Goal: Information Seeking & Learning: Learn about a topic

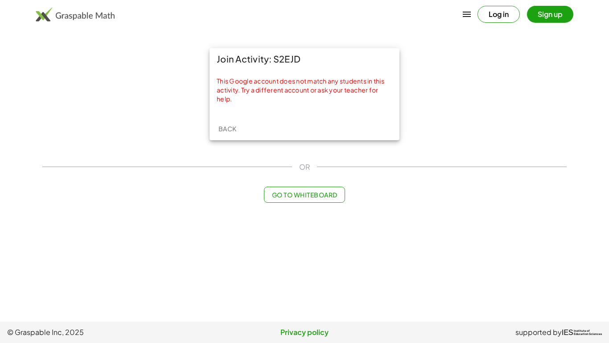
click at [230, 131] on span "Back" at bounding box center [227, 128] width 18 height 8
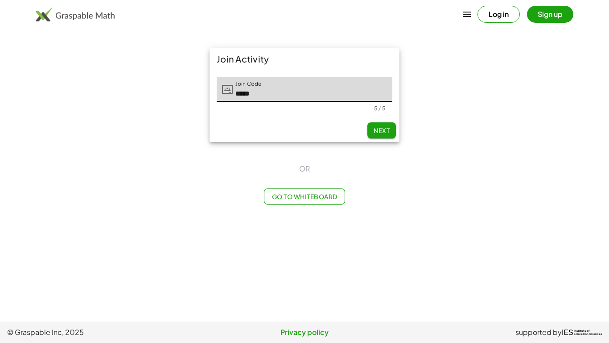
click at [281, 97] on input "*****" at bounding box center [313, 89] width 160 height 25
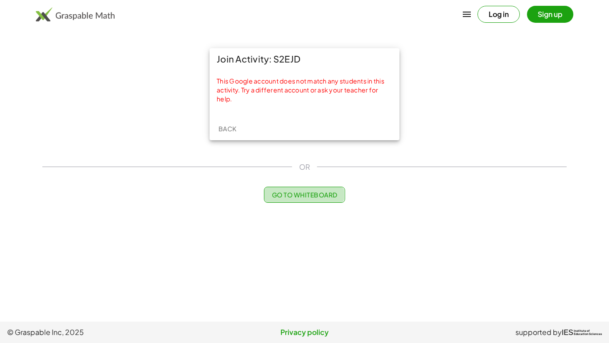
click at [274, 190] on button "Go to Whiteboard" at bounding box center [304, 194] width 81 height 16
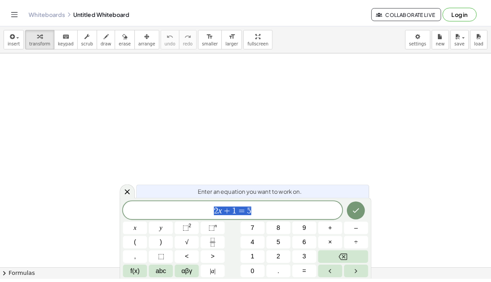
scroll to position [0, 0]
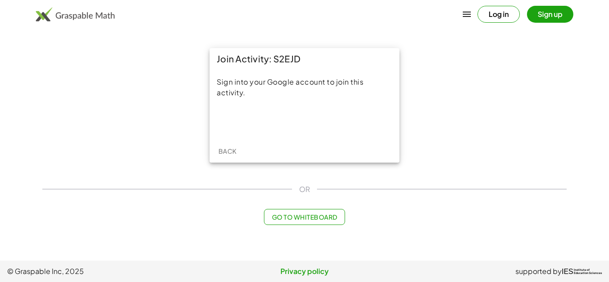
click at [223, 148] on span "Back" at bounding box center [227, 151] width 18 height 8
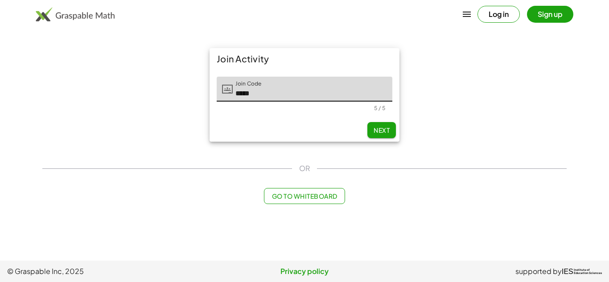
click at [343, 163] on div "OR" at bounding box center [304, 168] width 524 height 11
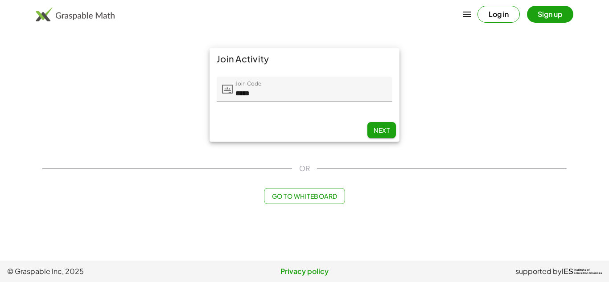
click at [285, 198] on span "Go to Whiteboard" at bounding box center [305, 196] width 66 height 8
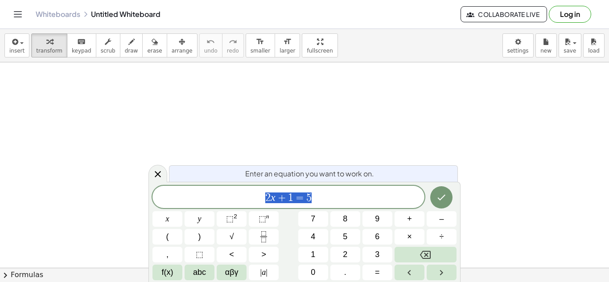
scroll to position [0, 0]
click at [450, 196] on button "Done" at bounding box center [441, 197] width 22 height 22
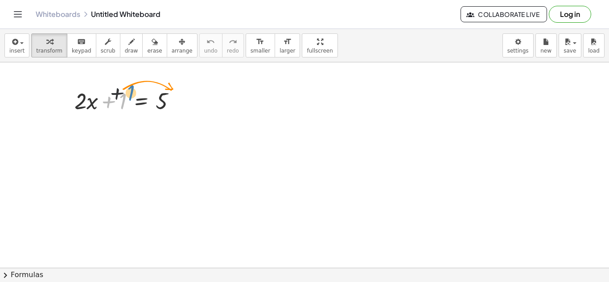
drag, startPoint x: 124, startPoint y: 97, endPoint x: 136, endPoint y: 83, distance: 18.9
click at [136, 83] on div "+ 1 + · 2 · x + 1 = 5" at bounding box center [125, 100] width 129 height 35
drag, startPoint x: 124, startPoint y: 97, endPoint x: 168, endPoint y: 72, distance: 50.9
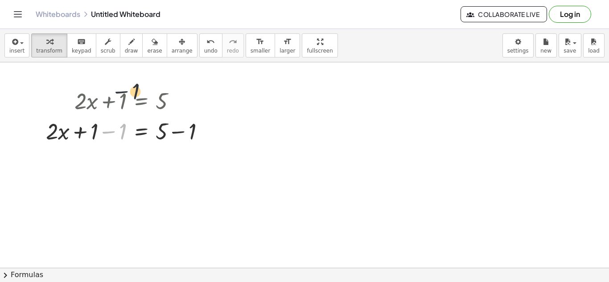
drag, startPoint x: 107, startPoint y: 134, endPoint x: 121, endPoint y: 90, distance: 45.8
click at [141, 101] on div "+ · 2 · x + 1 = 5 − 1 + · 2 · x = 5 + 1 − 1 + − 1" at bounding box center [141, 101] width 0 height 0
drag, startPoint x: 120, startPoint y: 98, endPoint x: 118, endPoint y: 116, distance: 17.9
click at [141, 101] on div "+ · 2 · x + 1 = 5 + · 2 · x = 5 + 1 − 1 + − 1" at bounding box center [141, 101] width 0 height 0
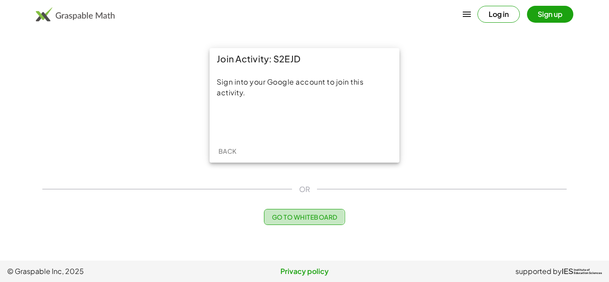
click at [286, 216] on span "Go to Whiteboard" at bounding box center [305, 217] width 66 height 8
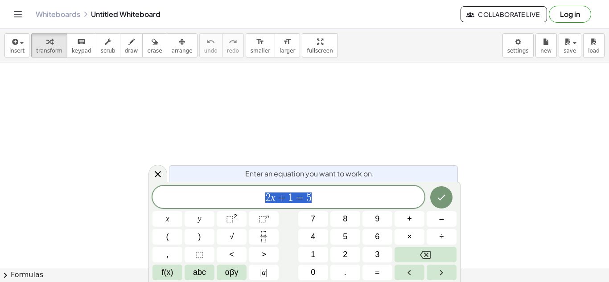
scroll to position [1, 0]
click at [335, 196] on span "2 x + 1 = 5" at bounding box center [289, 198] width 272 height 12
click at [148, 167] on div at bounding box center [304, 267] width 609 height 411
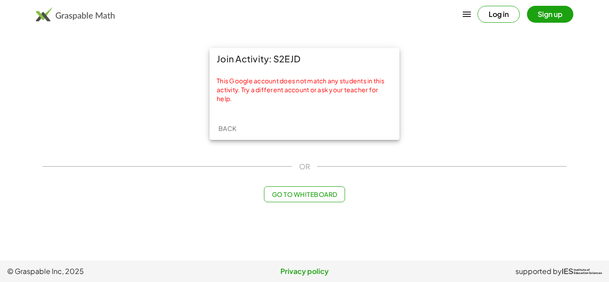
click at [231, 132] on span "Back" at bounding box center [227, 128] width 18 height 8
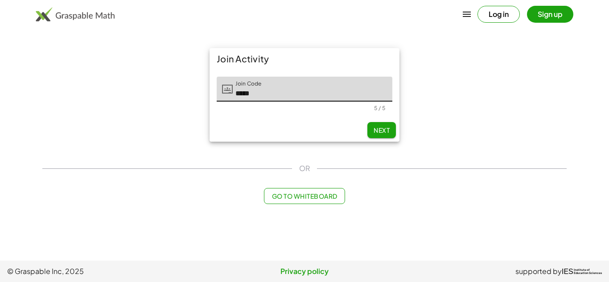
click at [323, 199] on span "Go to Whiteboard" at bounding box center [305, 196] width 66 height 8
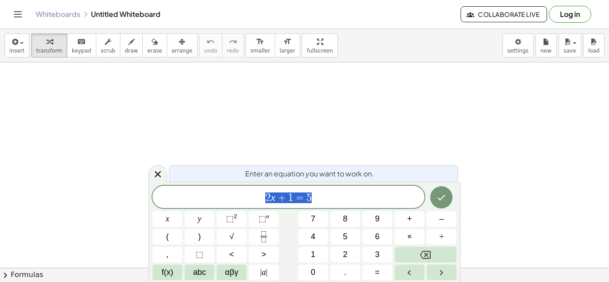
scroll to position [3, 0]
click at [281, 153] on div at bounding box center [304, 267] width 609 height 411
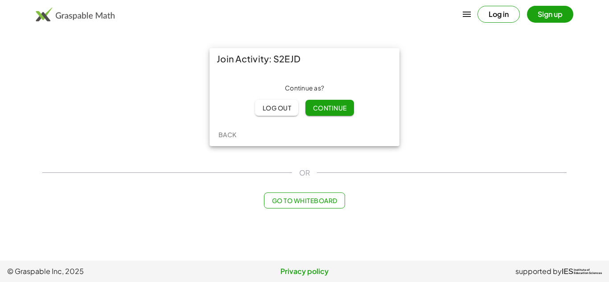
click at [334, 116] on button "Continue" at bounding box center [329, 108] width 48 height 16
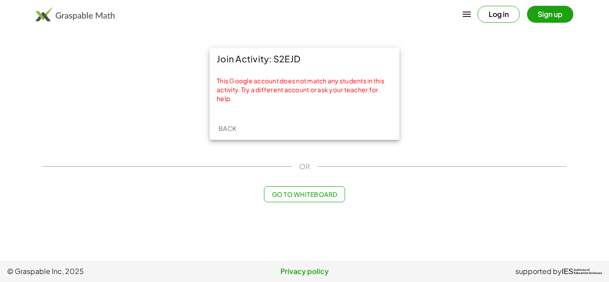
click at [232, 128] on span "Back" at bounding box center [227, 128] width 18 height 8
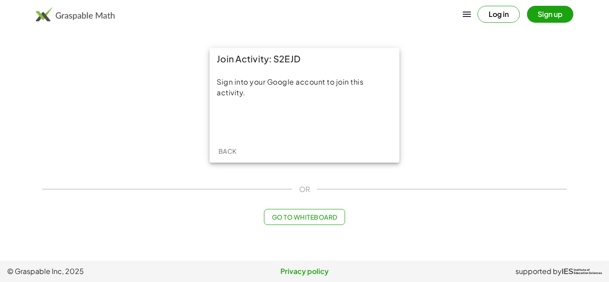
click at [282, 33] on main "Join Activity: S2EJD Sign into your Google account to join this activity. Back …" at bounding box center [304, 130] width 609 height 261
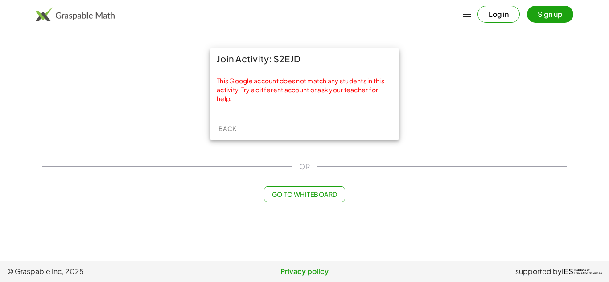
click at [218, 130] on span "Back" at bounding box center [227, 128] width 18 height 8
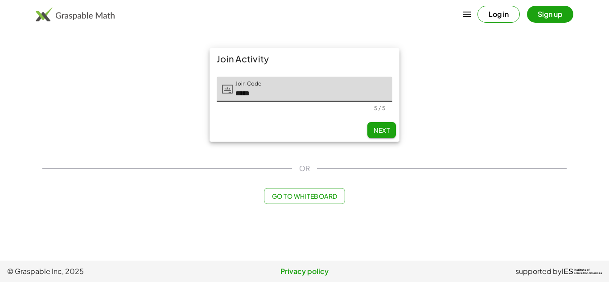
click at [264, 94] on input "*****" at bounding box center [313, 89] width 160 height 25
type input "*"
type input "*****"
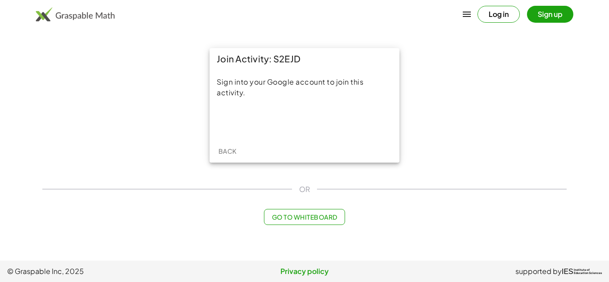
click at [330, 131] on iframe at bounding box center [305, 121] width 128 height 20
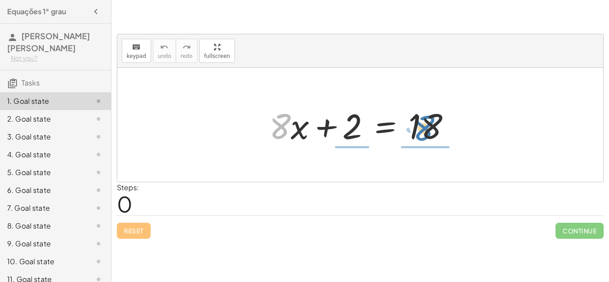
drag, startPoint x: 276, startPoint y: 128, endPoint x: 419, endPoint y: 129, distance: 143.6
click at [419, 129] on div at bounding box center [364, 125] width 198 height 46
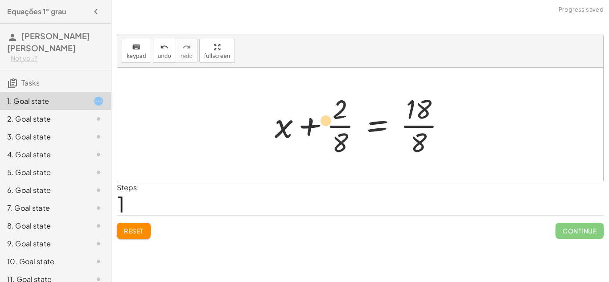
drag, startPoint x: 336, startPoint y: 120, endPoint x: 321, endPoint y: 115, distance: 16.4
click at [321, 115] on div at bounding box center [363, 125] width 187 height 69
drag, startPoint x: 280, startPoint y: 129, endPoint x: 409, endPoint y: 123, distance: 129.0
click at [409, 123] on div at bounding box center [363, 125] width 187 height 69
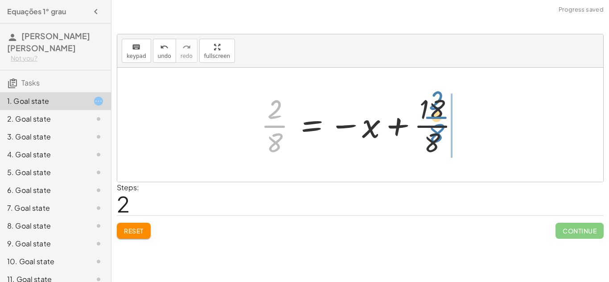
drag, startPoint x: 278, startPoint y: 122, endPoint x: 439, endPoint y: 113, distance: 161.2
click at [439, 113] on div at bounding box center [363, 125] width 215 height 69
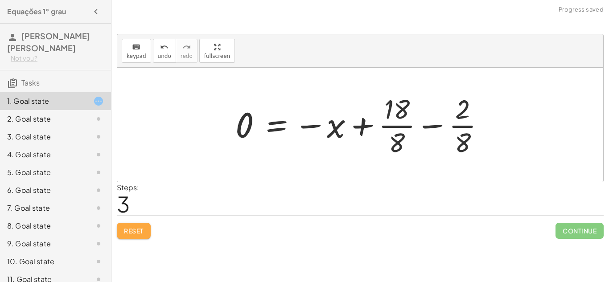
click at [135, 224] on button "Reset" at bounding box center [134, 231] width 34 height 16
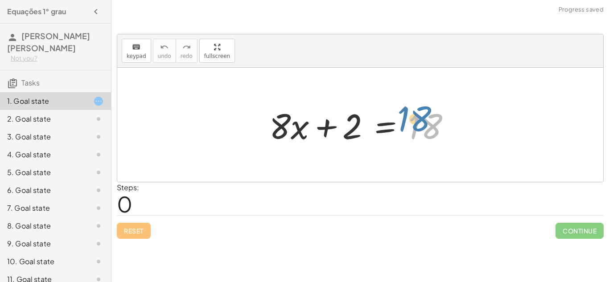
drag, startPoint x: 434, startPoint y: 132, endPoint x: 461, endPoint y: 121, distance: 28.8
click at [461, 121] on div at bounding box center [364, 125] width 198 height 46
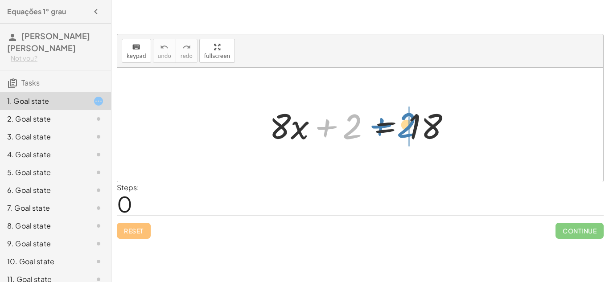
drag, startPoint x: 338, startPoint y: 123, endPoint x: 397, endPoint y: 122, distance: 58.4
click at [397, 122] on div at bounding box center [364, 125] width 198 height 46
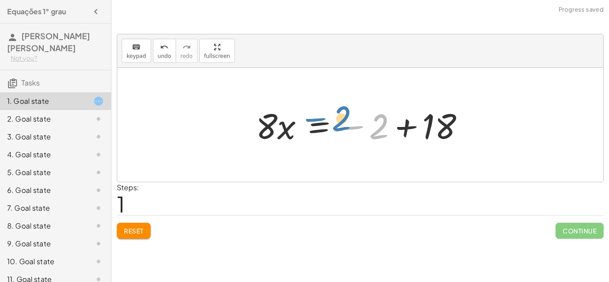
drag, startPoint x: 378, startPoint y: 120, endPoint x: 340, endPoint y: 113, distance: 38.2
click at [340, 113] on div at bounding box center [364, 125] width 225 height 46
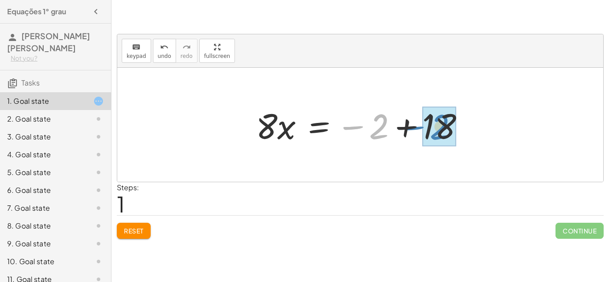
drag, startPoint x: 384, startPoint y: 133, endPoint x: 446, endPoint y: 134, distance: 61.5
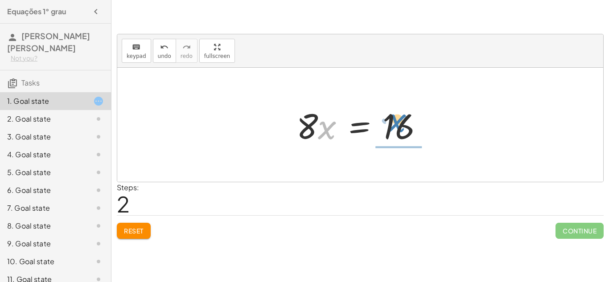
drag, startPoint x: 324, startPoint y: 123, endPoint x: 411, endPoint y: 115, distance: 87.3
click at [411, 115] on div at bounding box center [363, 125] width 143 height 46
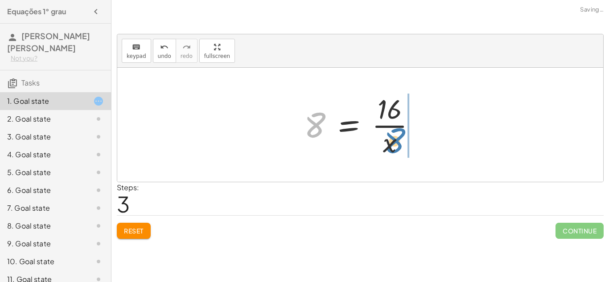
drag, startPoint x: 321, startPoint y: 124, endPoint x: 400, endPoint y: 140, distance: 80.1
click at [400, 140] on div at bounding box center [364, 125] width 128 height 69
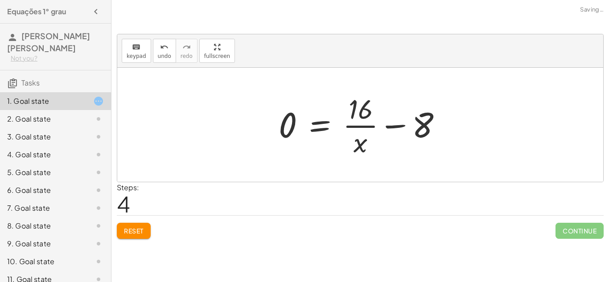
click at [136, 230] on span "Reset" at bounding box center [134, 231] width 20 height 8
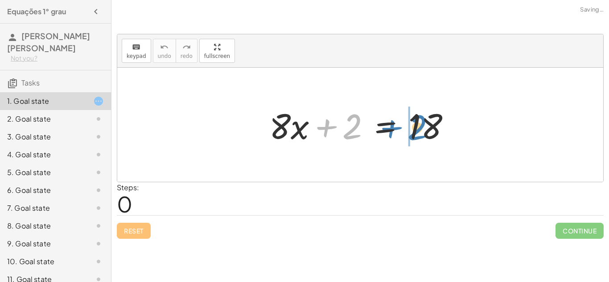
drag, startPoint x: 340, startPoint y: 122, endPoint x: 405, endPoint y: 123, distance: 65.1
click at [405, 123] on div at bounding box center [364, 125] width 198 height 46
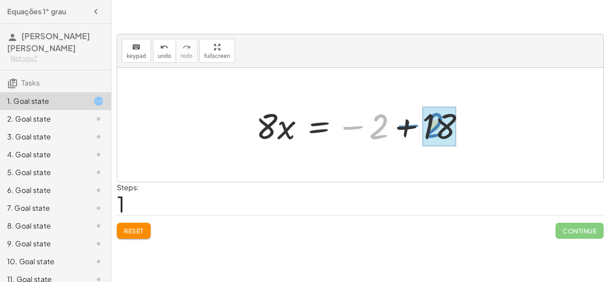
drag, startPoint x: 367, startPoint y: 121, endPoint x: 422, endPoint y: 120, distance: 55.3
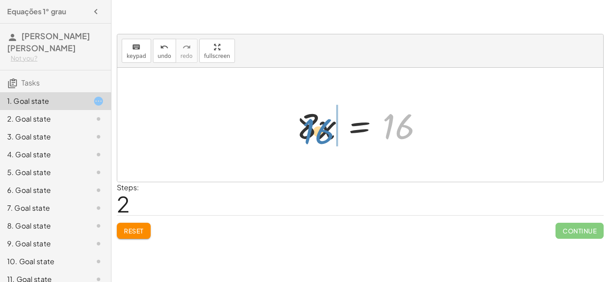
drag, startPoint x: 398, startPoint y: 122, endPoint x: 315, endPoint y: 127, distance: 83.1
click at [315, 127] on div at bounding box center [363, 125] width 143 height 46
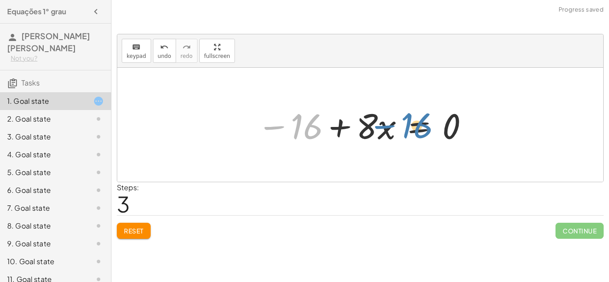
drag, startPoint x: 310, startPoint y: 124, endPoint x: 424, endPoint y: 124, distance: 114.2
click at [424, 124] on div at bounding box center [363, 125] width 221 height 46
drag, startPoint x: 294, startPoint y: 119, endPoint x: 435, endPoint y: 121, distance: 140.5
click at [435, 121] on div at bounding box center [363, 125] width 221 height 46
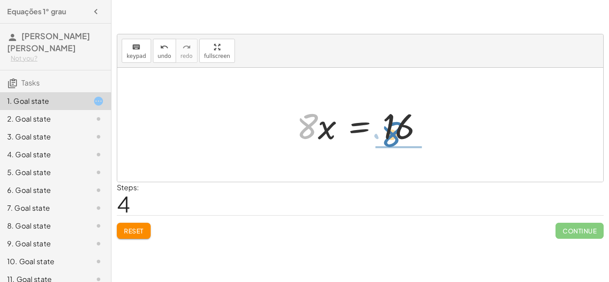
drag, startPoint x: 304, startPoint y: 117, endPoint x: 388, endPoint y: 123, distance: 84.5
click at [388, 123] on div at bounding box center [363, 125] width 143 height 46
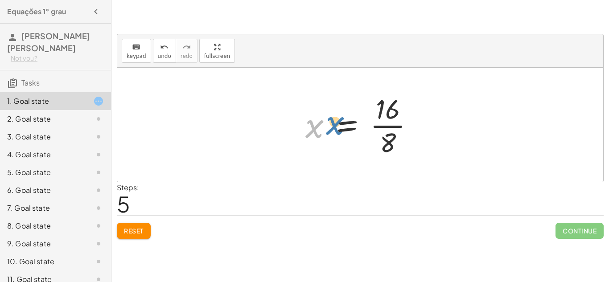
drag, startPoint x: 317, startPoint y: 127, endPoint x: 341, endPoint y: 123, distance: 24.9
click at [341, 123] on div at bounding box center [363, 125] width 125 height 69
drag, startPoint x: 316, startPoint y: 123, endPoint x: 393, endPoint y: 110, distance: 78.7
click at [393, 110] on div at bounding box center [363, 125] width 125 height 69
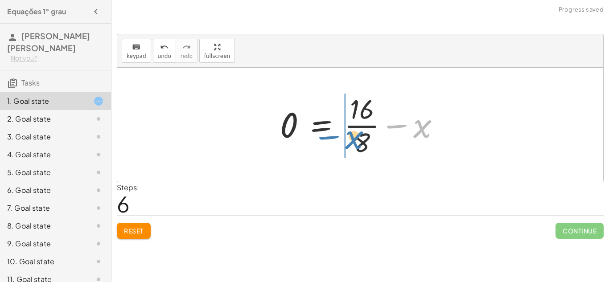
drag, startPoint x: 421, startPoint y: 128, endPoint x: 354, endPoint y: 139, distance: 68.3
click at [354, 139] on div at bounding box center [364, 125] width 176 height 69
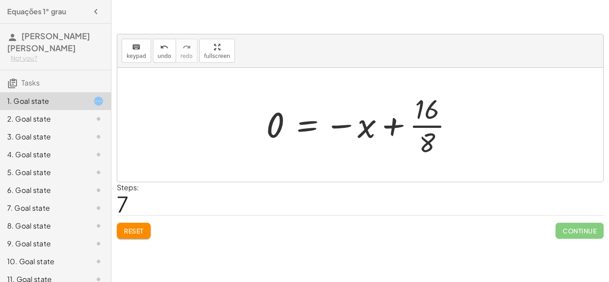
click at [136, 222] on div "Reset Continue" at bounding box center [360, 227] width 487 height 24
click at [140, 230] on span "Reset" at bounding box center [134, 231] width 20 height 8
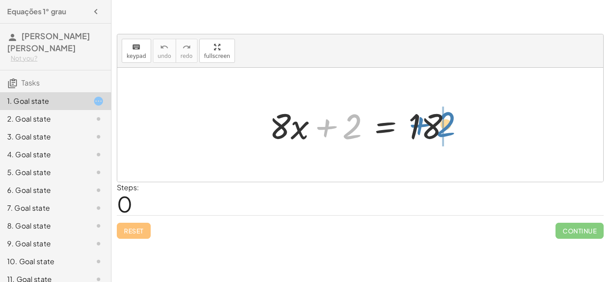
drag, startPoint x: 330, startPoint y: 121, endPoint x: 424, endPoint y: 119, distance: 94.1
click at [424, 119] on div at bounding box center [364, 125] width 198 height 46
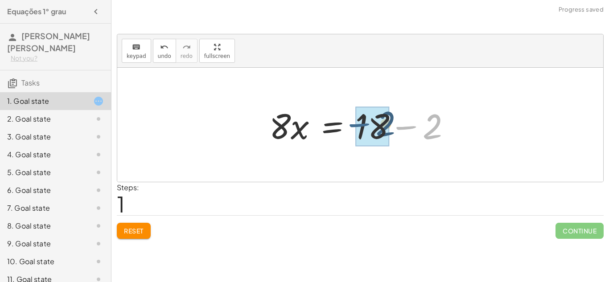
drag, startPoint x: 415, startPoint y: 121, endPoint x: 368, endPoint y: 119, distance: 46.9
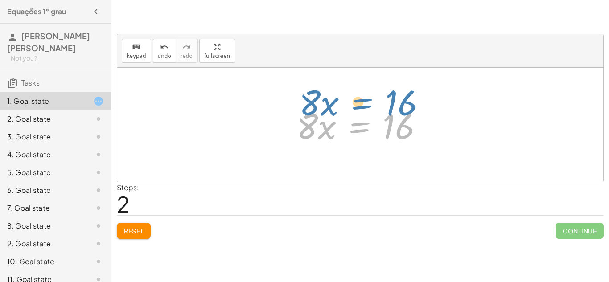
drag, startPoint x: 357, startPoint y: 123, endPoint x: 361, endPoint y: 103, distance: 20.4
click at [361, 103] on div at bounding box center [363, 125] width 143 height 46
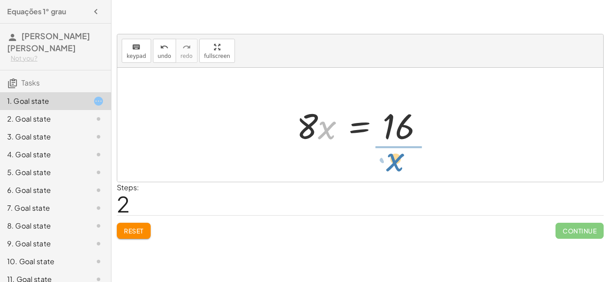
drag, startPoint x: 328, startPoint y: 124, endPoint x: 398, endPoint y: 155, distance: 76.8
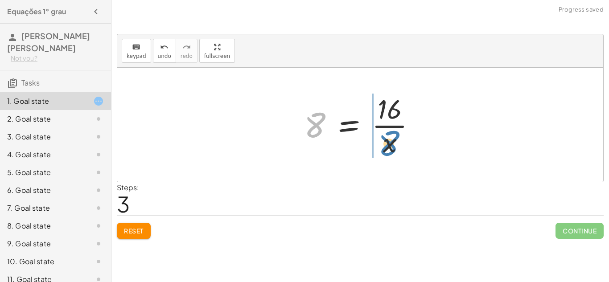
drag, startPoint x: 317, startPoint y: 120, endPoint x: 390, endPoint y: 139, distance: 75.9
click at [390, 139] on div at bounding box center [364, 125] width 128 height 69
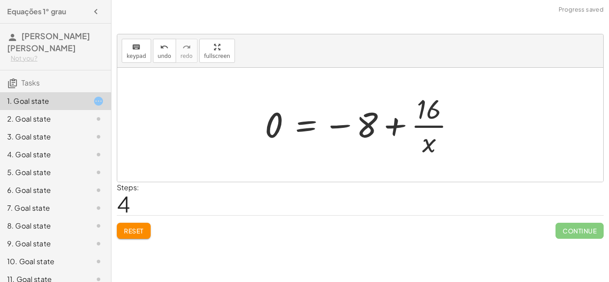
click at [357, 145] on div at bounding box center [363, 125] width 206 height 69
click at [134, 223] on button "Reset" at bounding box center [134, 231] width 34 height 16
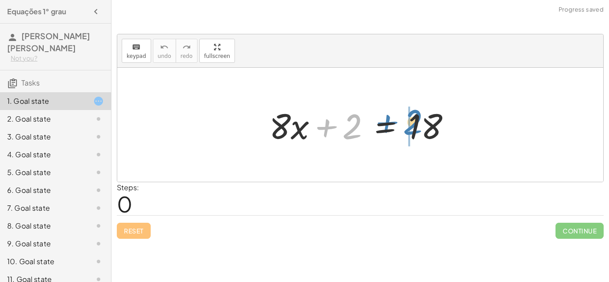
drag, startPoint x: 339, startPoint y: 122, endPoint x: 398, endPoint y: 118, distance: 59.0
click at [398, 118] on div at bounding box center [364, 125] width 198 height 46
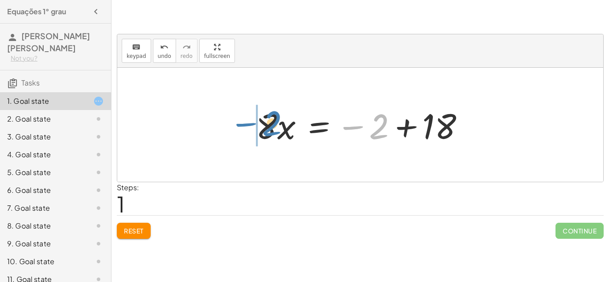
drag, startPoint x: 360, startPoint y: 121, endPoint x: 253, endPoint y: 119, distance: 107.5
click at [253, 119] on div at bounding box center [364, 125] width 225 height 46
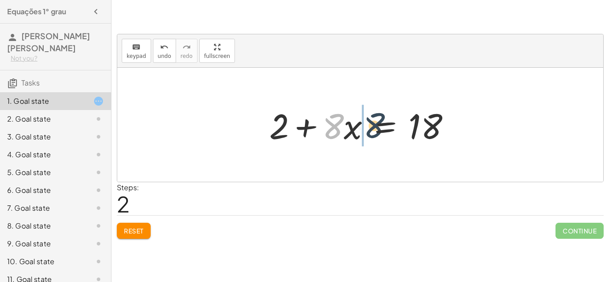
drag, startPoint x: 336, startPoint y: 124, endPoint x: 378, endPoint y: 124, distance: 41.9
click at [378, 124] on div at bounding box center [364, 125] width 198 height 46
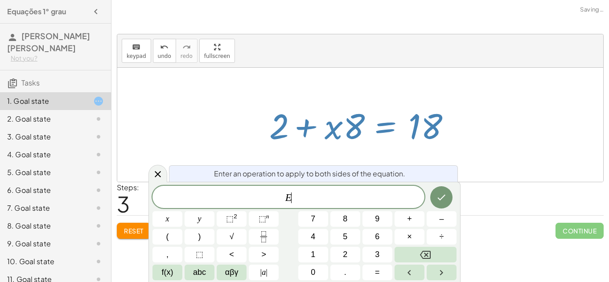
scroll to position [0, 0]
click at [535, 86] on div at bounding box center [360, 125] width 486 height 114
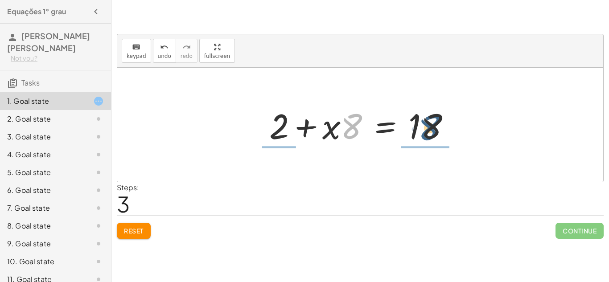
drag, startPoint x: 345, startPoint y: 119, endPoint x: 425, endPoint y: 120, distance: 80.3
click at [425, 120] on div at bounding box center [364, 125] width 198 height 46
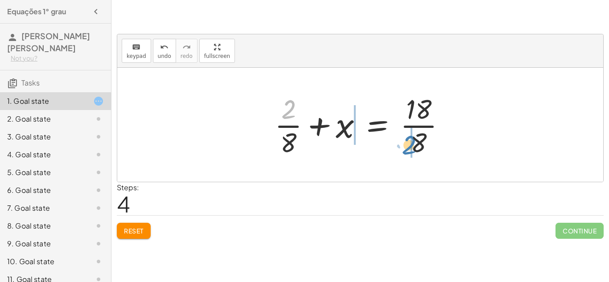
drag, startPoint x: 281, startPoint y: 101, endPoint x: 401, endPoint y: 136, distance: 125.6
click at [401, 136] on div at bounding box center [363, 125] width 187 height 69
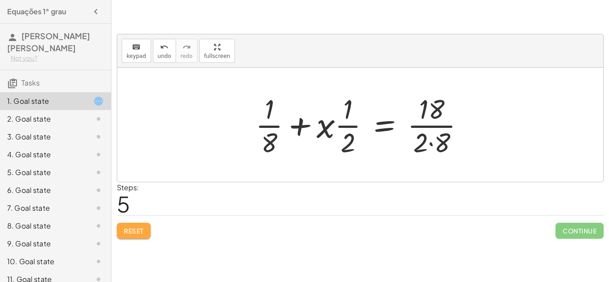
click at [146, 227] on button "Reset" at bounding box center [134, 231] width 34 height 16
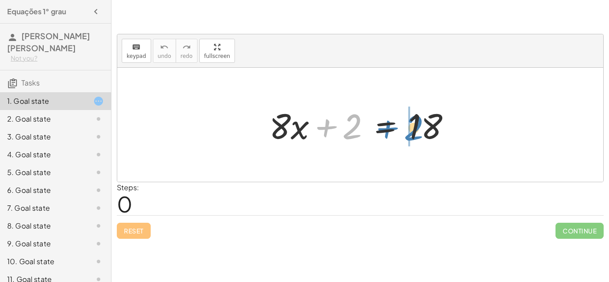
drag, startPoint x: 325, startPoint y: 128, endPoint x: 386, endPoint y: 129, distance: 60.7
click at [386, 129] on div at bounding box center [364, 125] width 198 height 46
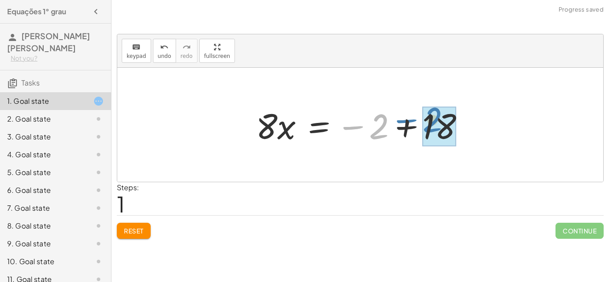
drag, startPoint x: 368, startPoint y: 128, endPoint x: 425, endPoint y: 120, distance: 57.1
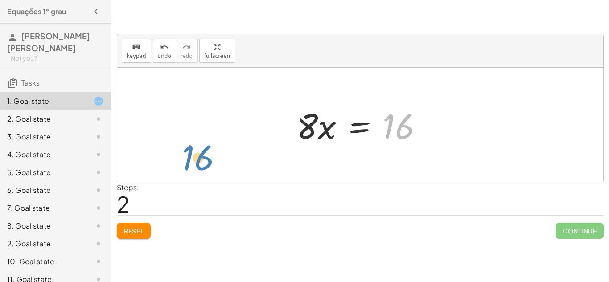
drag, startPoint x: 392, startPoint y: 120, endPoint x: 202, endPoint y: 135, distance: 191.0
click at [202, 135] on div "+ · 8 · x + 2 = 18 · 8 · x = − 2 + 18 16 · 8 · x = 16" at bounding box center [360, 125] width 486 height 114
drag, startPoint x: 400, startPoint y: 114, endPoint x: 267, endPoint y: 110, distance: 133.4
click at [267, 110] on div "+ · 8 · x + 2 = 18 · 8 · x = − 2 + 18 16 · 8 · x = 16" at bounding box center [360, 125] width 486 height 114
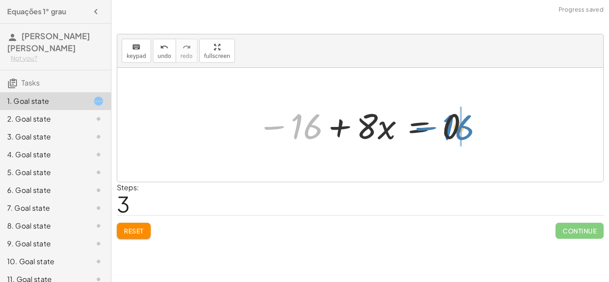
drag, startPoint x: 303, startPoint y: 125, endPoint x: 455, endPoint y: 126, distance: 152.1
click at [455, 126] on div at bounding box center [363, 125] width 221 height 46
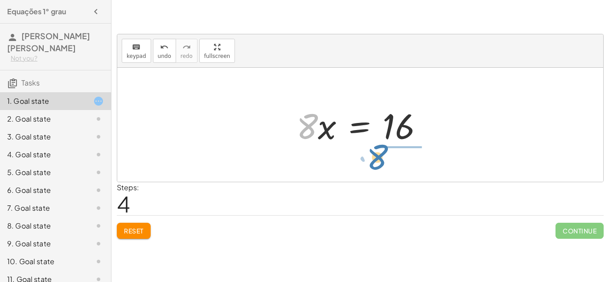
drag, startPoint x: 314, startPoint y: 122, endPoint x: 395, endPoint y: 153, distance: 86.4
click at [395, 153] on div "+ · 8 · x + 2 = 18 · 8 · x = − 2 + 18 · 8 · x = 16 − 16 + · 8 · x = 0 · 8 · x =…" at bounding box center [360, 125] width 486 height 114
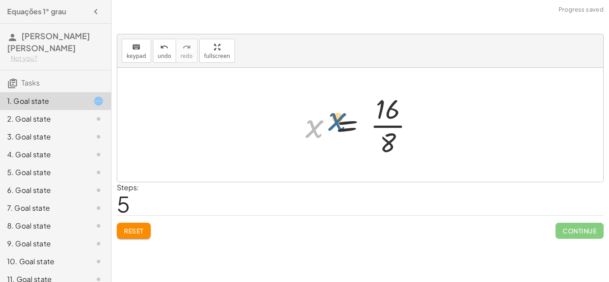
drag, startPoint x: 316, startPoint y: 125, endPoint x: 345, endPoint y: 115, distance: 30.6
click at [345, 115] on div at bounding box center [363, 125] width 125 height 69
drag, startPoint x: 310, startPoint y: 124, endPoint x: 364, endPoint y: 101, distance: 58.1
click at [364, 101] on div at bounding box center [363, 125] width 125 height 69
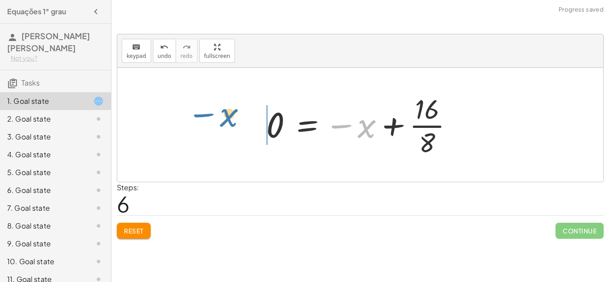
drag, startPoint x: 373, startPoint y: 123, endPoint x: 233, endPoint y: 112, distance: 140.4
click at [233, 112] on div "+ · 8 · x + 2 = 18 · 8 · x = − 2 + 18 · 8 · x = 16 − 16 + · 8 · x = 0 · 8 · x =…" at bounding box center [360, 125] width 486 height 114
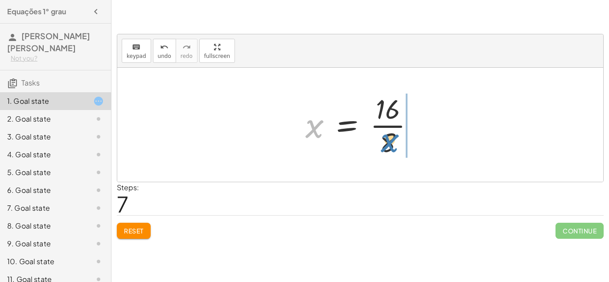
drag, startPoint x: 313, startPoint y: 125, endPoint x: 388, endPoint y: 140, distance: 75.9
click at [388, 140] on div at bounding box center [363, 125] width 125 height 69
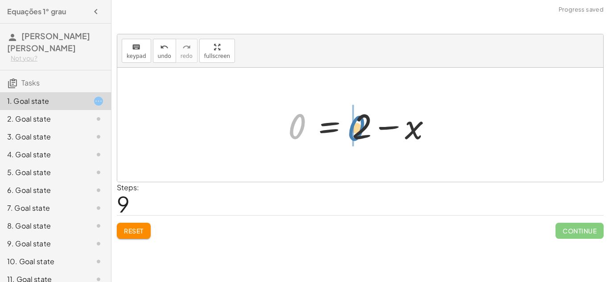
drag, startPoint x: 306, startPoint y: 126, endPoint x: 368, endPoint y: 126, distance: 62.4
click at [368, 126] on div at bounding box center [364, 125] width 160 height 46
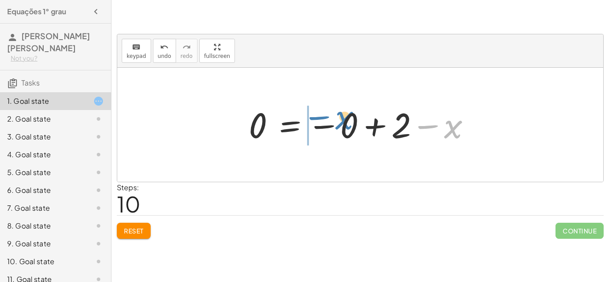
drag, startPoint x: 450, startPoint y: 120, endPoint x: 339, endPoint y: 111, distance: 111.0
click at [339, 111] on div at bounding box center [363, 125] width 239 height 44
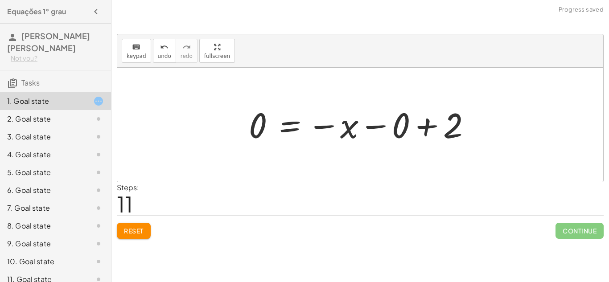
click at [122, 226] on button "Reset" at bounding box center [134, 231] width 34 height 16
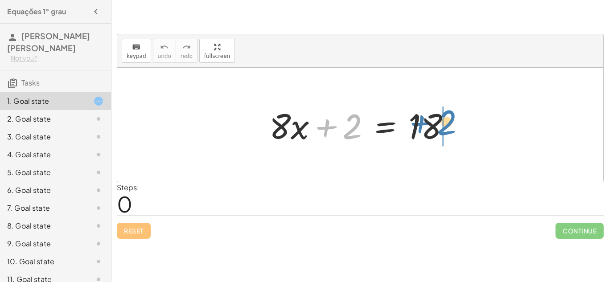
drag, startPoint x: 340, startPoint y: 130, endPoint x: 448, endPoint y: 124, distance: 108.6
click at [448, 124] on div at bounding box center [364, 125] width 198 height 46
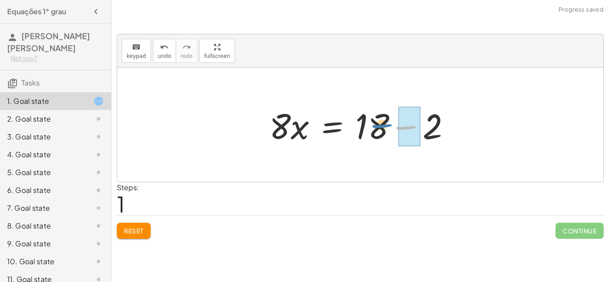
drag, startPoint x: 404, startPoint y: 121, endPoint x: 380, endPoint y: 119, distance: 24.1
click at [380, 119] on div at bounding box center [364, 125] width 198 height 46
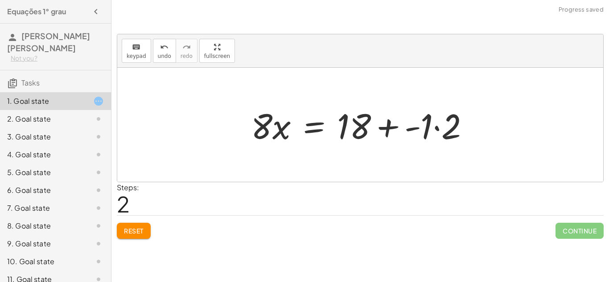
click at [133, 236] on button "Reset" at bounding box center [134, 231] width 34 height 16
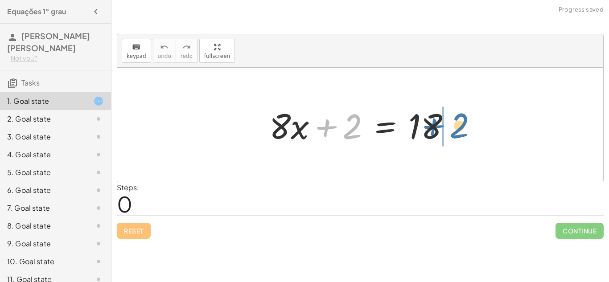
drag, startPoint x: 344, startPoint y: 121, endPoint x: 458, endPoint y: 120, distance: 114.2
click at [458, 120] on div at bounding box center [364, 125] width 198 height 46
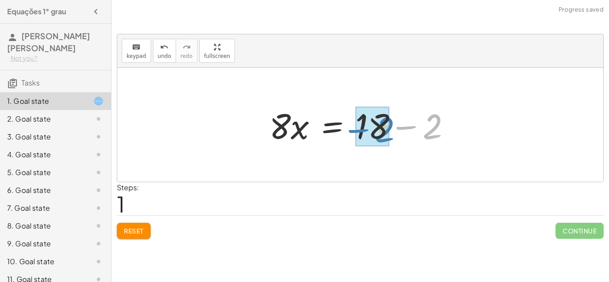
drag, startPoint x: 416, startPoint y: 122, endPoint x: 368, endPoint y: 125, distance: 47.8
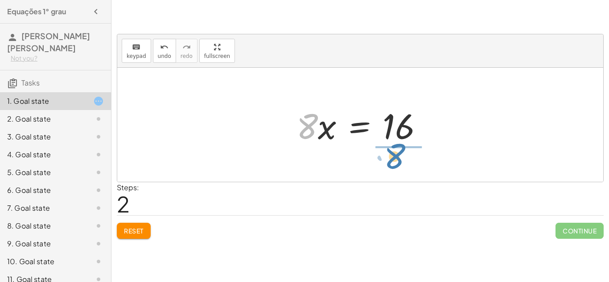
drag, startPoint x: 310, startPoint y: 118, endPoint x: 397, endPoint y: 148, distance: 92.8
click at [397, 148] on div "+ · 8 · x + 2 = 18 · 8 · x = + 18 − 2 · 8 · 8 · x = 16" at bounding box center [360, 125] width 154 height 50
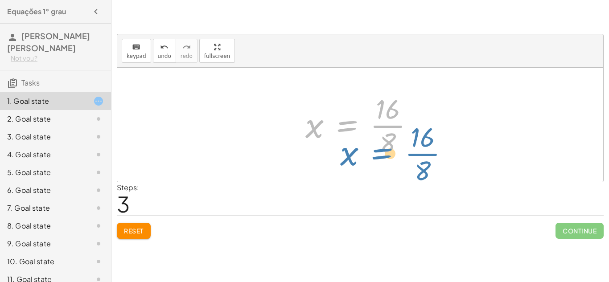
drag, startPoint x: 346, startPoint y: 126, endPoint x: 381, endPoint y: 154, distance: 44.7
click at [381, 154] on div at bounding box center [363, 125] width 125 height 69
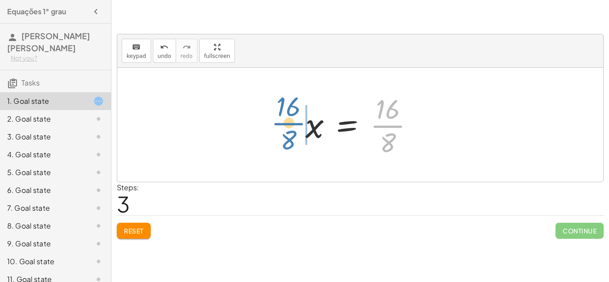
drag, startPoint x: 391, startPoint y: 122, endPoint x: 293, endPoint y: 118, distance: 97.7
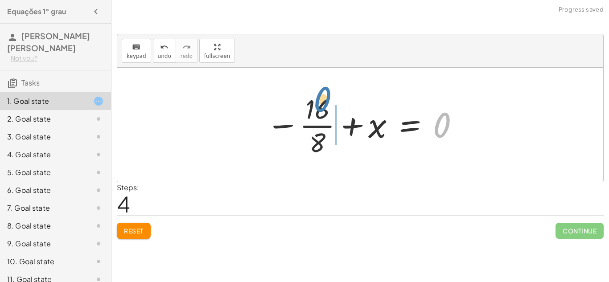
drag, startPoint x: 447, startPoint y: 120, endPoint x: 327, endPoint y: 94, distance: 123.2
click at [327, 94] on div at bounding box center [363, 125] width 203 height 69
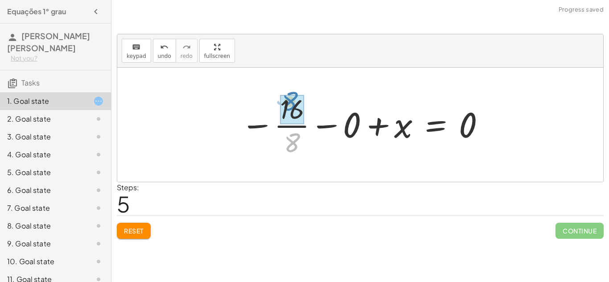
drag, startPoint x: 289, startPoint y: 136, endPoint x: 285, endPoint y: 97, distance: 39.0
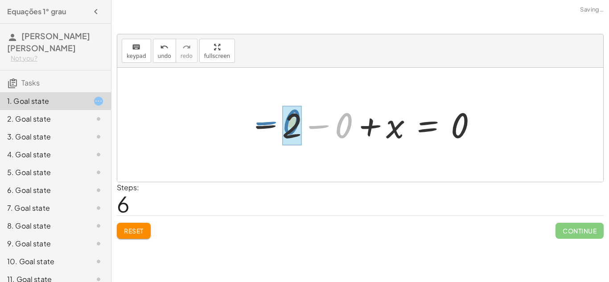
drag, startPoint x: 348, startPoint y: 121, endPoint x: 298, endPoint y: 119, distance: 50.5
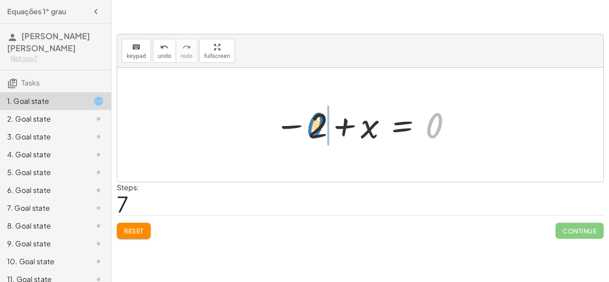
drag, startPoint x: 433, startPoint y: 127, endPoint x: 313, endPoint y: 127, distance: 120.0
click at [313, 127] on div at bounding box center [363, 125] width 187 height 44
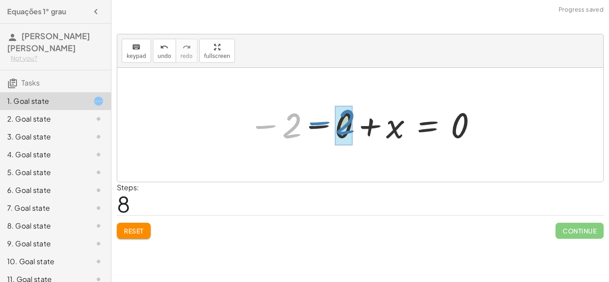
drag, startPoint x: 293, startPoint y: 126, endPoint x: 345, endPoint y: 123, distance: 51.9
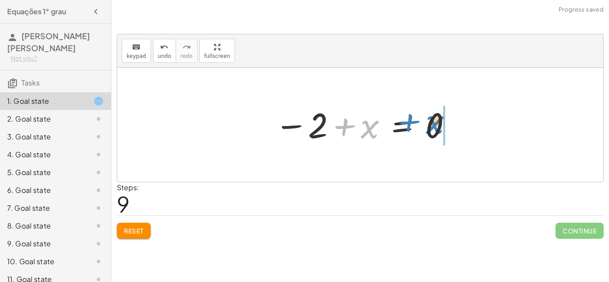
drag, startPoint x: 348, startPoint y: 128, endPoint x: 415, endPoint y: 124, distance: 67.0
click at [415, 124] on div at bounding box center [363, 125] width 187 height 44
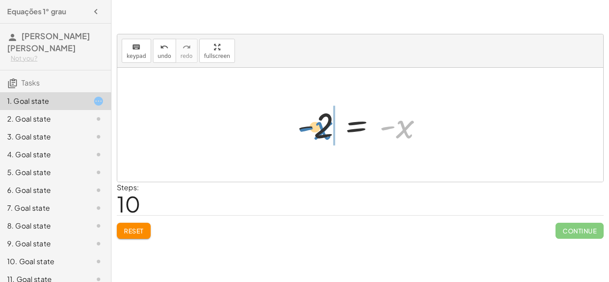
drag, startPoint x: 402, startPoint y: 122, endPoint x: 320, endPoint y: 124, distance: 81.6
click at [320, 124] on div at bounding box center [363, 125] width 141 height 44
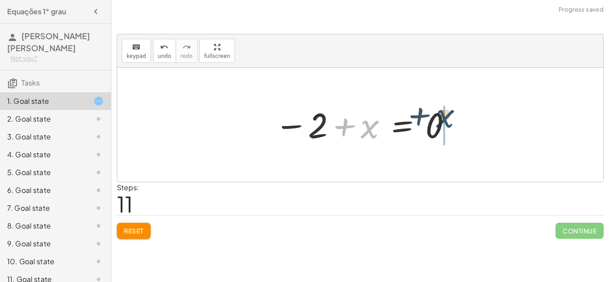
drag, startPoint x: 354, startPoint y: 125, endPoint x: 431, endPoint y: 116, distance: 77.2
click at [431, 116] on div at bounding box center [363, 125] width 187 height 44
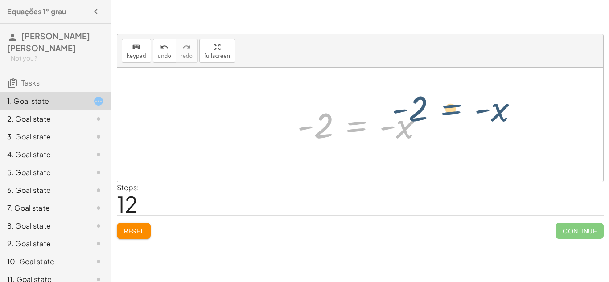
drag, startPoint x: 351, startPoint y: 126, endPoint x: 452, endPoint y: 108, distance: 102.7
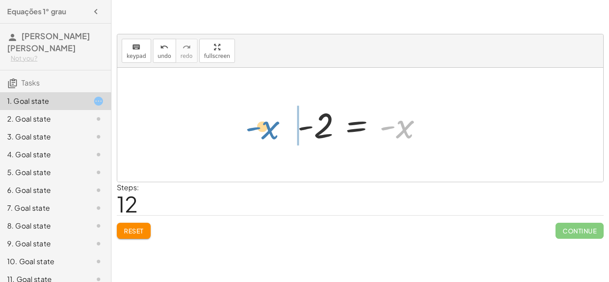
drag, startPoint x: 410, startPoint y: 123, endPoint x: 276, endPoint y: 124, distance: 134.7
click at [276, 124] on div "+ · 8 · x + 2 = 18 · 8 · x = + 18 − 2 · 8 · x = 16 x = · 16 · 8 − · 16 · 8 + x …" at bounding box center [360, 125] width 486 height 114
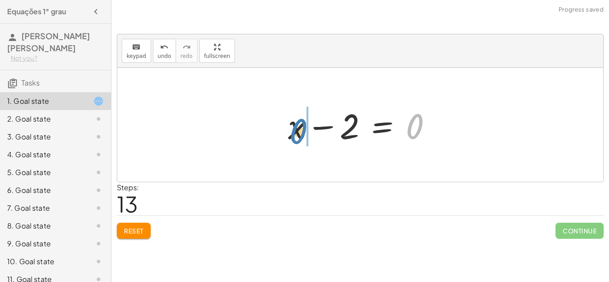
drag, startPoint x: 421, startPoint y: 124, endPoint x: 305, endPoint y: 129, distance: 116.1
click at [305, 129] on div at bounding box center [364, 125] width 160 height 46
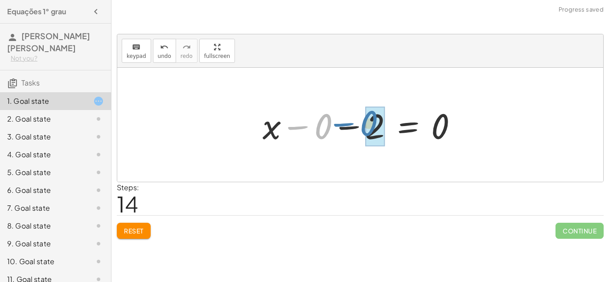
drag, startPoint x: 314, startPoint y: 125, endPoint x: 371, endPoint y: 123, distance: 56.7
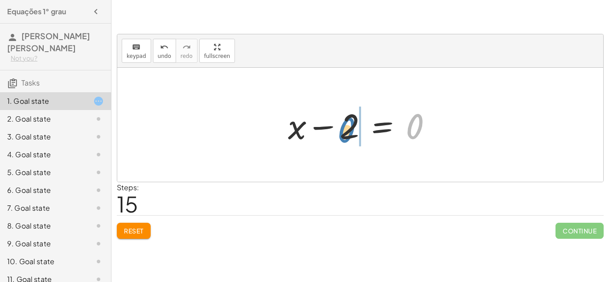
drag, startPoint x: 410, startPoint y: 125, endPoint x: 342, endPoint y: 129, distance: 67.9
click at [342, 129] on div at bounding box center [364, 125] width 160 height 46
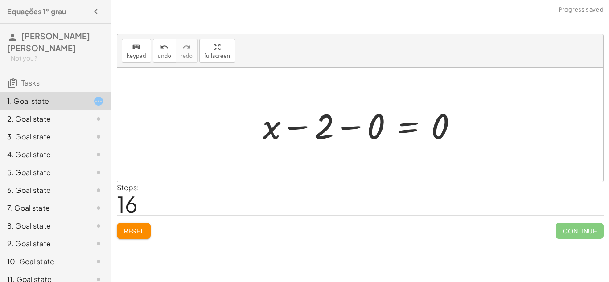
click at [142, 226] on button "Reset" at bounding box center [134, 231] width 34 height 16
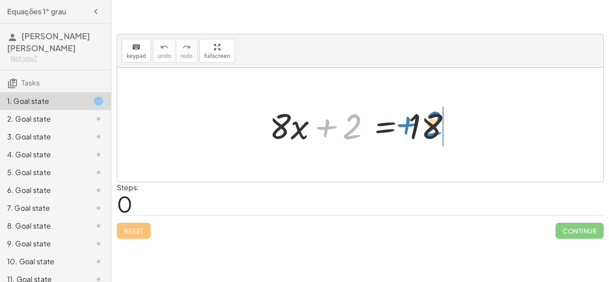
drag, startPoint x: 341, startPoint y: 121, endPoint x: 423, endPoint y: 119, distance: 82.5
click at [423, 119] on div at bounding box center [364, 125] width 198 height 46
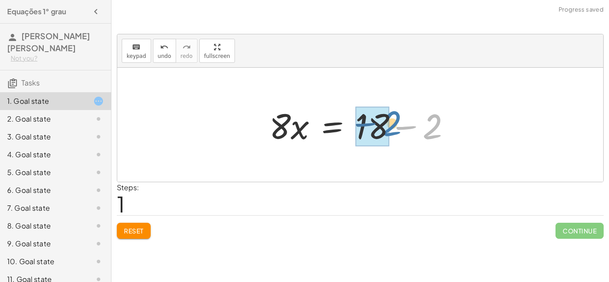
drag, startPoint x: 423, startPoint y: 119, endPoint x: 372, endPoint y: 115, distance: 51.0
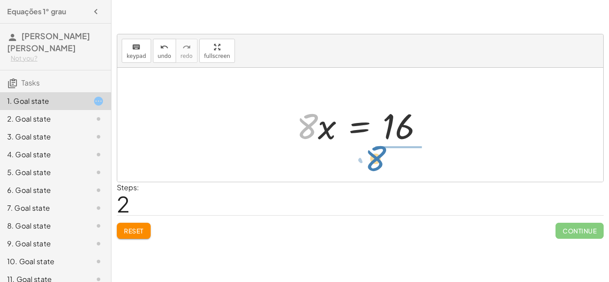
drag, startPoint x: 304, startPoint y: 124, endPoint x: 373, endPoint y: 156, distance: 76.6
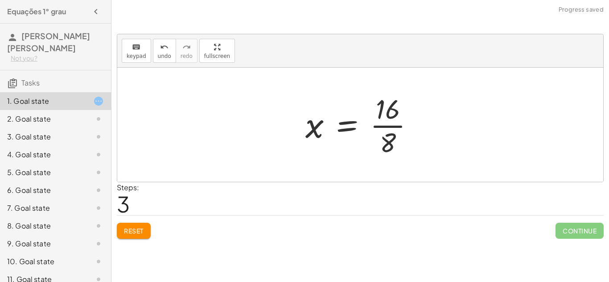
click at [389, 117] on div at bounding box center [363, 125] width 125 height 69
drag, startPoint x: 389, startPoint y: 117, endPoint x: 384, endPoint y: 119, distance: 5.4
click at [384, 119] on div at bounding box center [363, 125] width 125 height 69
click at [388, 113] on div at bounding box center [363, 125] width 125 height 69
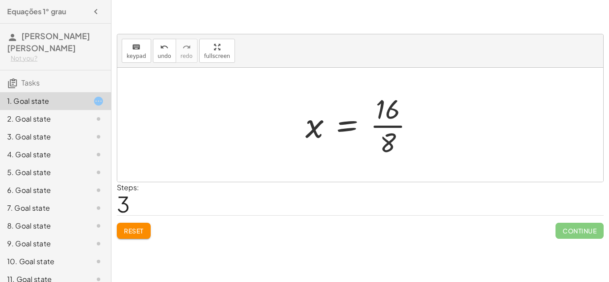
click at [388, 113] on div at bounding box center [363, 125] width 125 height 69
click at [388, 125] on div at bounding box center [363, 125] width 125 height 69
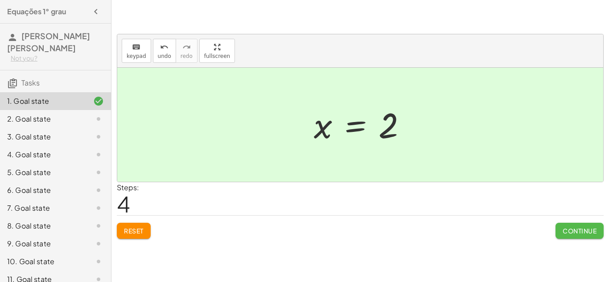
click at [572, 234] on span "Continue" at bounding box center [580, 231] width 34 height 8
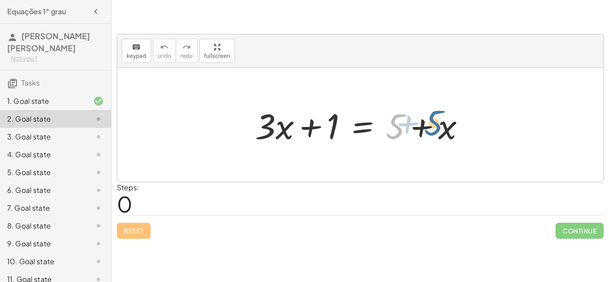
drag, startPoint x: 391, startPoint y: 120, endPoint x: 434, endPoint y: 118, distance: 43.3
click at [434, 118] on div at bounding box center [364, 125] width 226 height 46
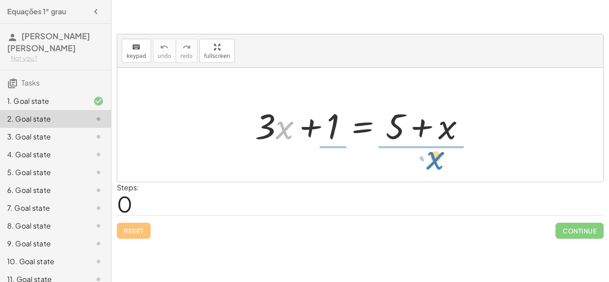
drag, startPoint x: 286, startPoint y: 128, endPoint x: 444, endPoint y: 155, distance: 160.7
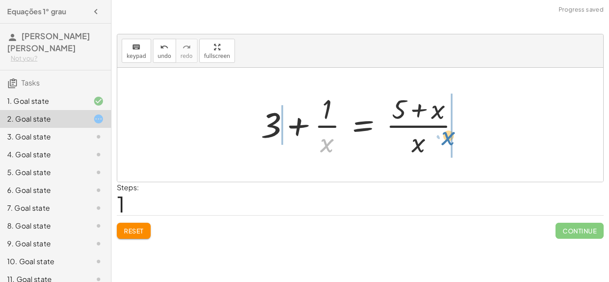
drag, startPoint x: 327, startPoint y: 147, endPoint x: 447, endPoint y: 143, distance: 120.0
click at [447, 143] on div at bounding box center [363, 125] width 215 height 69
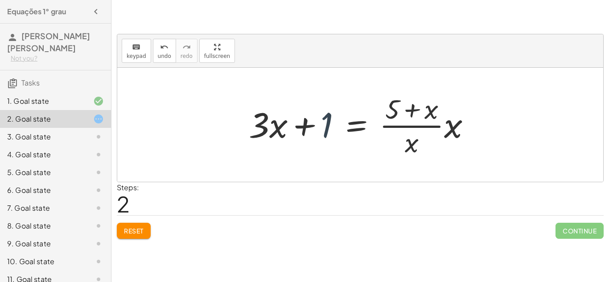
click at [325, 123] on div at bounding box center [363, 125] width 238 height 69
drag, startPoint x: 393, startPoint y: 106, endPoint x: 271, endPoint y: 121, distance: 123.1
click at [271, 121] on div at bounding box center [363, 125] width 238 height 69
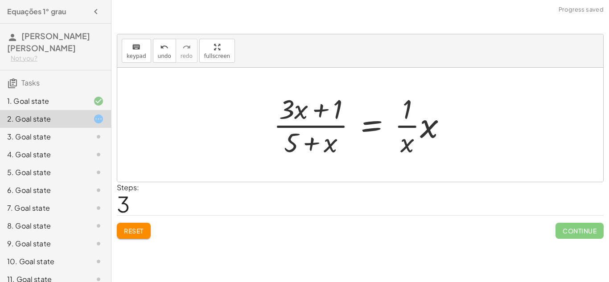
click at [337, 124] on div at bounding box center [364, 125] width 190 height 69
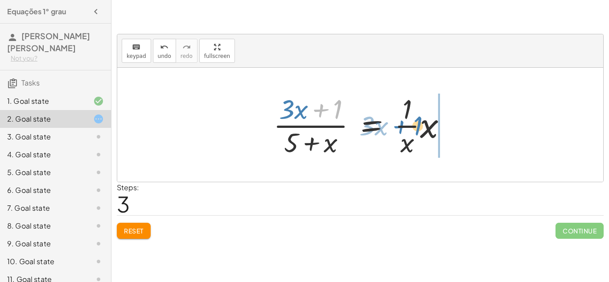
drag, startPoint x: 338, startPoint y: 112, endPoint x: 423, endPoint y: 124, distance: 86.1
click at [423, 124] on div at bounding box center [364, 125] width 190 height 69
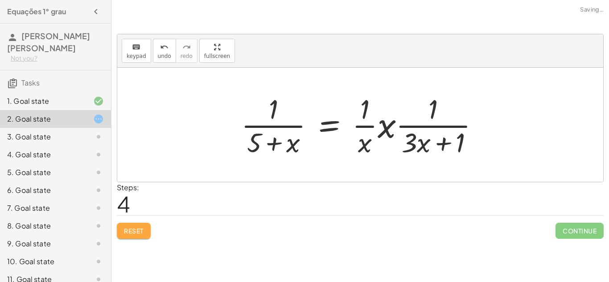
click at [139, 227] on span "Reset" at bounding box center [134, 231] width 20 height 8
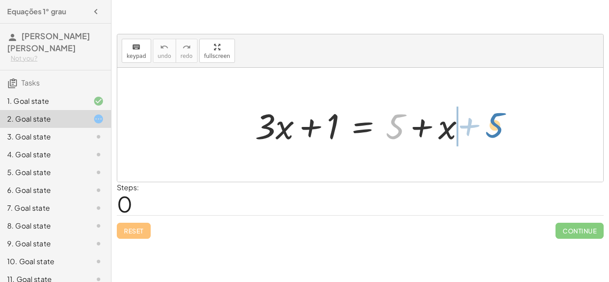
drag, startPoint x: 397, startPoint y: 121, endPoint x: 497, endPoint y: 121, distance: 99.5
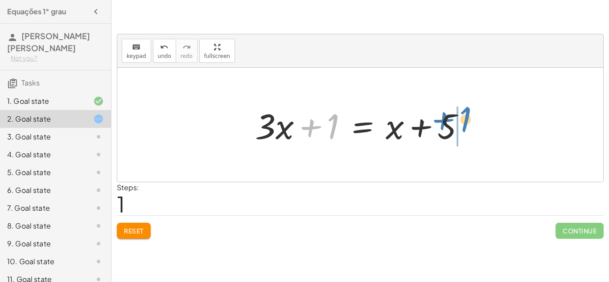
drag, startPoint x: 337, startPoint y: 116, endPoint x: 469, endPoint y: 109, distance: 132.6
click at [469, 109] on div at bounding box center [364, 125] width 226 height 46
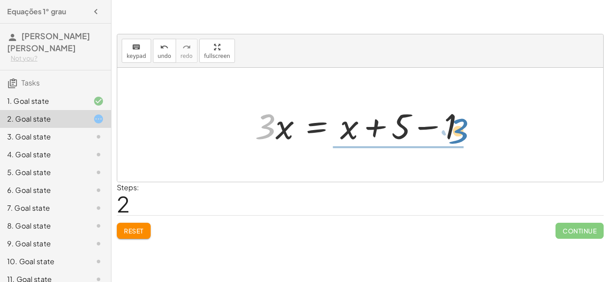
drag, startPoint x: 260, startPoint y: 120, endPoint x: 452, endPoint y: 124, distance: 192.3
click at [452, 124] on div at bounding box center [364, 125] width 226 height 46
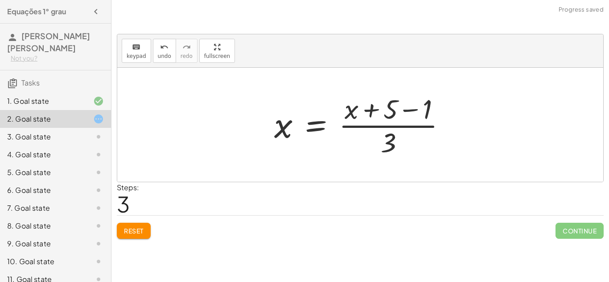
click at [416, 124] on div at bounding box center [364, 125] width 188 height 69
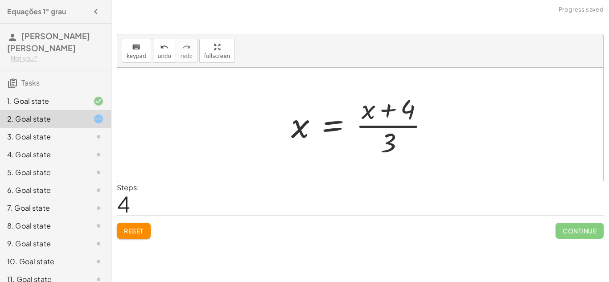
click at [383, 121] on div at bounding box center [364, 125] width 154 height 69
drag, startPoint x: 303, startPoint y: 128, endPoint x: 374, endPoint y: 111, distance: 73.0
click at [374, 111] on div at bounding box center [364, 125] width 154 height 69
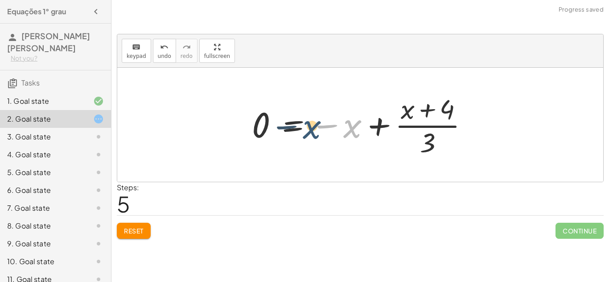
drag, startPoint x: 353, startPoint y: 125, endPoint x: 312, endPoint y: 126, distance: 41.5
click at [312, 126] on div at bounding box center [364, 125] width 233 height 69
drag, startPoint x: 348, startPoint y: 124, endPoint x: 250, endPoint y: 118, distance: 98.8
click at [250, 118] on div at bounding box center [364, 125] width 233 height 69
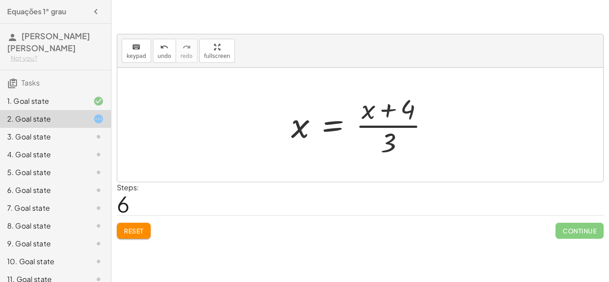
click at [407, 124] on div at bounding box center [364, 125] width 154 height 69
drag, startPoint x: 388, startPoint y: 136, endPoint x: 413, endPoint y: 104, distance: 40.3
click at [413, 104] on div at bounding box center [364, 125] width 154 height 69
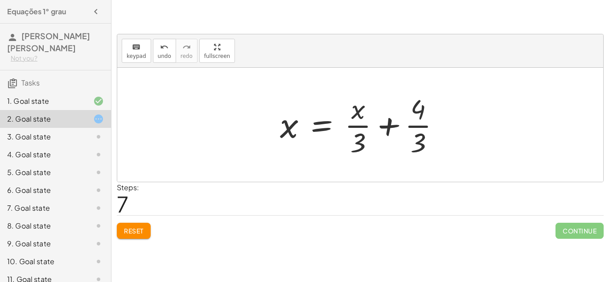
click at [125, 223] on button "Reset" at bounding box center [134, 231] width 34 height 16
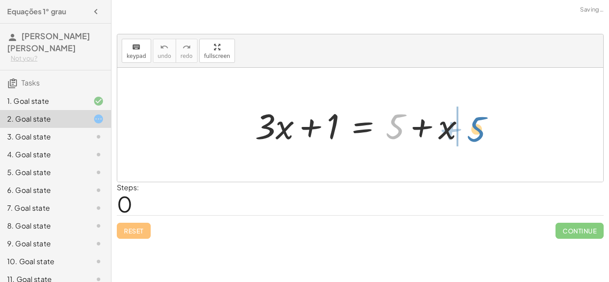
drag, startPoint x: 397, startPoint y: 117, endPoint x: 483, endPoint y: 120, distance: 85.7
click at [483, 120] on div "+ 5 + · 3 · x + 1 = + 5 + x" at bounding box center [360, 125] width 486 height 114
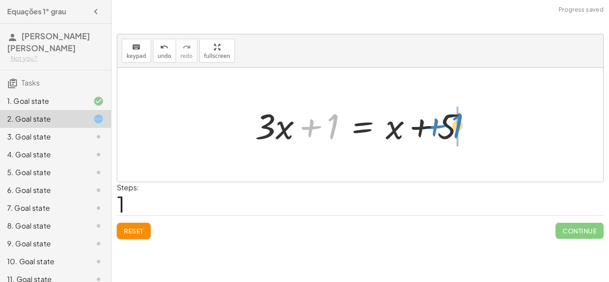
drag, startPoint x: 333, startPoint y: 121, endPoint x: 453, endPoint y: 120, distance: 120.0
click at [453, 120] on div at bounding box center [364, 125] width 226 height 46
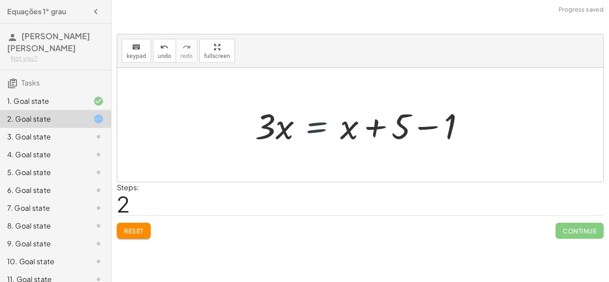
click at [313, 120] on div at bounding box center [364, 125] width 226 height 46
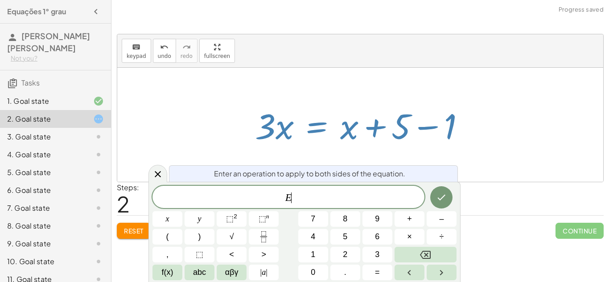
scroll to position [1, 0]
click at [310, 111] on div at bounding box center [364, 125] width 226 height 46
click at [228, 127] on div at bounding box center [360, 125] width 486 height 114
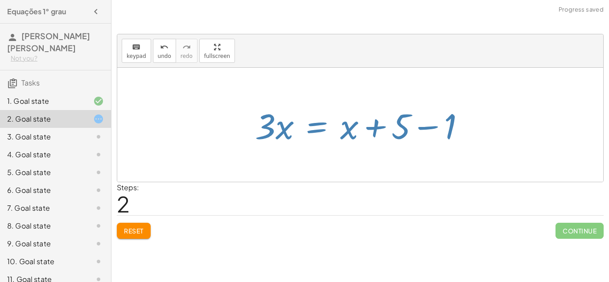
click at [228, 127] on div at bounding box center [360, 125] width 486 height 114
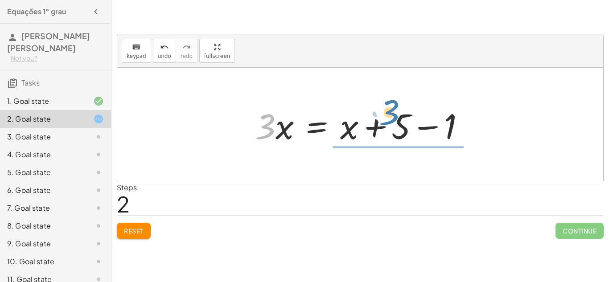
drag, startPoint x: 260, startPoint y: 119, endPoint x: 422, endPoint y: 105, distance: 163.3
click at [422, 105] on div at bounding box center [364, 125] width 226 height 46
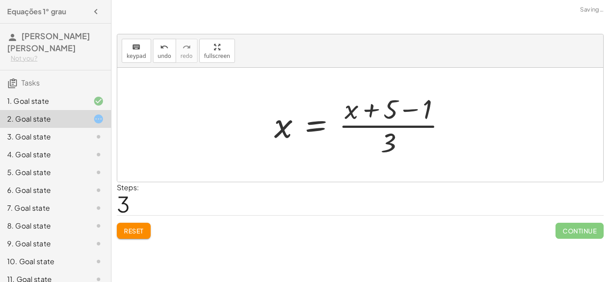
click at [401, 124] on div at bounding box center [364, 125] width 188 height 69
drag, startPoint x: 389, startPoint y: 143, endPoint x: 429, endPoint y: 102, distance: 57.1
click at [429, 102] on div at bounding box center [364, 125] width 188 height 69
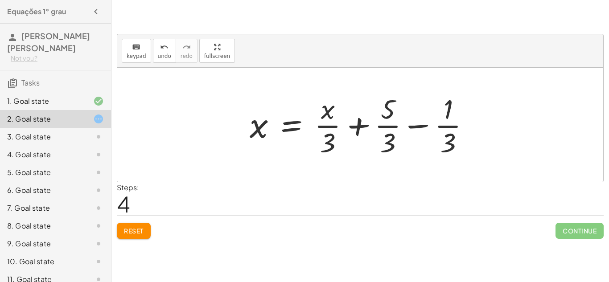
click at [136, 235] on span "Reset" at bounding box center [134, 231] width 20 height 8
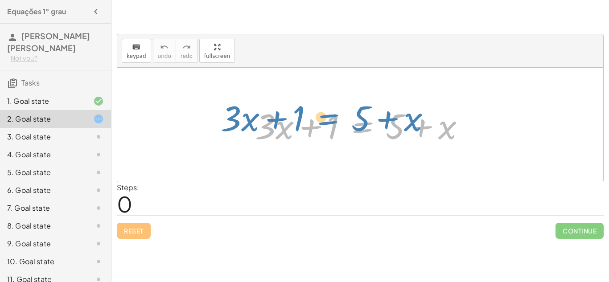
drag, startPoint x: 377, startPoint y: 128, endPoint x: 322, endPoint y: 126, distance: 55.8
click at [322, 126] on div at bounding box center [364, 125] width 226 height 46
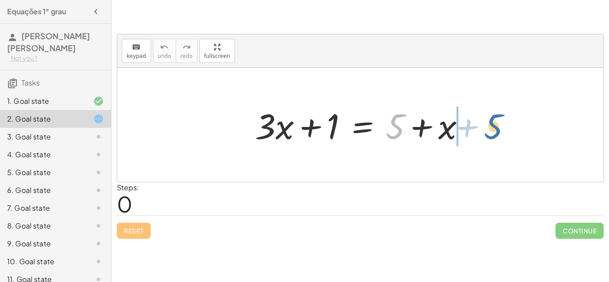
drag, startPoint x: 392, startPoint y: 124, endPoint x: 491, endPoint y: 124, distance: 99.0
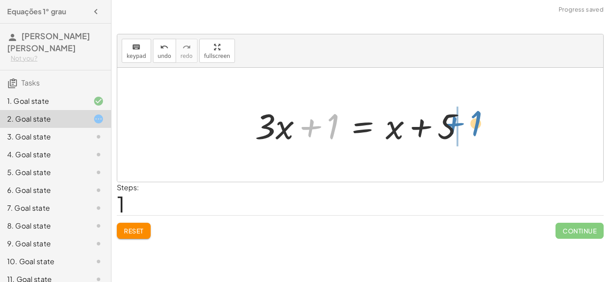
drag, startPoint x: 333, startPoint y: 118, endPoint x: 474, endPoint y: 115, distance: 141.4
click at [474, 115] on div at bounding box center [364, 125] width 226 height 46
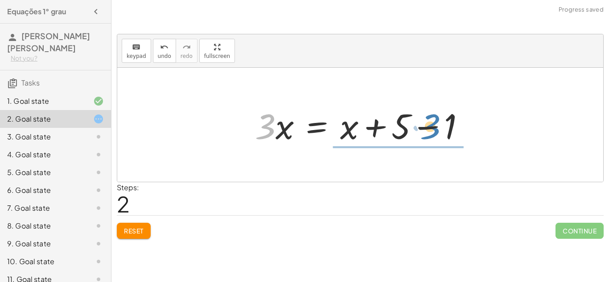
drag, startPoint x: 266, startPoint y: 120, endPoint x: 431, endPoint y: 120, distance: 165.0
click at [431, 120] on div at bounding box center [364, 125] width 226 height 46
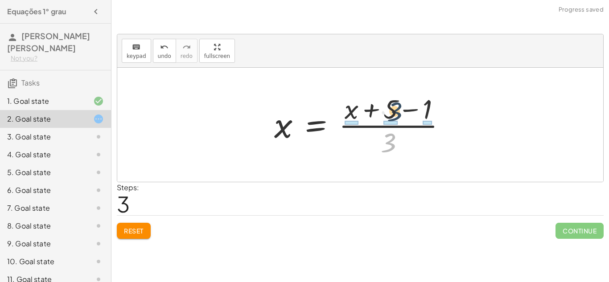
drag, startPoint x: 390, startPoint y: 138, endPoint x: 396, endPoint y: 103, distance: 35.3
click at [396, 103] on div at bounding box center [364, 125] width 188 height 69
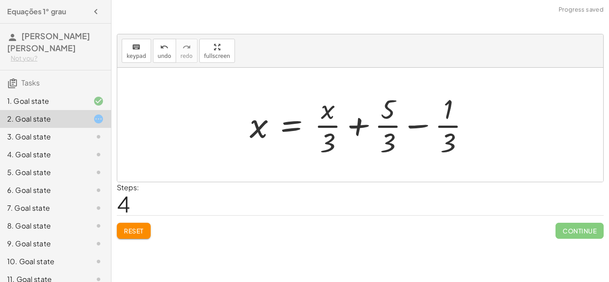
click at [137, 223] on button "Reset" at bounding box center [134, 231] width 34 height 16
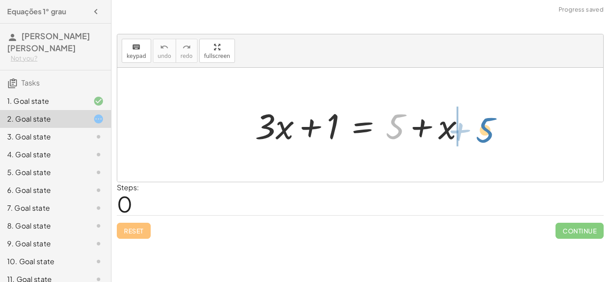
drag, startPoint x: 396, startPoint y: 125, endPoint x: 491, endPoint y: 128, distance: 95.1
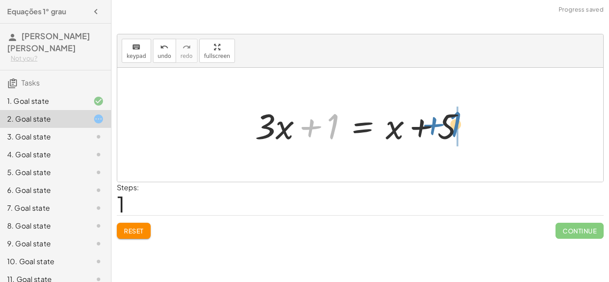
drag, startPoint x: 316, startPoint y: 129, endPoint x: 438, endPoint y: 127, distance: 122.7
click at [438, 127] on div at bounding box center [364, 125] width 226 height 46
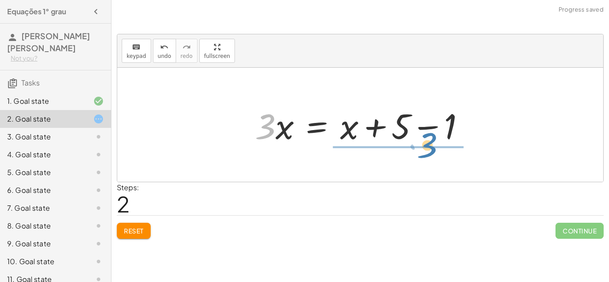
drag, startPoint x: 269, startPoint y: 120, endPoint x: 432, endPoint y: 138, distance: 163.8
click at [432, 138] on div at bounding box center [364, 125] width 226 height 46
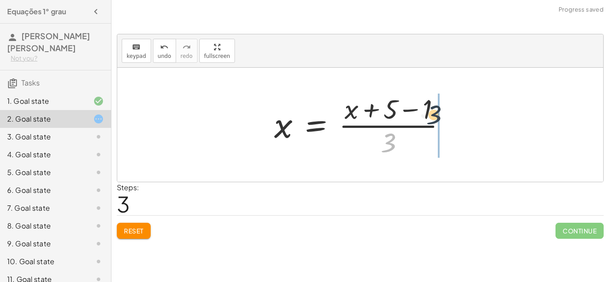
drag, startPoint x: 390, startPoint y: 138, endPoint x: 446, endPoint y: 102, distance: 66.4
click at [446, 102] on div at bounding box center [364, 125] width 188 height 69
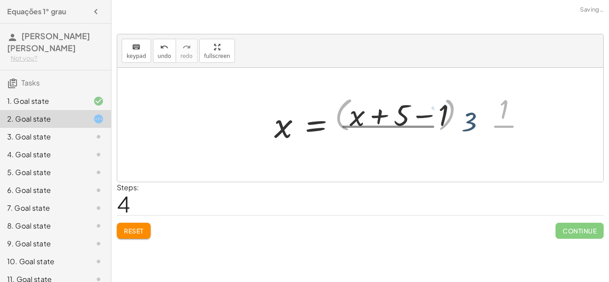
click at [443, 103] on div at bounding box center [404, 125] width 268 height 69
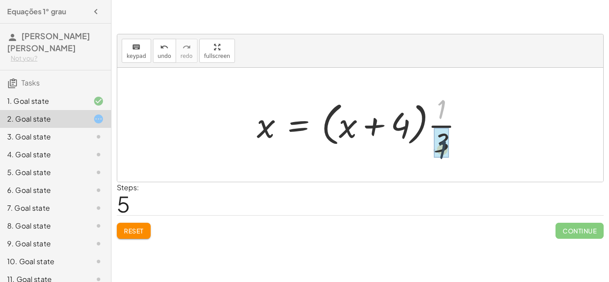
drag, startPoint x: 442, startPoint y: 105, endPoint x: 443, endPoint y: 145, distance: 40.1
drag, startPoint x: 442, startPoint y: 143, endPoint x: 440, endPoint y: 111, distance: 31.2
click at [440, 111] on div at bounding box center [363, 125] width 223 height 69
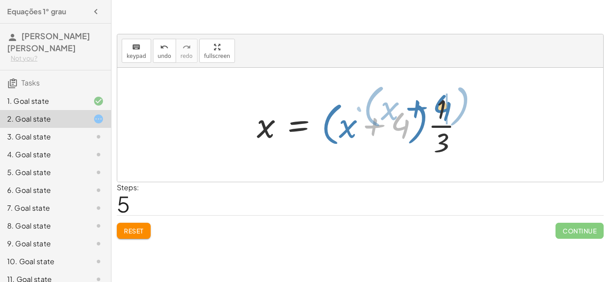
drag, startPoint x: 401, startPoint y: 123, endPoint x: 444, endPoint y: 105, distance: 46.8
click at [444, 105] on div at bounding box center [363, 125] width 223 height 69
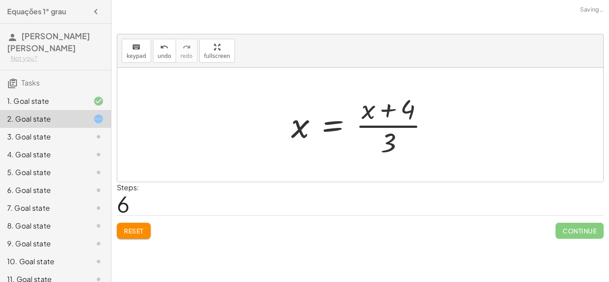
click at [399, 125] on div at bounding box center [364, 125] width 154 height 69
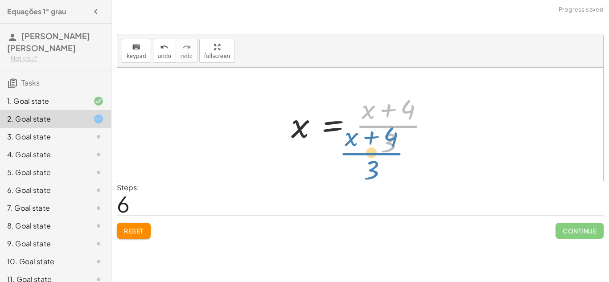
drag, startPoint x: 391, startPoint y: 134, endPoint x: 374, endPoint y: 161, distance: 32.1
click at [374, 161] on div "+ · 3 · x + 1 = + 5 + x + · 3 · x + 1 = + x + 5 · 3 · x = + x + 5 − 1 x = · ( +…" at bounding box center [360, 125] width 486 height 114
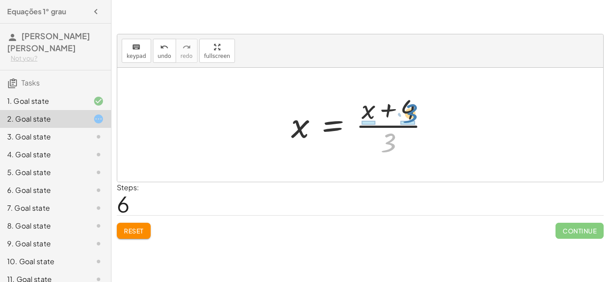
drag, startPoint x: 391, startPoint y: 144, endPoint x: 412, endPoint y: 114, distance: 37.5
click at [412, 114] on div at bounding box center [364, 125] width 154 height 69
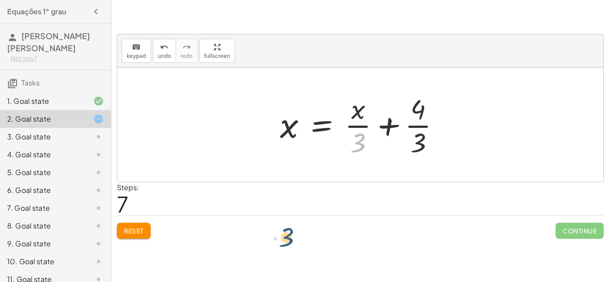
drag, startPoint x: 359, startPoint y: 138, endPoint x: 286, endPoint y: 230, distance: 117.4
drag, startPoint x: 415, startPoint y: 115, endPoint x: 390, endPoint y: 86, distance: 38.6
drag, startPoint x: 419, startPoint y: 103, endPoint x: 350, endPoint y: 97, distance: 69.3
click at [350, 97] on div at bounding box center [364, 125] width 176 height 69
drag, startPoint x: 357, startPoint y: 144, endPoint x: 417, endPoint y: 137, distance: 59.7
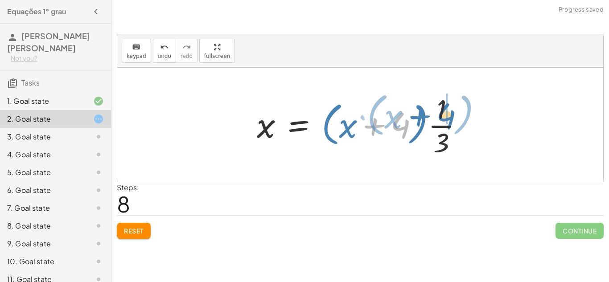
drag, startPoint x: 382, startPoint y: 127, endPoint x: 428, endPoint y: 117, distance: 46.9
click at [428, 117] on div at bounding box center [363, 125] width 223 height 69
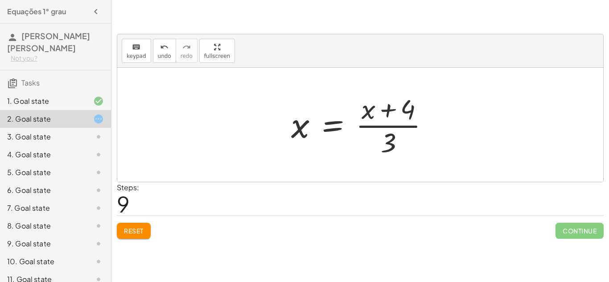
click at [400, 121] on div at bounding box center [364, 125] width 154 height 69
drag, startPoint x: 300, startPoint y: 124, endPoint x: 367, endPoint y: 105, distance: 69.8
click at [367, 105] on div at bounding box center [364, 125] width 154 height 69
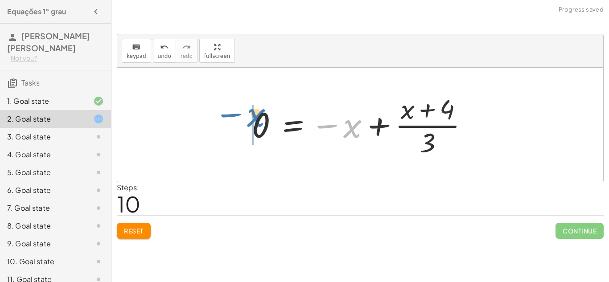
drag, startPoint x: 353, startPoint y: 124, endPoint x: 256, endPoint y: 114, distance: 96.8
click at [256, 114] on div at bounding box center [364, 125] width 233 height 69
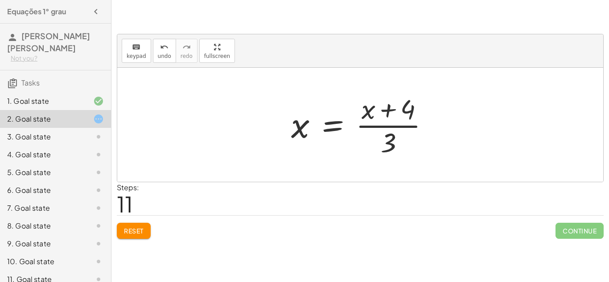
click at [136, 237] on button "Reset" at bounding box center [134, 231] width 34 height 16
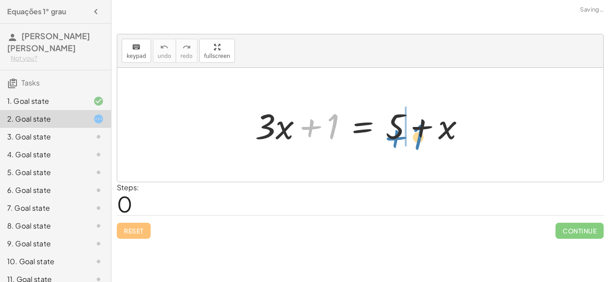
drag, startPoint x: 315, startPoint y: 128, endPoint x: 400, endPoint y: 138, distance: 85.8
click at [400, 138] on div at bounding box center [364, 125] width 226 height 46
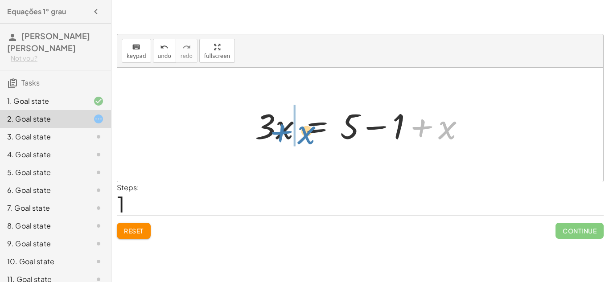
drag, startPoint x: 437, startPoint y: 130, endPoint x: 297, endPoint y: 135, distance: 140.6
click at [297, 135] on div at bounding box center [364, 125] width 226 height 46
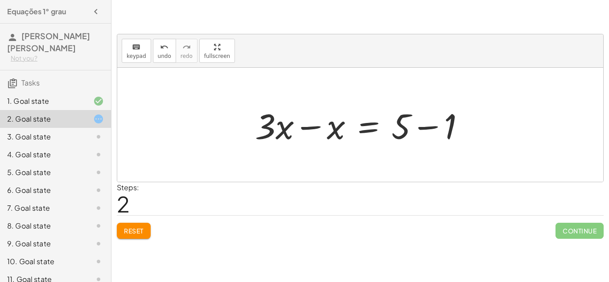
click at [307, 126] on div at bounding box center [364, 125] width 226 height 46
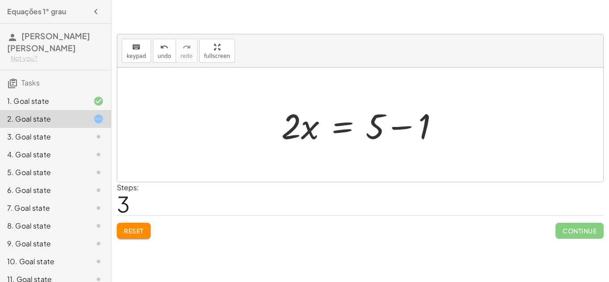
click at [401, 128] on div at bounding box center [363, 125] width 173 height 46
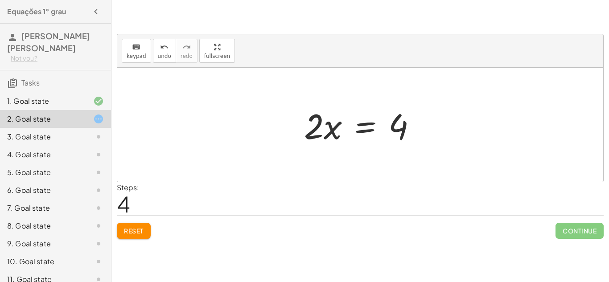
click at [314, 132] on div at bounding box center [364, 125] width 128 height 46
click at [312, 136] on div at bounding box center [364, 125] width 128 height 46
drag, startPoint x: 312, startPoint y: 137, endPoint x: 390, endPoint y: 168, distance: 83.6
click at [390, 168] on div "+ · 3 · x + 1 = + 5 + x · 3 · x = + 5 − 1 + x + · 3 · x − x = + 5 − 1 · 2 · x =…" at bounding box center [360, 125] width 486 height 114
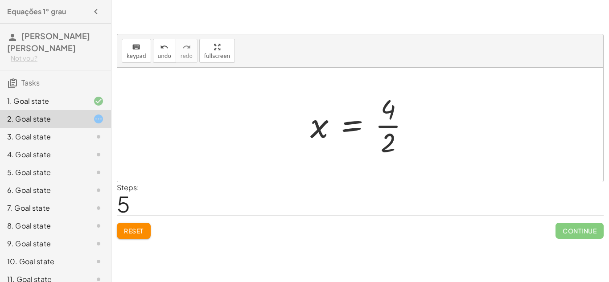
click at [387, 123] on div at bounding box center [364, 125] width 116 height 69
click at [70, 132] on div "3. Goal state" at bounding box center [43, 137] width 72 height 11
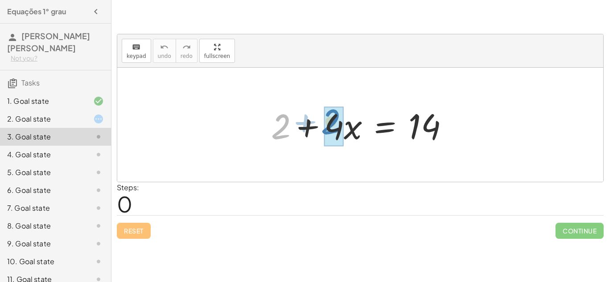
drag, startPoint x: 280, startPoint y: 133, endPoint x: 329, endPoint y: 128, distance: 49.3
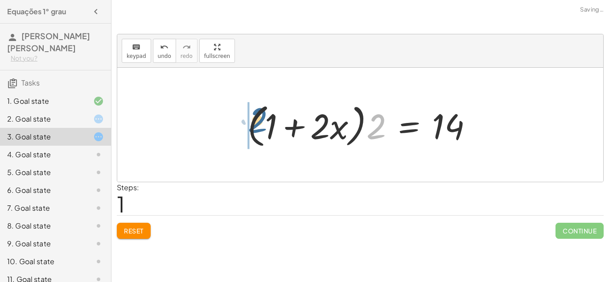
drag, startPoint x: 378, startPoint y: 120, endPoint x: 255, endPoint y: 113, distance: 123.3
click at [255, 113] on div at bounding box center [363, 124] width 241 height 51
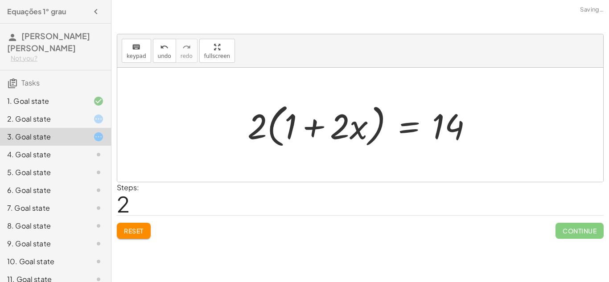
click at [145, 228] on button "Reset" at bounding box center [134, 231] width 34 height 16
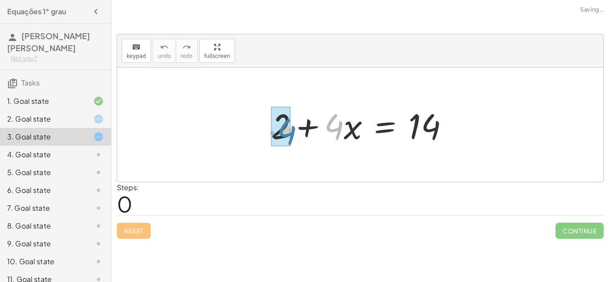
drag, startPoint x: 339, startPoint y: 126, endPoint x: 292, endPoint y: 130, distance: 47.4
click at [292, 130] on div at bounding box center [364, 125] width 194 height 46
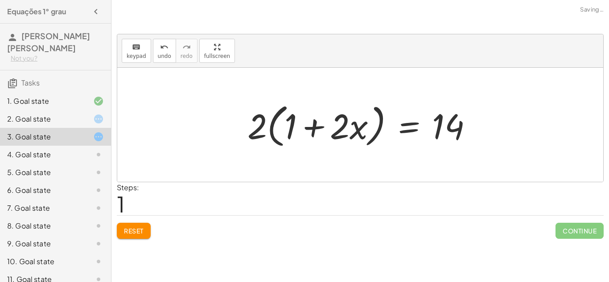
click at [141, 222] on div "Reset Continue" at bounding box center [360, 227] width 487 height 24
click at [139, 227] on span "Reset" at bounding box center [134, 231] width 20 height 8
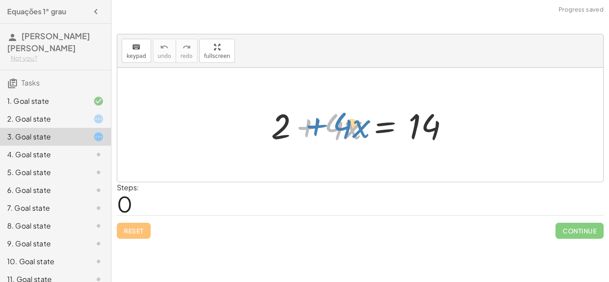
drag, startPoint x: 296, startPoint y: 126, endPoint x: 302, endPoint y: 123, distance: 6.8
click at [302, 123] on div at bounding box center [364, 125] width 194 height 46
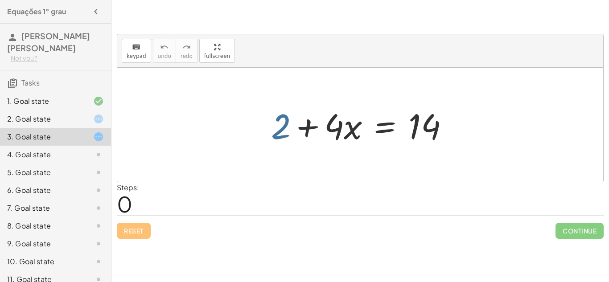
click at [286, 120] on div at bounding box center [364, 125] width 194 height 46
drag, startPoint x: 334, startPoint y: 122, endPoint x: 433, endPoint y: 124, distance: 98.6
click at [433, 124] on div at bounding box center [364, 125] width 194 height 46
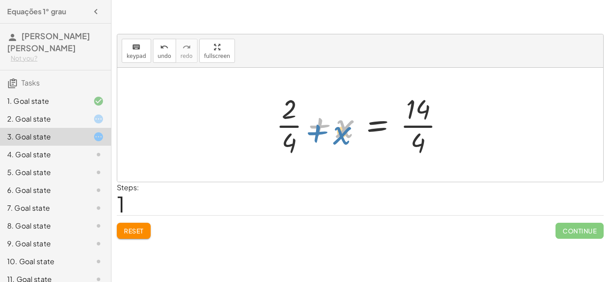
drag, startPoint x: 318, startPoint y: 123, endPoint x: 317, endPoint y: 132, distance: 9.0
click at [317, 132] on div at bounding box center [364, 125] width 185 height 69
drag, startPoint x: 314, startPoint y: 126, endPoint x: 402, endPoint y: 137, distance: 88.6
click at [402, 137] on div at bounding box center [364, 125] width 185 height 69
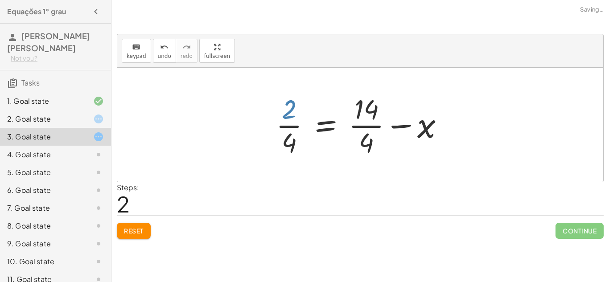
click at [289, 108] on div at bounding box center [364, 125] width 185 height 69
drag, startPoint x: 290, startPoint y: 145, endPoint x: 369, endPoint y: 147, distance: 78.5
click at [369, 147] on div at bounding box center [364, 125] width 185 height 69
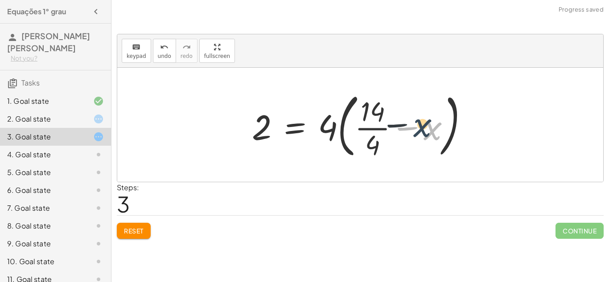
drag, startPoint x: 435, startPoint y: 128, endPoint x: 425, endPoint y: 126, distance: 10.1
click at [425, 126] on div at bounding box center [364, 125] width 233 height 74
click at [138, 55] on span "keypad" at bounding box center [137, 56] width 20 height 6
click at [132, 231] on span "Reset" at bounding box center [134, 231] width 20 height 8
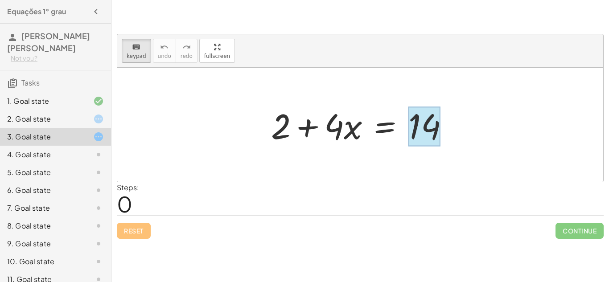
drag, startPoint x: 276, startPoint y: 126, endPoint x: 432, endPoint y: 113, distance: 155.7
drag, startPoint x: 304, startPoint y: 120, endPoint x: 311, endPoint y: 140, distance: 22.1
click at [311, 140] on div at bounding box center [364, 125] width 194 height 46
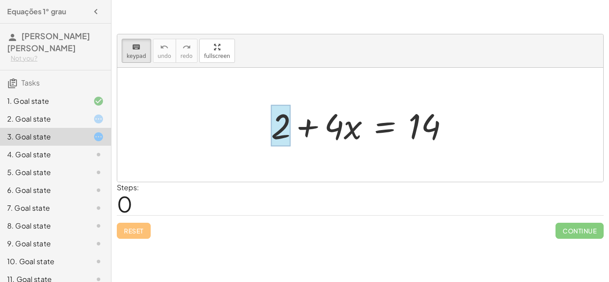
drag, startPoint x: 303, startPoint y: 129, endPoint x: 288, endPoint y: 125, distance: 15.7
click at [385, 126] on div "+ 2 + · 4 · x = 14" at bounding box center [385, 126] width 0 height 0
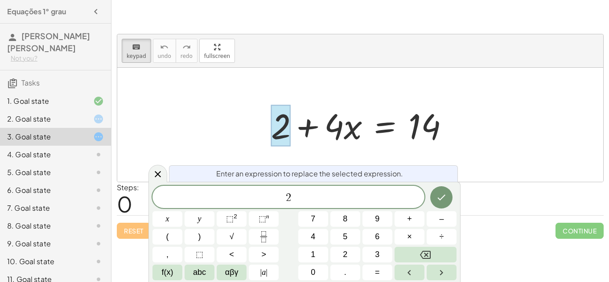
drag, startPoint x: 289, startPoint y: 127, endPoint x: 234, endPoint y: 99, distance: 61.6
click at [234, 99] on div "+ 2 + · 4 · x = 14" at bounding box center [360, 125] width 486 height 114
click at [403, 219] on button "+" at bounding box center [410, 219] width 30 height 16
click at [435, 252] on button "Backspace" at bounding box center [426, 255] width 62 height 16
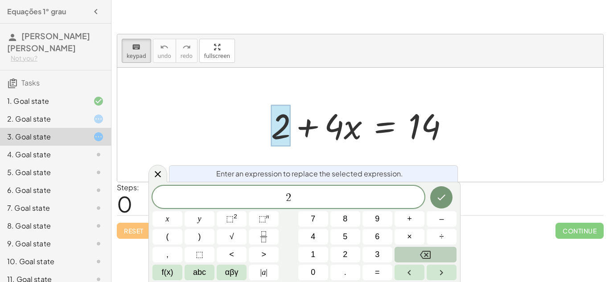
click at [435, 252] on button "Backspace" at bounding box center [426, 255] width 62 height 16
click at [308, 200] on span "2 ​" at bounding box center [289, 198] width 272 height 12
click at [408, 219] on span "+" at bounding box center [409, 219] width 5 height 12
click at [317, 235] on button "4" at bounding box center [313, 237] width 30 height 16
click at [437, 241] on button "÷" at bounding box center [442, 237] width 30 height 16
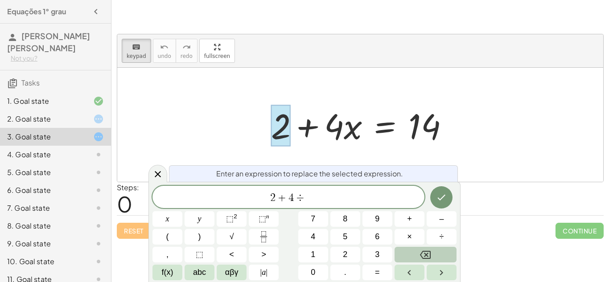
click at [414, 260] on button "Backspace" at bounding box center [426, 255] width 62 height 16
click at [414, 234] on button "×" at bounding box center [410, 237] width 30 height 16
click at [374, 269] on button "=" at bounding box center [378, 273] width 30 height 16
click at [316, 252] on button "1" at bounding box center [313, 255] width 30 height 16
click at [316, 238] on button "4" at bounding box center [313, 237] width 30 height 16
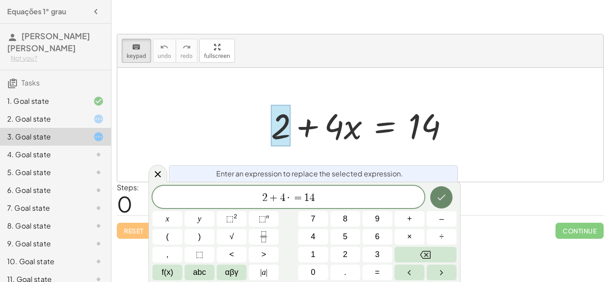
click at [443, 194] on icon "Done" at bounding box center [441, 197] width 11 height 11
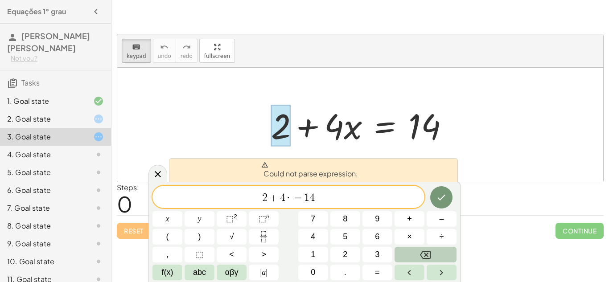
click at [442, 251] on button "Backspace" at bounding box center [426, 255] width 62 height 16
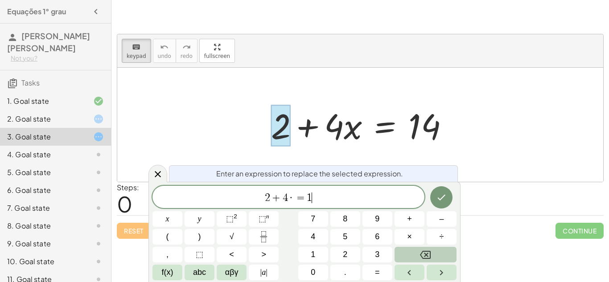
click at [442, 251] on button "Backspace" at bounding box center [426, 255] width 62 height 16
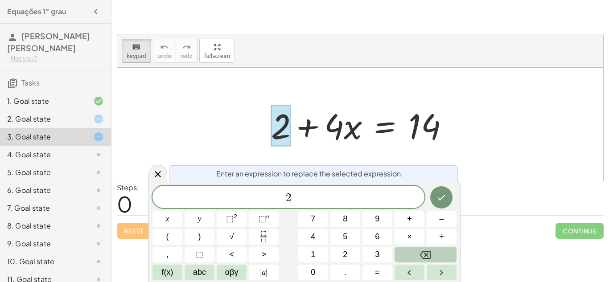
click at [442, 251] on button "Backspace" at bounding box center [426, 255] width 62 height 16
click at [549, 102] on div at bounding box center [360, 125] width 486 height 114
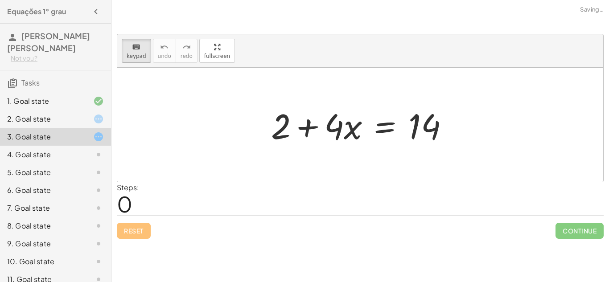
drag, startPoint x: 291, startPoint y: 113, endPoint x: 309, endPoint y: 131, distance: 25.2
drag, startPoint x: 307, startPoint y: 131, endPoint x: 296, endPoint y: 128, distance: 11.6
click at [296, 128] on div at bounding box center [364, 125] width 194 height 46
click at [445, 106] on div at bounding box center [364, 125] width 194 height 46
click at [223, 143] on div at bounding box center [360, 125] width 486 height 114
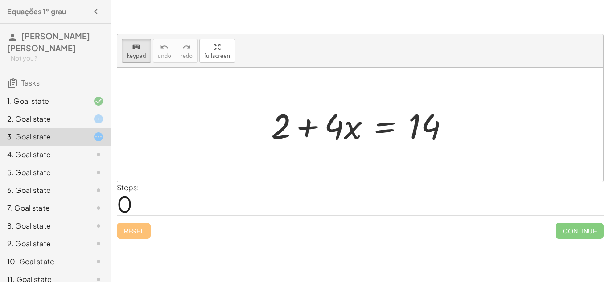
click at [496, 110] on div at bounding box center [360, 125] width 486 height 114
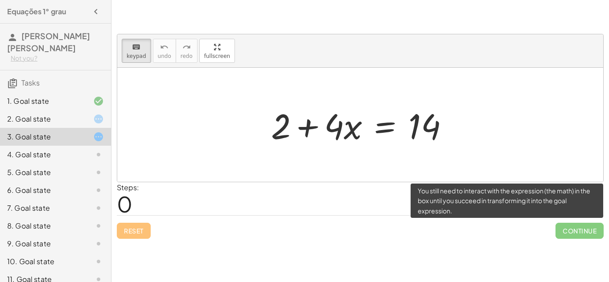
click at [564, 232] on span "Continue" at bounding box center [580, 231] width 48 height 16
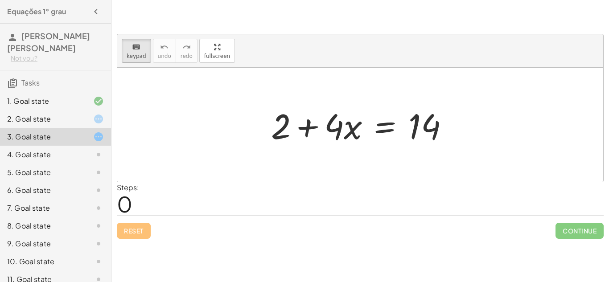
click at [124, 230] on div "Reset Continue" at bounding box center [360, 227] width 487 height 24
drag, startPoint x: 274, startPoint y: 137, endPoint x: 288, endPoint y: 128, distance: 16.7
click at [276, 124] on div at bounding box center [281, 125] width 20 height 41
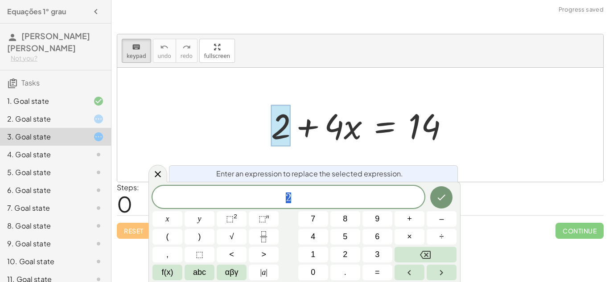
scroll to position [2, 0]
click at [242, 127] on div at bounding box center [360, 125] width 486 height 114
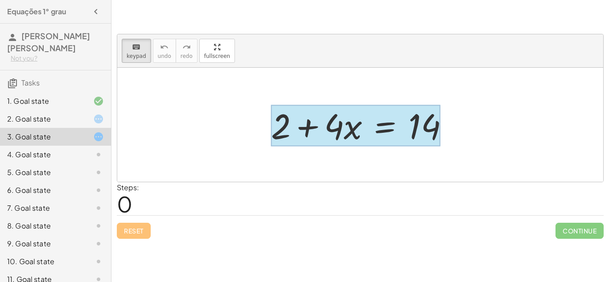
drag, startPoint x: 286, startPoint y: 130, endPoint x: 391, endPoint y: 136, distance: 104.9
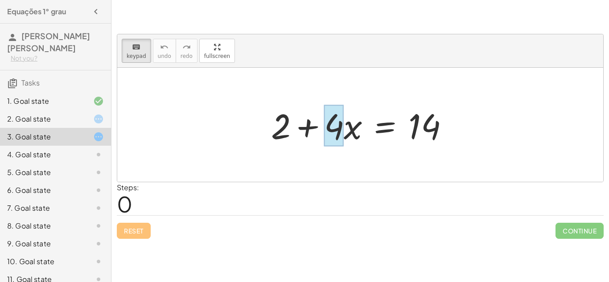
drag, startPoint x: 330, startPoint y: 123, endPoint x: 340, endPoint y: 128, distance: 11.2
drag, startPoint x: 276, startPoint y: 125, endPoint x: 290, endPoint y: 175, distance: 52.1
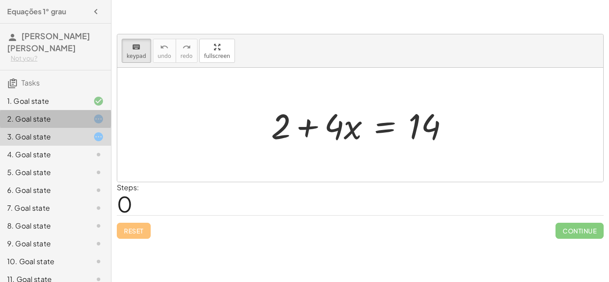
click at [96, 146] on div "2. Goal state" at bounding box center [55, 155] width 111 height 18
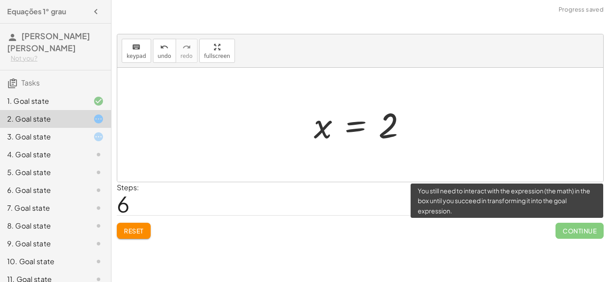
click at [587, 231] on span "Continue" at bounding box center [580, 231] width 48 height 16
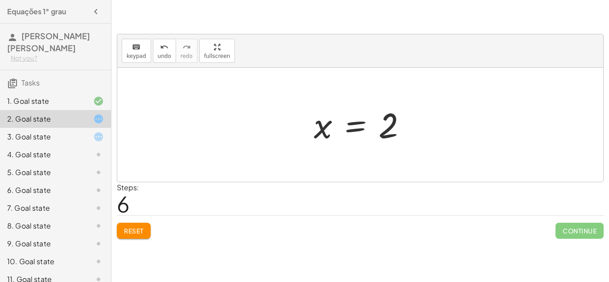
click at [80, 142] on div at bounding box center [91, 137] width 25 height 11
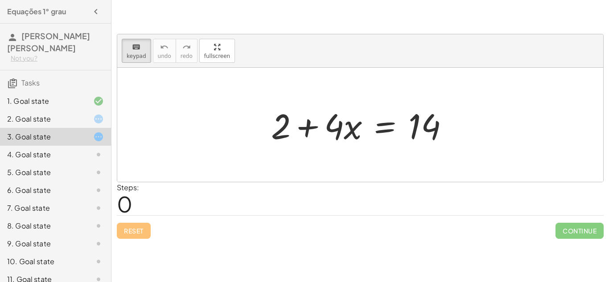
drag, startPoint x: 286, startPoint y: 124, endPoint x: 452, endPoint y: 153, distance: 168.3
drag, startPoint x: 301, startPoint y: 127, endPoint x: 458, endPoint y: 45, distance: 177.3
click at [458, 45] on div "keyboard keypad undo [PERSON_NAME] redo fullscreen" at bounding box center [360, 50] width 486 height 33
drag, startPoint x: 340, startPoint y: 132, endPoint x: 283, endPoint y: 130, distance: 57.6
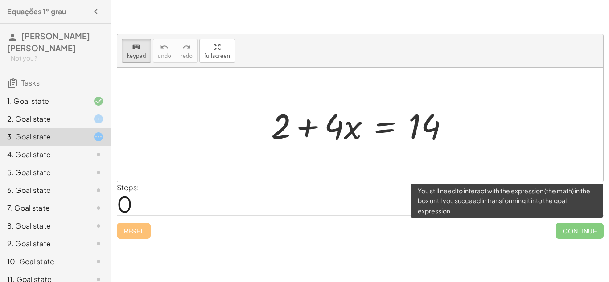
click at [571, 231] on span "Continue" at bounding box center [580, 231] width 48 height 16
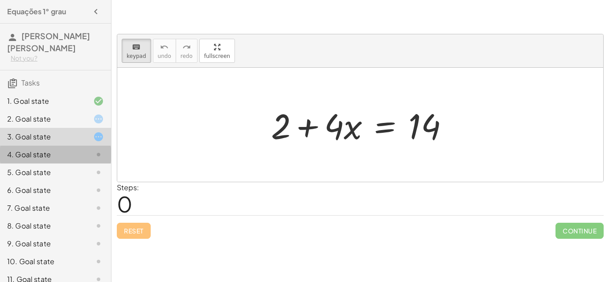
click at [38, 154] on div "4. Goal state" at bounding box center [43, 154] width 72 height 11
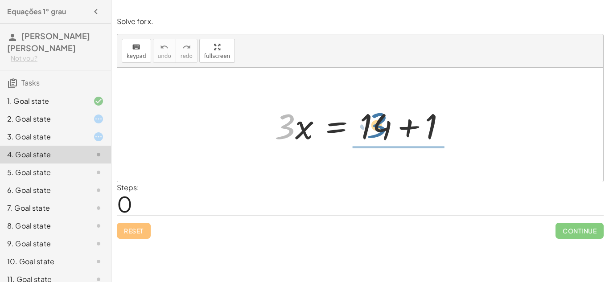
drag, startPoint x: 275, startPoint y: 128, endPoint x: 389, endPoint y: 128, distance: 114.2
click at [389, 128] on div at bounding box center [363, 125] width 187 height 46
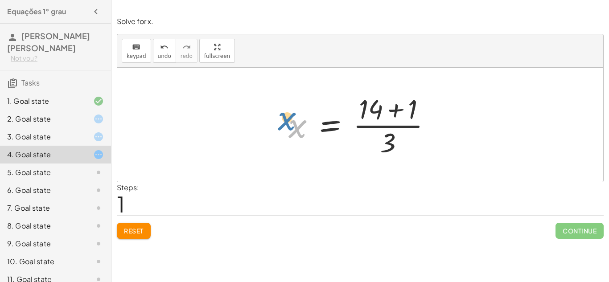
drag, startPoint x: 293, startPoint y: 131, endPoint x: 279, endPoint y: 123, distance: 15.8
click at [279, 123] on div "· 3 · x = + 14 + 1 x · 3 x = + 14 + 1 · ( )" at bounding box center [360, 124] width 170 height 73
click at [382, 124] on div at bounding box center [363, 125] width 159 height 69
drag, startPoint x: 388, startPoint y: 136, endPoint x: 412, endPoint y: 103, distance: 40.6
click at [412, 103] on div at bounding box center [363, 125] width 159 height 69
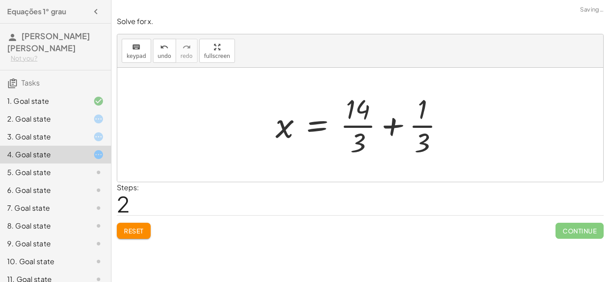
click at [135, 233] on span "Reset" at bounding box center [134, 231] width 20 height 8
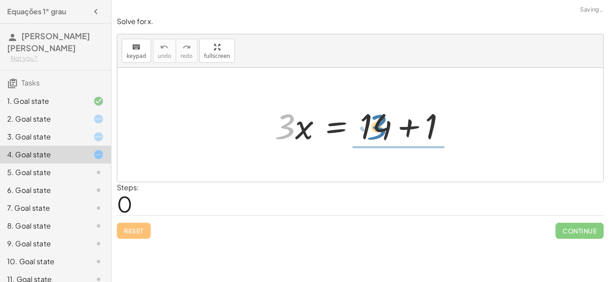
drag, startPoint x: 286, startPoint y: 125, endPoint x: 381, endPoint y: 126, distance: 94.5
click at [381, 126] on div at bounding box center [363, 125] width 187 height 46
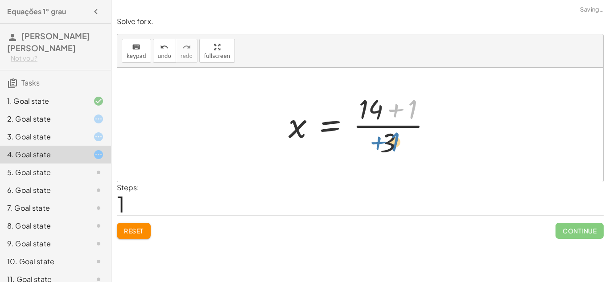
drag, startPoint x: 411, startPoint y: 102, endPoint x: 391, endPoint y: 134, distance: 38.0
click at [391, 134] on div at bounding box center [363, 125] width 159 height 69
drag, startPoint x: 405, startPoint y: 107, endPoint x: 383, endPoint y: 145, distance: 44.0
click at [383, 145] on div at bounding box center [363, 125] width 159 height 69
drag, startPoint x: 384, startPoint y: 144, endPoint x: 365, endPoint y: 110, distance: 38.6
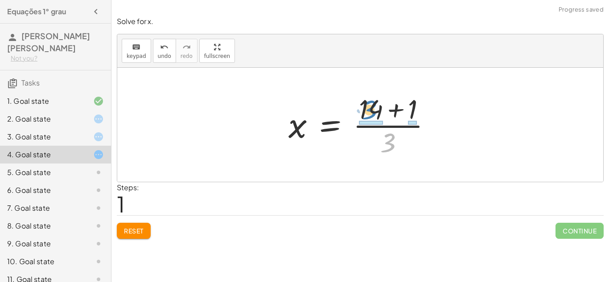
click at [365, 110] on div at bounding box center [363, 125] width 159 height 69
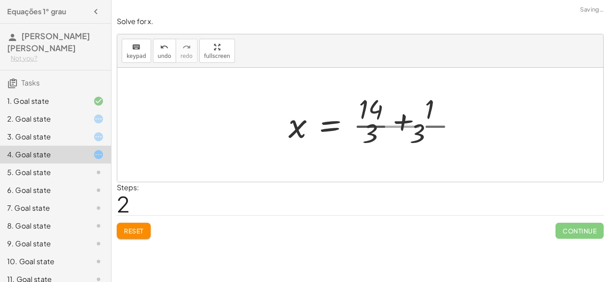
click at [367, 112] on div at bounding box center [376, 125] width 185 height 69
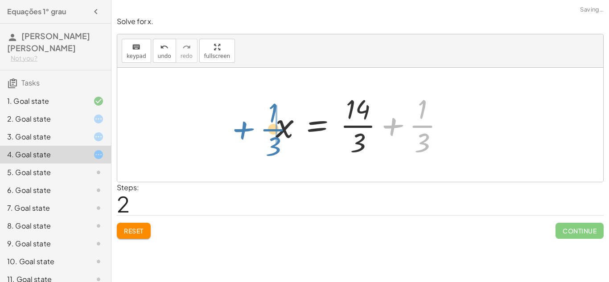
drag, startPoint x: 393, startPoint y: 122, endPoint x: 244, endPoint y: 125, distance: 149.0
click at [244, 125] on div "· 3 · x = + 14 + 1 x = · ( + 14 + 1 ) · 3 + · 1 · 3 x = + 14 + 1 · · 3 · · 3" at bounding box center [360, 125] width 486 height 114
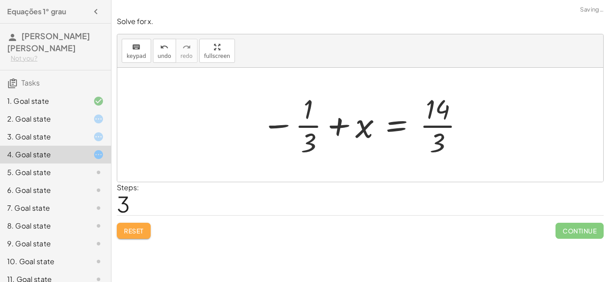
click at [138, 227] on span "Reset" at bounding box center [134, 231] width 20 height 8
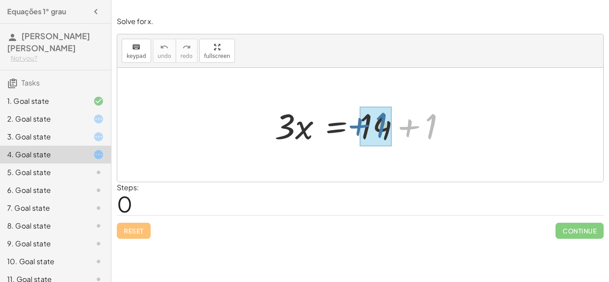
drag, startPoint x: 434, startPoint y: 119, endPoint x: 383, endPoint y: 118, distance: 51.3
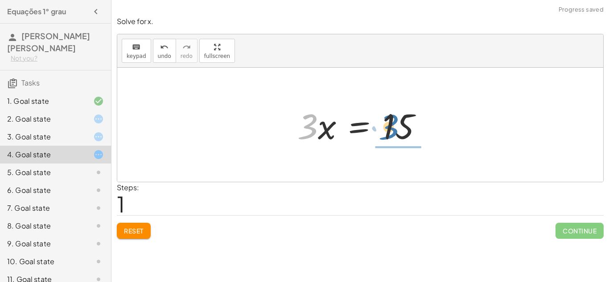
drag, startPoint x: 310, startPoint y: 122, endPoint x: 401, endPoint y: 124, distance: 91.0
click at [401, 124] on div at bounding box center [363, 125] width 141 height 46
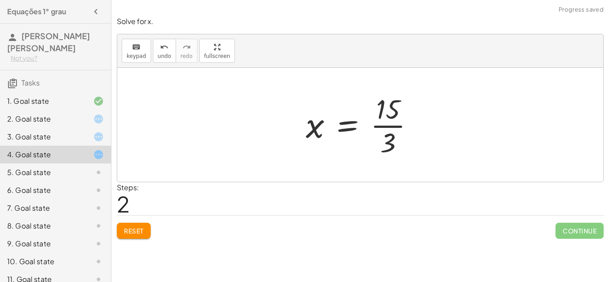
click at [401, 123] on div at bounding box center [363, 125] width 124 height 69
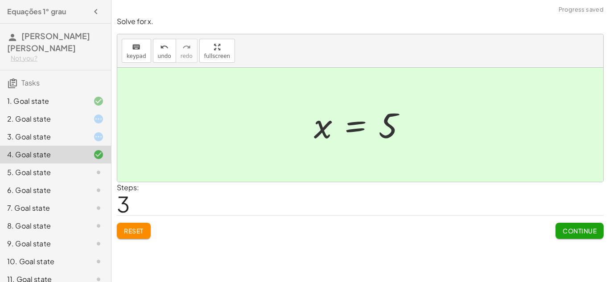
click at [572, 229] on span "Continue" at bounding box center [580, 231] width 34 height 8
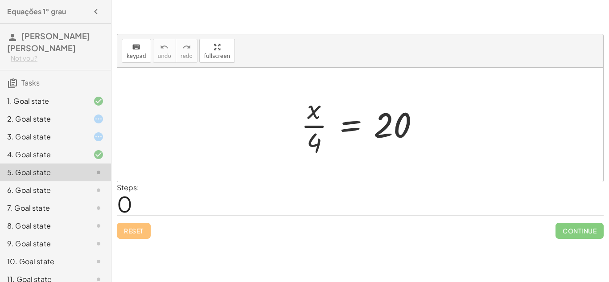
click at [316, 128] on div at bounding box center [364, 125] width 135 height 69
drag, startPoint x: 313, startPoint y: 138, endPoint x: 395, endPoint y: 122, distance: 83.7
click at [395, 122] on div at bounding box center [364, 125] width 135 height 69
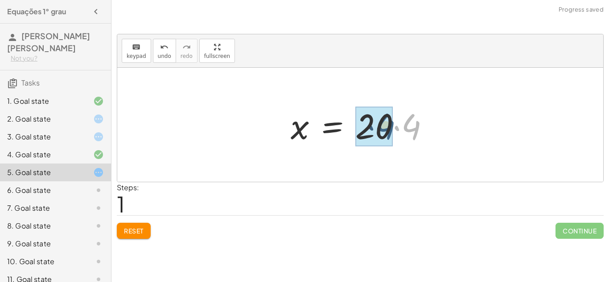
drag, startPoint x: 413, startPoint y: 121, endPoint x: 384, endPoint y: 121, distance: 29.4
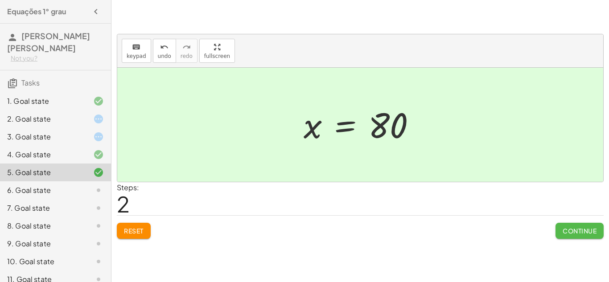
click at [586, 232] on span "Continue" at bounding box center [580, 231] width 34 height 8
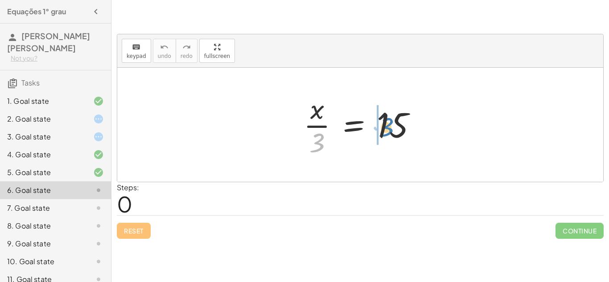
drag, startPoint x: 314, startPoint y: 143, endPoint x: 386, endPoint y: 127, distance: 73.7
click at [386, 127] on div at bounding box center [363, 125] width 129 height 69
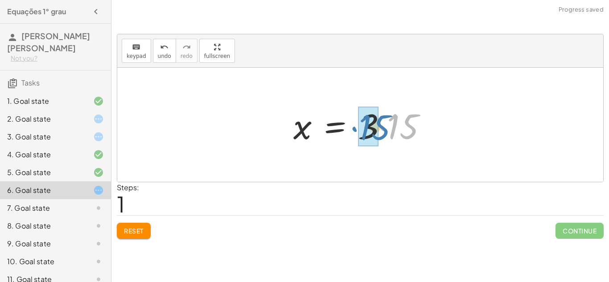
drag, startPoint x: 396, startPoint y: 127, endPoint x: 367, endPoint y: 128, distance: 28.6
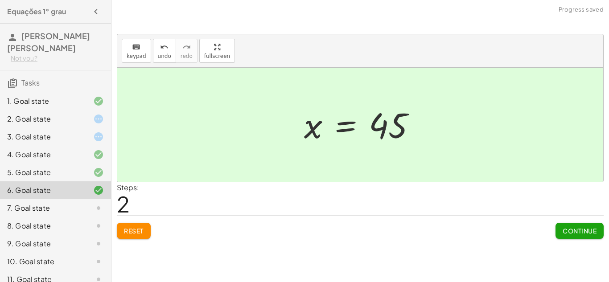
click at [585, 233] on span "Continue" at bounding box center [580, 231] width 34 height 8
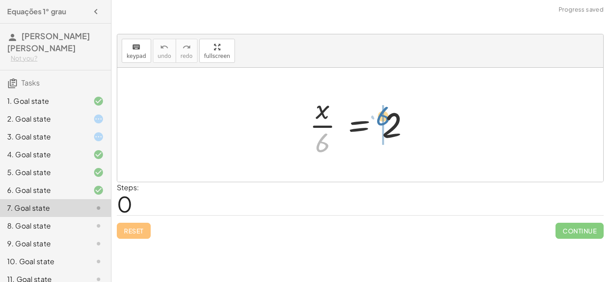
drag, startPoint x: 319, startPoint y: 144, endPoint x: 386, endPoint y: 115, distance: 73.3
click at [386, 115] on div at bounding box center [363, 125] width 117 height 69
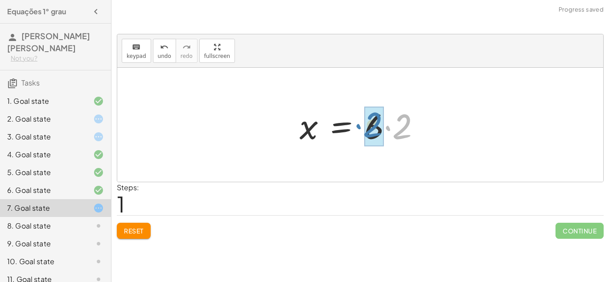
drag, startPoint x: 400, startPoint y: 122, endPoint x: 367, endPoint y: 120, distance: 33.0
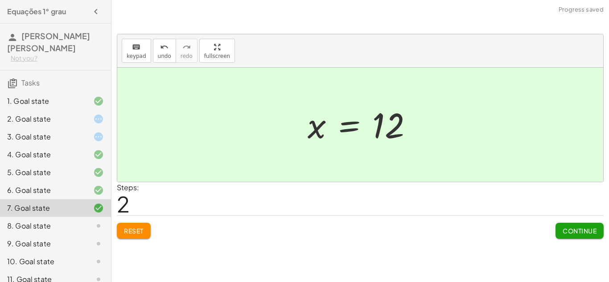
click at [570, 232] on span "Continue" at bounding box center [580, 231] width 34 height 8
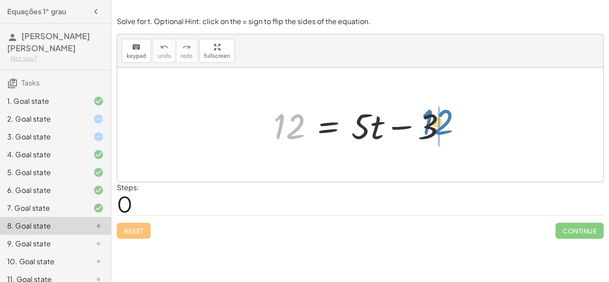
drag, startPoint x: 292, startPoint y: 124, endPoint x: 438, endPoint y: 120, distance: 145.9
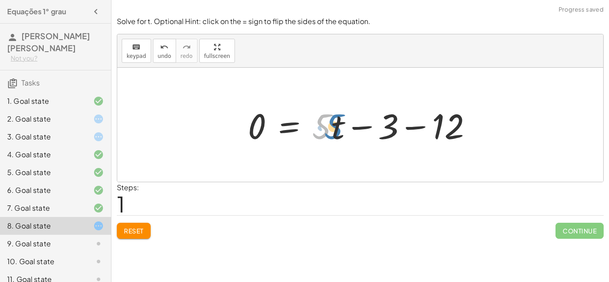
drag, startPoint x: 322, startPoint y: 128, endPoint x: 334, endPoint y: 128, distance: 11.6
click at [334, 128] on div at bounding box center [363, 125] width 240 height 46
drag, startPoint x: 320, startPoint y: 126, endPoint x: 323, endPoint y: 122, distance: 5.4
click at [323, 122] on div at bounding box center [363, 125] width 240 height 46
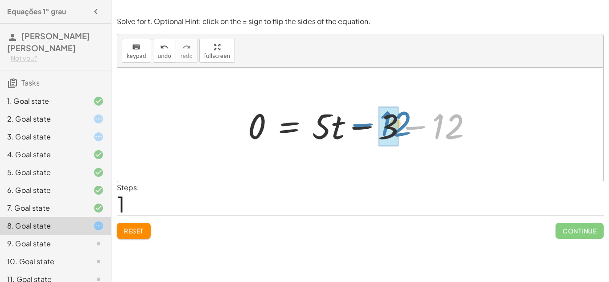
drag, startPoint x: 440, startPoint y: 121, endPoint x: 383, endPoint y: 119, distance: 56.7
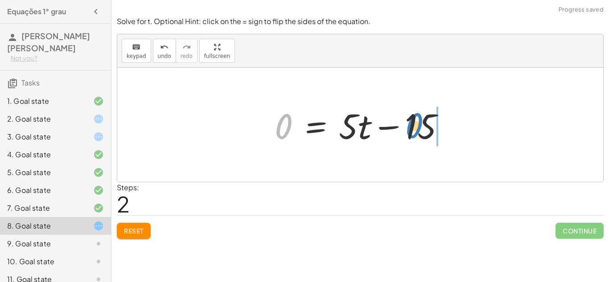
drag, startPoint x: 285, startPoint y: 127, endPoint x: 422, endPoint y: 126, distance: 136.9
click at [422, 126] on div at bounding box center [363, 125] width 186 height 46
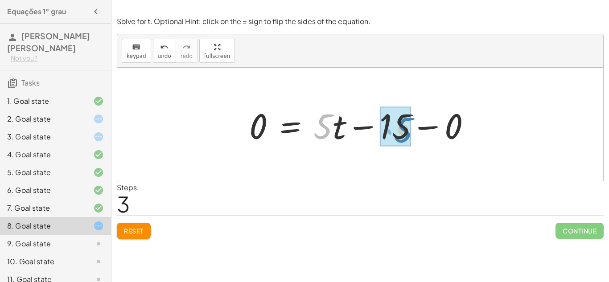
drag, startPoint x: 328, startPoint y: 126, endPoint x: 409, endPoint y: 129, distance: 81.2
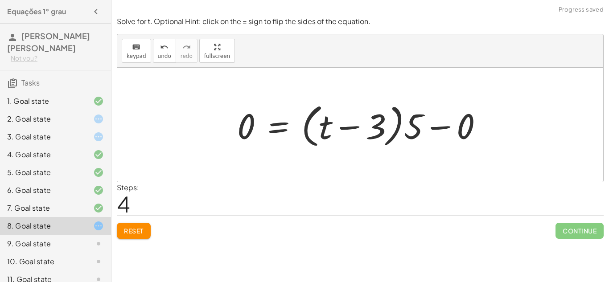
click at [139, 223] on button "Reset" at bounding box center [134, 231] width 34 height 16
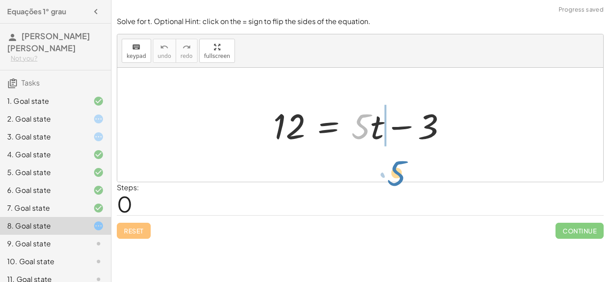
drag, startPoint x: 359, startPoint y: 122, endPoint x: 424, endPoint y: 136, distance: 65.7
click at [424, 136] on div at bounding box center [364, 125] width 190 height 46
drag, startPoint x: 361, startPoint y: 118, endPoint x: 425, endPoint y: 117, distance: 63.8
click at [425, 117] on div at bounding box center [364, 125] width 190 height 46
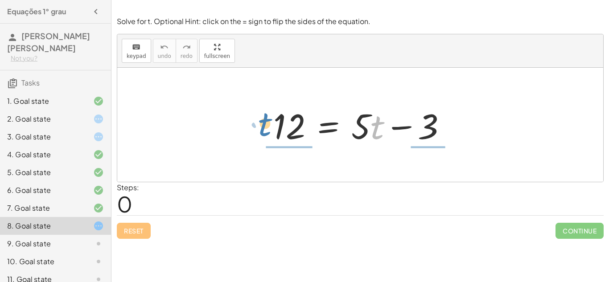
drag, startPoint x: 377, startPoint y: 123, endPoint x: 253, endPoint y: 117, distance: 124.1
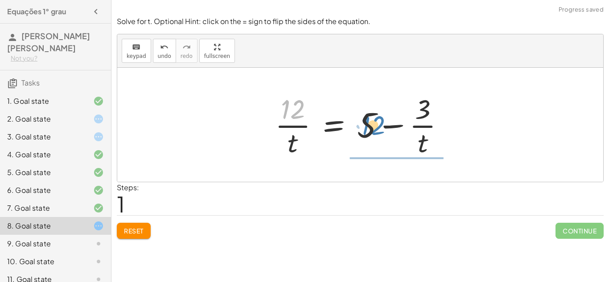
drag, startPoint x: 289, startPoint y: 110, endPoint x: 367, endPoint y: 126, distance: 79.7
click at [367, 126] on div at bounding box center [364, 125] width 186 height 69
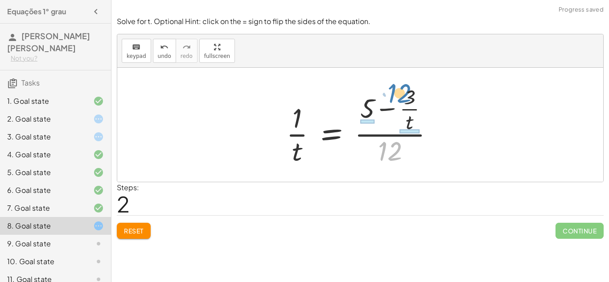
drag, startPoint x: 387, startPoint y: 145, endPoint x: 398, endPoint y: 86, distance: 59.9
click at [398, 86] on div at bounding box center [364, 125] width 164 height 86
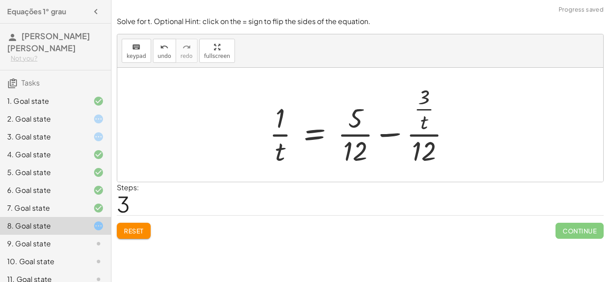
click at [131, 224] on button "Reset" at bounding box center [134, 231] width 34 height 16
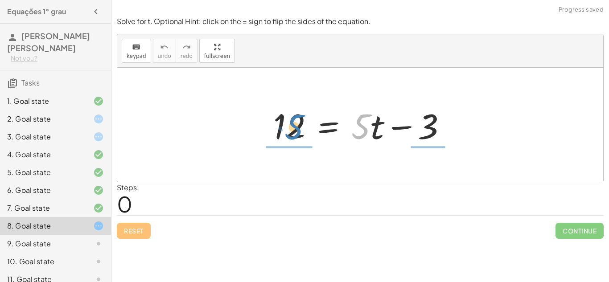
drag, startPoint x: 362, startPoint y: 129, endPoint x: 294, endPoint y: 130, distance: 67.8
click at [294, 130] on div at bounding box center [364, 125] width 190 height 46
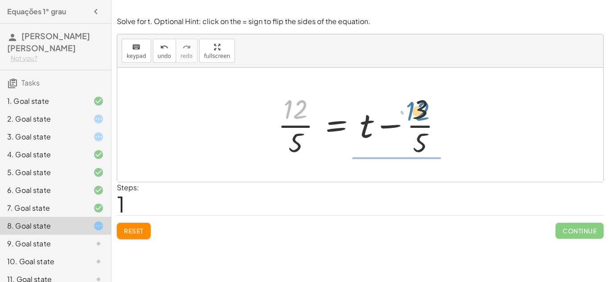
drag, startPoint x: 293, startPoint y: 114, endPoint x: 416, endPoint y: 115, distance: 122.2
click at [416, 115] on div at bounding box center [363, 125] width 180 height 69
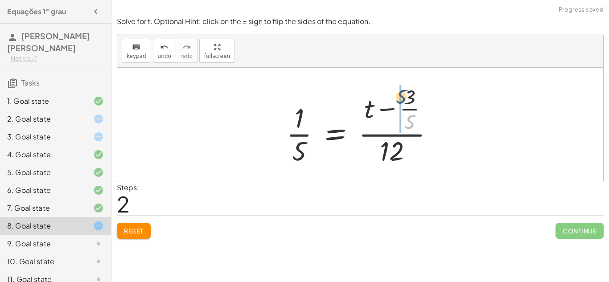
drag, startPoint x: 409, startPoint y: 118, endPoint x: 403, endPoint y: 90, distance: 28.3
click at [403, 90] on div at bounding box center [364, 125] width 164 height 86
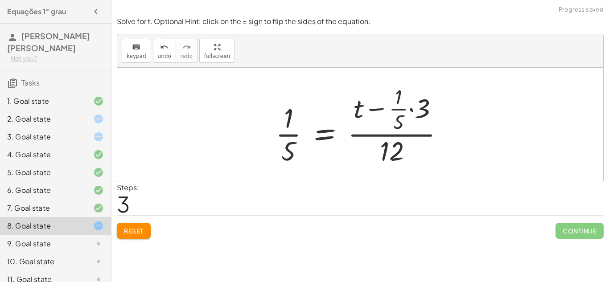
click at [134, 227] on span "Reset" at bounding box center [134, 231] width 20 height 8
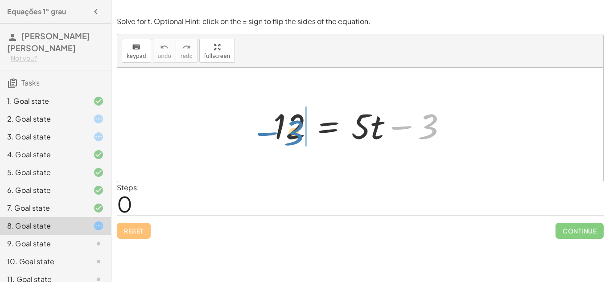
drag, startPoint x: 404, startPoint y: 124, endPoint x: 271, endPoint y: 131, distance: 133.5
click at [271, 131] on div at bounding box center [364, 125] width 190 height 46
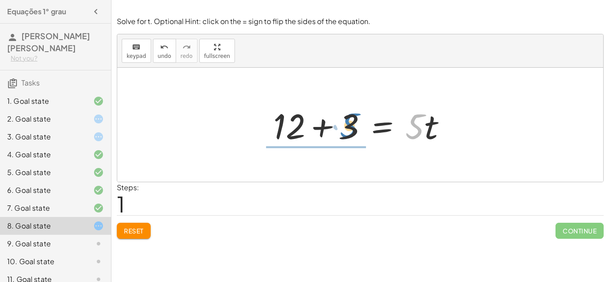
drag, startPoint x: 408, startPoint y: 134, endPoint x: 343, endPoint y: 134, distance: 65.6
click at [343, 134] on div at bounding box center [364, 125] width 190 height 46
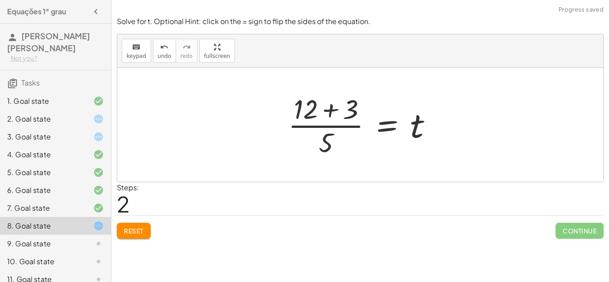
click at [313, 124] on div at bounding box center [364, 125] width 161 height 69
drag, startPoint x: 326, startPoint y: 140, endPoint x: 352, endPoint y: 105, distance: 43.7
click at [352, 105] on div at bounding box center [364, 125] width 161 height 69
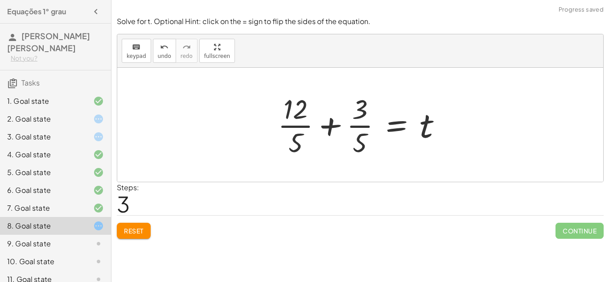
click at [131, 223] on button "Reset" at bounding box center [134, 231] width 34 height 16
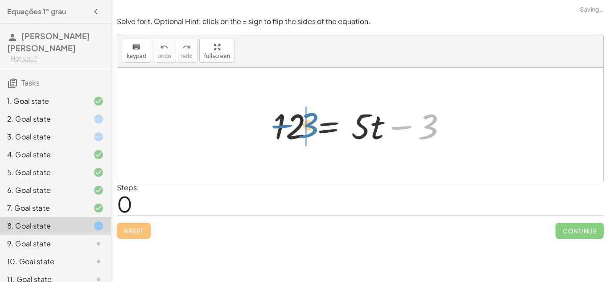
drag, startPoint x: 416, startPoint y: 125, endPoint x: 297, endPoint y: 124, distance: 119.5
click at [297, 124] on div at bounding box center [364, 125] width 190 height 46
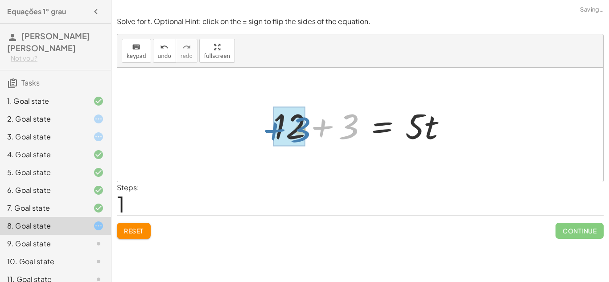
drag, startPoint x: 343, startPoint y: 131, endPoint x: 295, endPoint y: 134, distance: 48.3
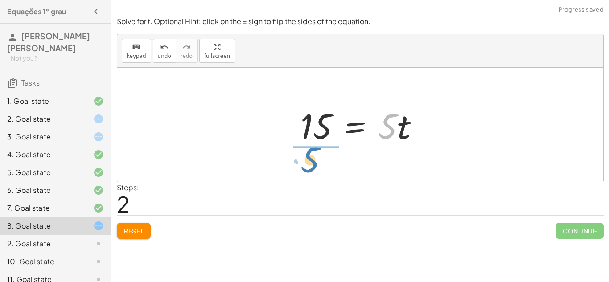
drag, startPoint x: 388, startPoint y: 126, endPoint x: 310, endPoint y: 158, distance: 84.0
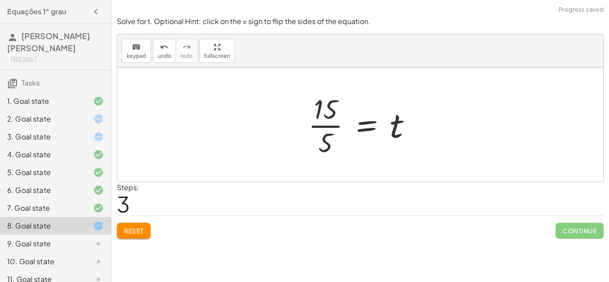
click at [318, 127] on div at bounding box center [364, 125] width 120 height 69
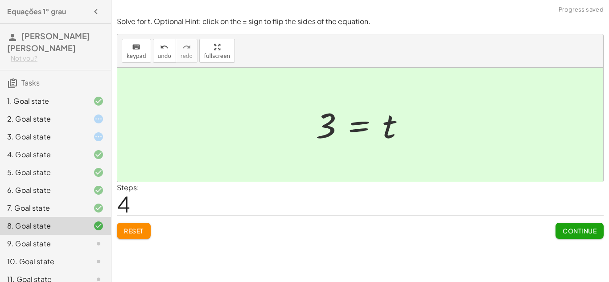
click at [590, 224] on button "Continue" at bounding box center [580, 231] width 48 height 16
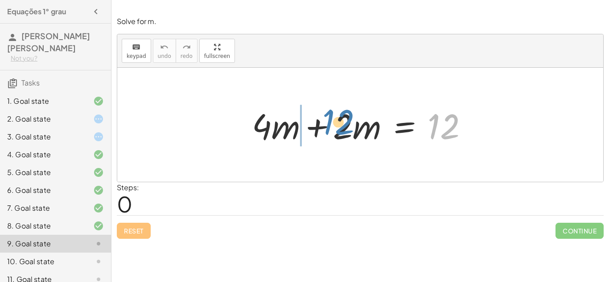
drag, startPoint x: 451, startPoint y: 132, endPoint x: 344, endPoint y: 127, distance: 107.1
click at [344, 127] on div at bounding box center [364, 125] width 232 height 46
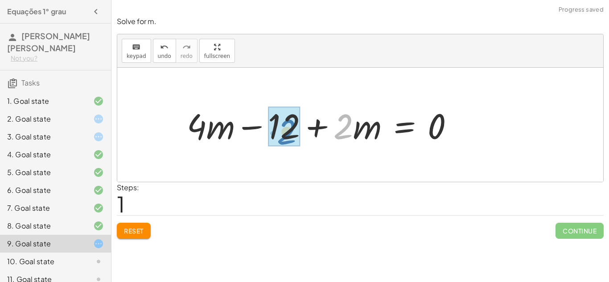
drag, startPoint x: 339, startPoint y: 125, endPoint x: 283, endPoint y: 131, distance: 56.9
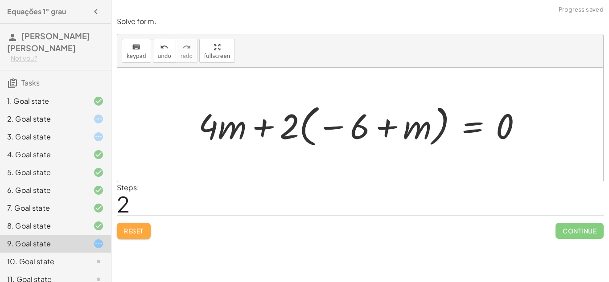
click at [140, 225] on button "Reset" at bounding box center [134, 231] width 34 height 16
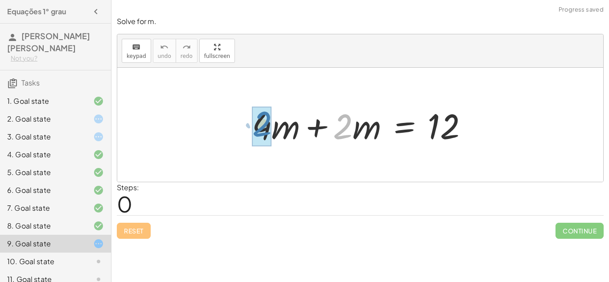
drag, startPoint x: 338, startPoint y: 122, endPoint x: 256, endPoint y: 120, distance: 82.1
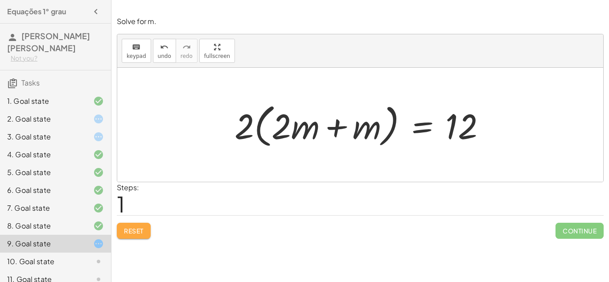
click at [128, 239] on button "Reset" at bounding box center [134, 231] width 34 height 16
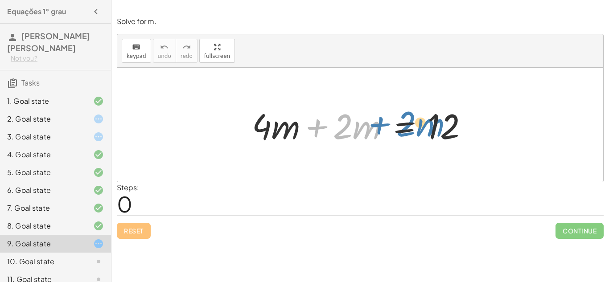
drag, startPoint x: 318, startPoint y: 126, endPoint x: 338, endPoint y: 121, distance: 21.6
click at [338, 121] on div at bounding box center [364, 125] width 232 height 46
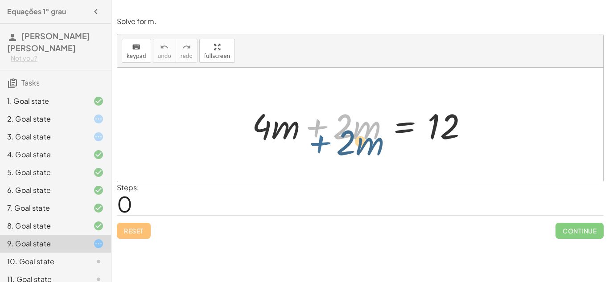
drag, startPoint x: 315, startPoint y: 124, endPoint x: 319, endPoint y: 133, distance: 10.6
click at [319, 133] on div at bounding box center [364, 125] width 232 height 46
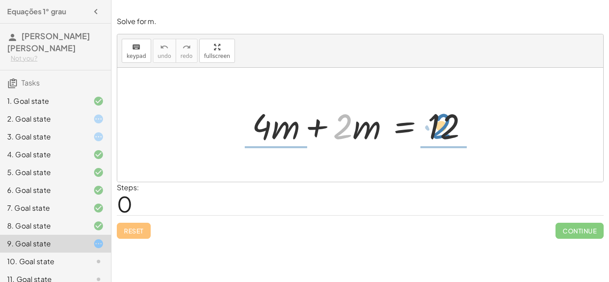
drag, startPoint x: 341, startPoint y: 125, endPoint x: 444, endPoint y: 126, distance: 103.0
click at [444, 126] on div at bounding box center [364, 125] width 232 height 46
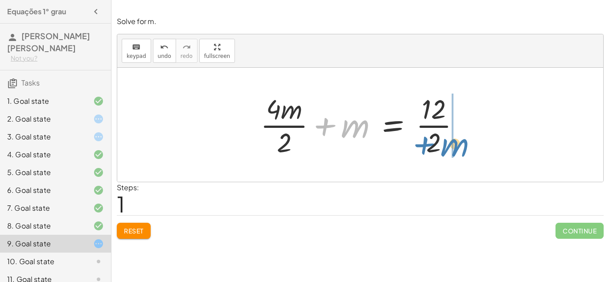
drag, startPoint x: 325, startPoint y: 120, endPoint x: 424, endPoint y: 138, distance: 101.1
click at [424, 138] on div at bounding box center [364, 125] width 216 height 69
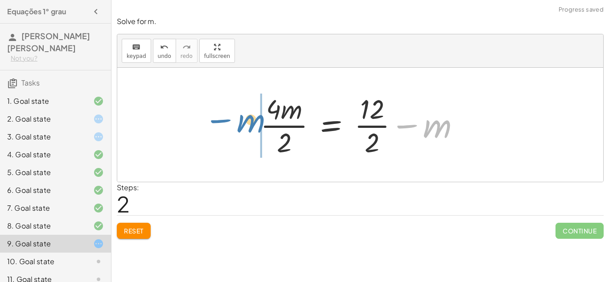
drag, startPoint x: 439, startPoint y: 129, endPoint x: 252, endPoint y: 124, distance: 187.4
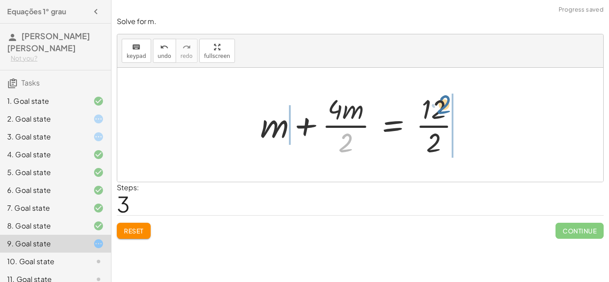
drag, startPoint x: 340, startPoint y: 135, endPoint x: 445, endPoint y: 96, distance: 111.8
click at [445, 96] on div at bounding box center [364, 125] width 216 height 69
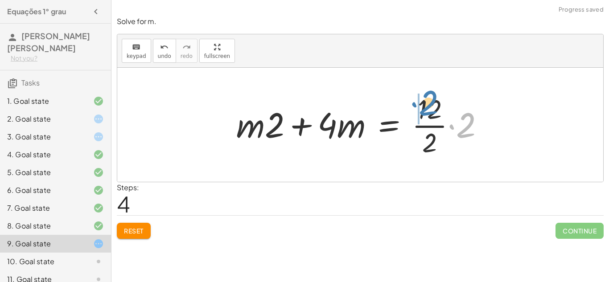
drag, startPoint x: 461, startPoint y: 128, endPoint x: 419, endPoint y: 107, distance: 47.3
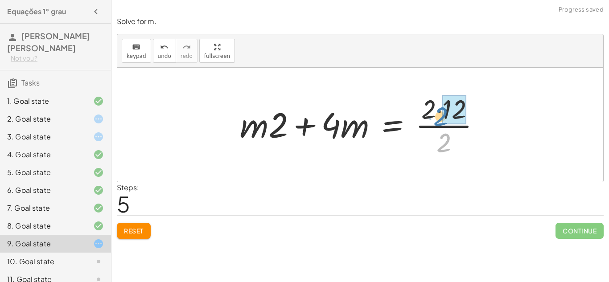
drag, startPoint x: 445, startPoint y: 135, endPoint x: 443, endPoint y: 108, distance: 26.4
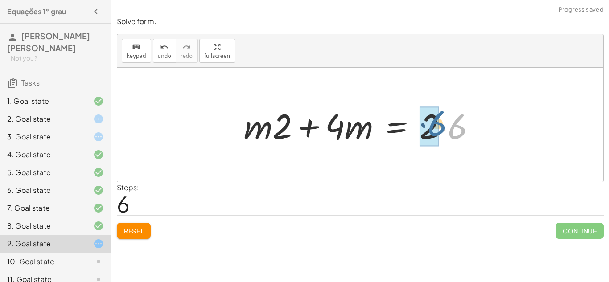
drag, startPoint x: 455, startPoint y: 127, endPoint x: 434, endPoint y: 124, distance: 21.2
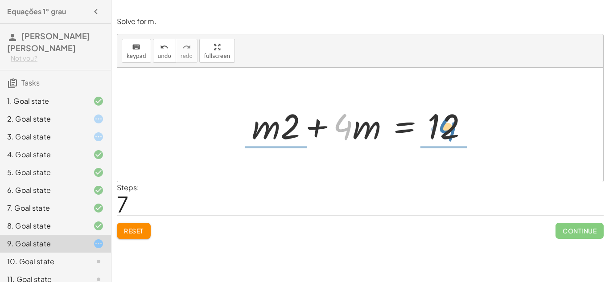
drag, startPoint x: 344, startPoint y: 119, endPoint x: 449, endPoint y: 120, distance: 104.8
click at [449, 120] on div at bounding box center [364, 125] width 232 height 46
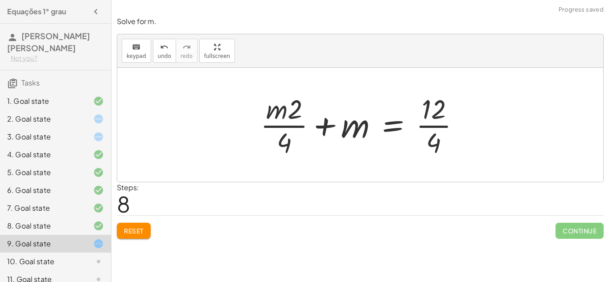
click at [444, 125] on div at bounding box center [364, 125] width 216 height 69
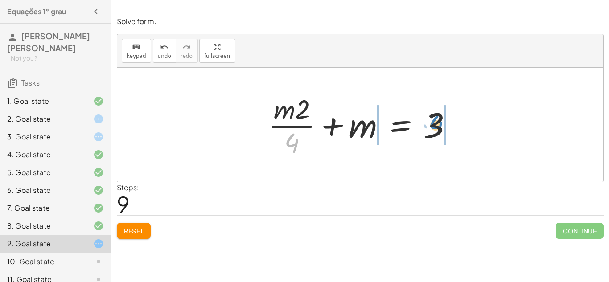
drag, startPoint x: 290, startPoint y: 146, endPoint x: 435, endPoint y: 128, distance: 146.0
click at [435, 128] on div at bounding box center [364, 125] width 201 height 69
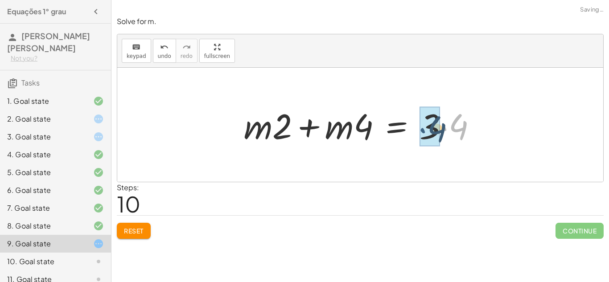
drag, startPoint x: 448, startPoint y: 125, endPoint x: 425, endPoint y: 127, distance: 23.3
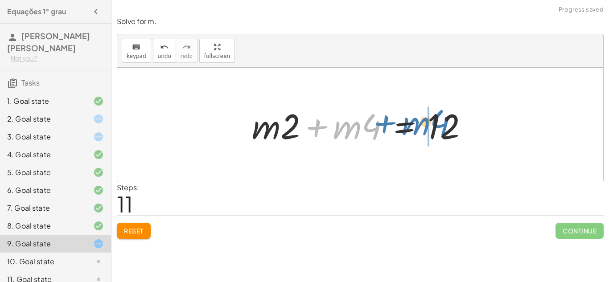
drag, startPoint x: 310, startPoint y: 122, endPoint x: 400, endPoint y: 120, distance: 90.5
click at [400, 120] on div at bounding box center [364, 125] width 232 height 46
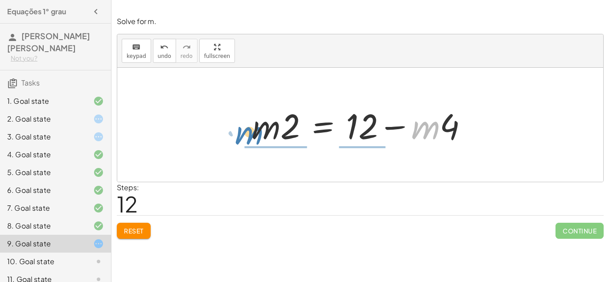
drag, startPoint x: 431, startPoint y: 127, endPoint x: 255, endPoint y: 132, distance: 175.8
click at [255, 132] on div at bounding box center [364, 125] width 232 height 46
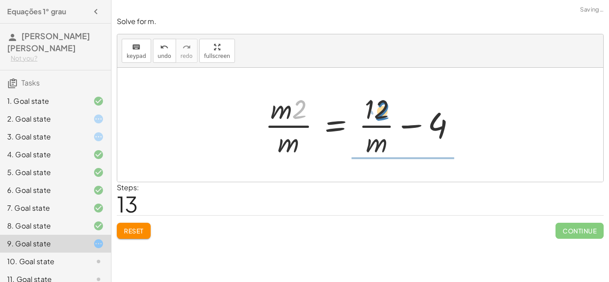
drag, startPoint x: 299, startPoint y: 103, endPoint x: 379, endPoint y: 105, distance: 80.3
click at [379, 105] on div at bounding box center [363, 125] width 207 height 69
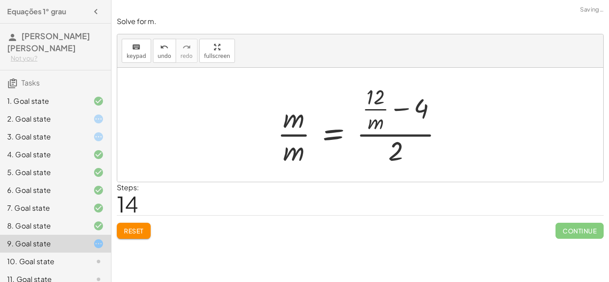
click at [408, 133] on div at bounding box center [364, 125] width 182 height 86
drag, startPoint x: 420, startPoint y: 103, endPoint x: 395, endPoint y: 149, distance: 51.5
click at [395, 149] on div at bounding box center [364, 125] width 182 height 86
drag, startPoint x: 397, startPoint y: 144, endPoint x: 412, endPoint y: 104, distance: 42.5
click at [412, 104] on div at bounding box center [364, 125] width 182 height 86
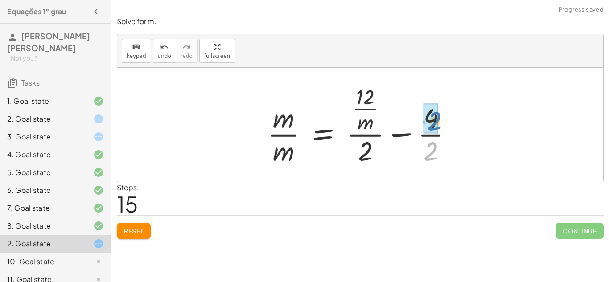
drag, startPoint x: 428, startPoint y: 144, endPoint x: 430, endPoint y: 111, distance: 33.5
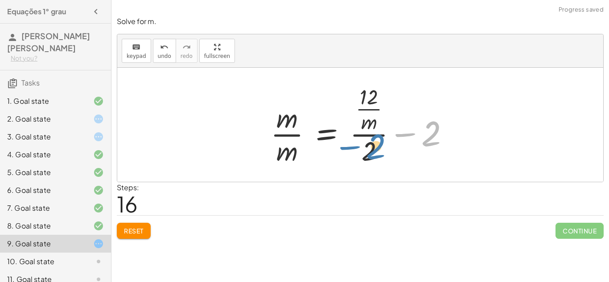
drag, startPoint x: 431, startPoint y: 127, endPoint x: 369, endPoint y: 142, distance: 63.7
click at [369, 142] on div at bounding box center [363, 125] width 195 height 86
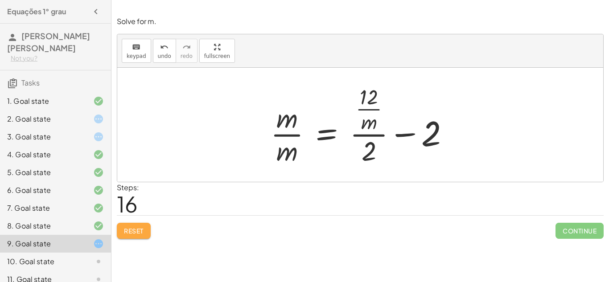
click at [136, 231] on span "Reset" at bounding box center [134, 231] width 20 height 8
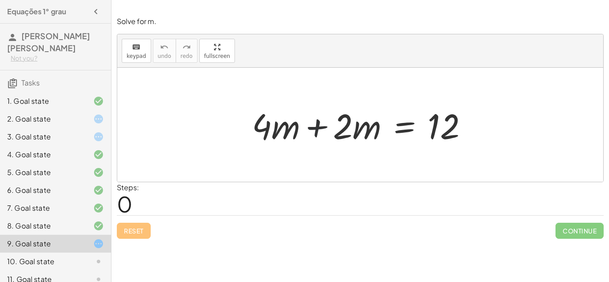
click at [318, 122] on div at bounding box center [364, 125] width 232 height 46
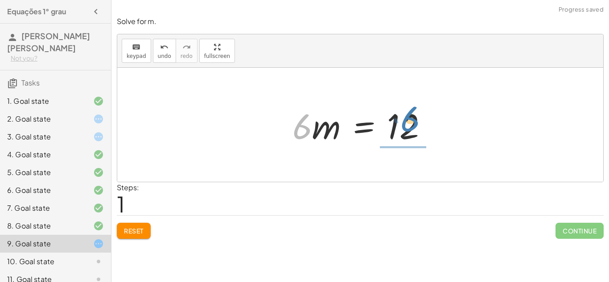
drag, startPoint x: 297, startPoint y: 125, endPoint x: 408, endPoint y: 118, distance: 110.8
click at [408, 118] on div at bounding box center [363, 125] width 151 height 46
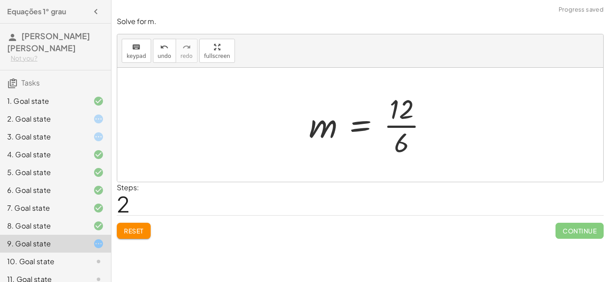
click at [408, 118] on div at bounding box center [372, 125] width 135 height 69
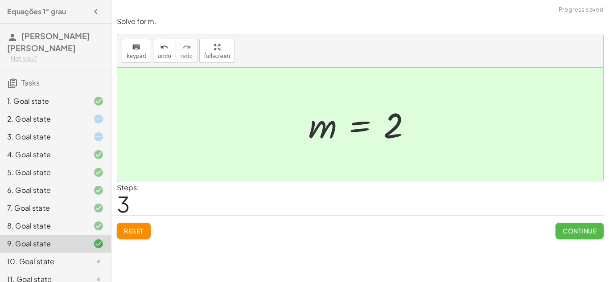
click at [572, 223] on button "Continue" at bounding box center [580, 231] width 48 height 16
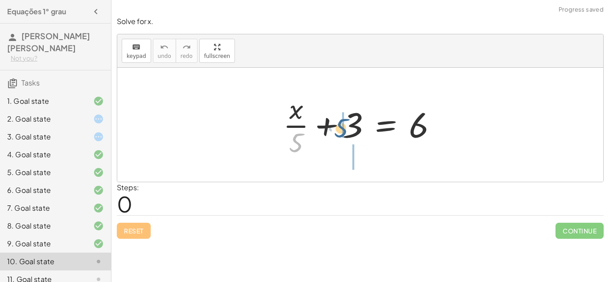
drag, startPoint x: 295, startPoint y: 147, endPoint x: 347, endPoint y: 132, distance: 54.2
click at [347, 132] on div at bounding box center [364, 125] width 170 height 69
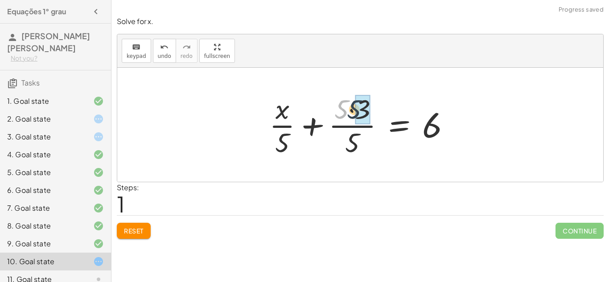
drag, startPoint x: 343, startPoint y: 108, endPoint x: 357, endPoint y: 109, distance: 13.8
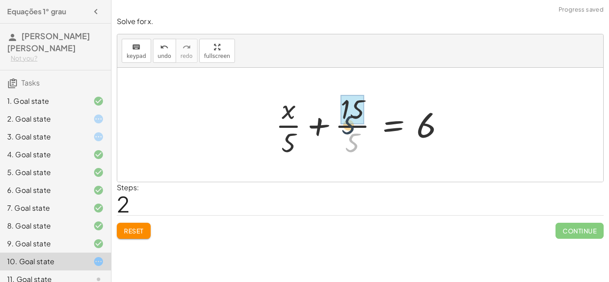
drag, startPoint x: 354, startPoint y: 140, endPoint x: 350, endPoint y: 120, distance: 20.9
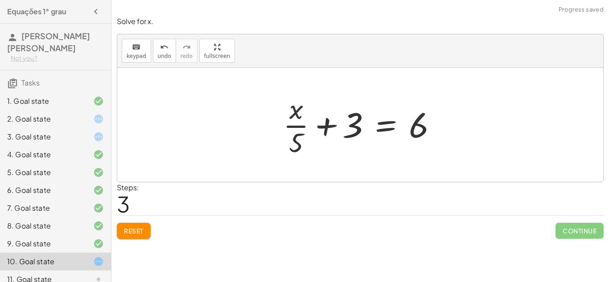
click at [297, 124] on div at bounding box center [364, 125] width 170 height 69
drag, startPoint x: 296, startPoint y: 142, endPoint x: 344, endPoint y: 128, distance: 50.2
click at [344, 128] on div at bounding box center [364, 125] width 170 height 69
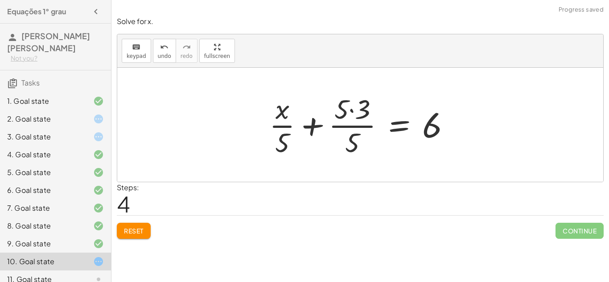
click at [357, 124] on div at bounding box center [364, 125] width 198 height 69
drag, startPoint x: 359, startPoint y: 112, endPoint x: 342, endPoint y: 111, distance: 17.4
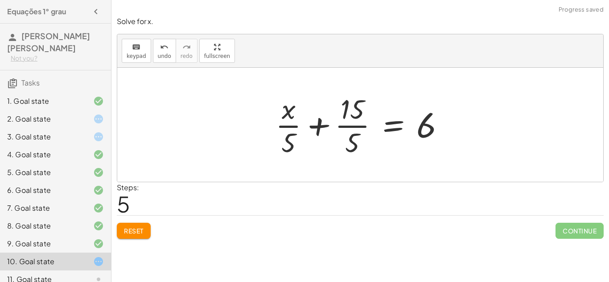
click at [360, 123] on div at bounding box center [363, 125] width 185 height 69
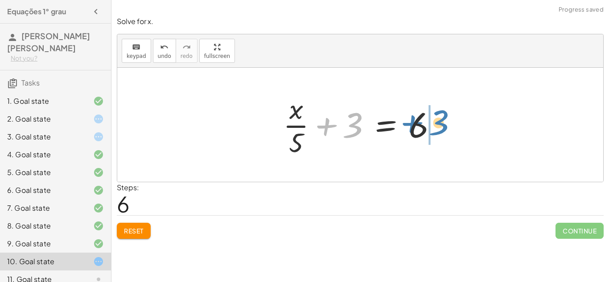
drag, startPoint x: 331, startPoint y: 123, endPoint x: 417, endPoint y: 120, distance: 85.2
click at [417, 120] on div at bounding box center [364, 125] width 170 height 69
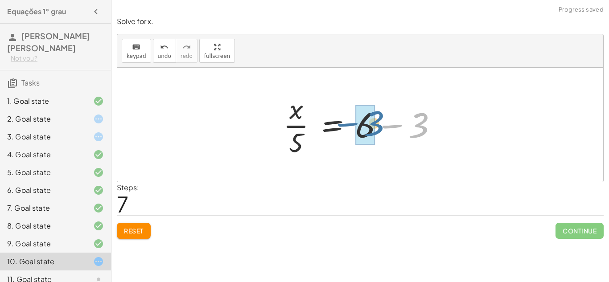
drag, startPoint x: 416, startPoint y: 123, endPoint x: 367, endPoint y: 123, distance: 48.2
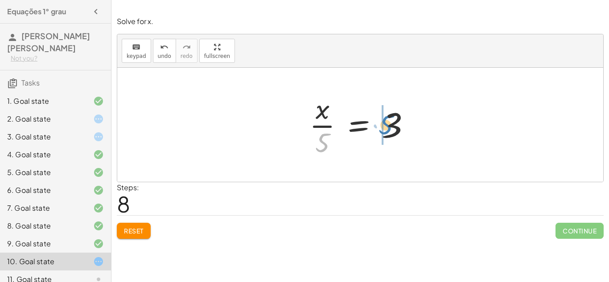
drag, startPoint x: 322, startPoint y: 143, endPoint x: 386, endPoint y: 126, distance: 66.8
click at [386, 126] on div at bounding box center [363, 125] width 117 height 69
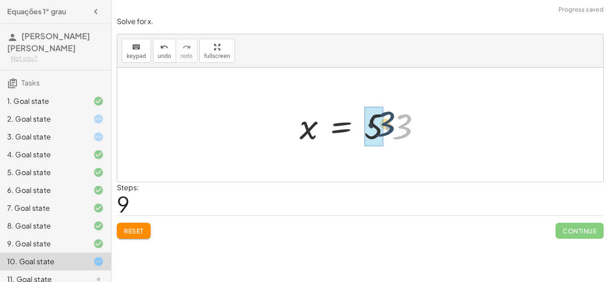
drag, startPoint x: 400, startPoint y: 128, endPoint x: 380, endPoint y: 126, distance: 20.6
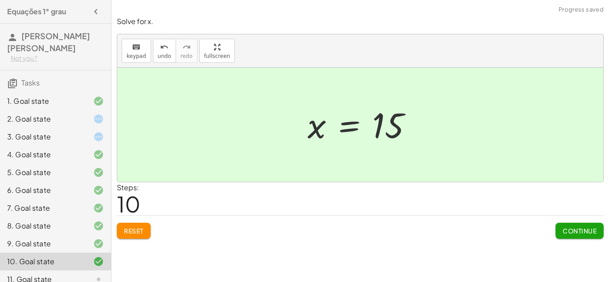
click at [567, 228] on span "Continue" at bounding box center [580, 231] width 34 height 8
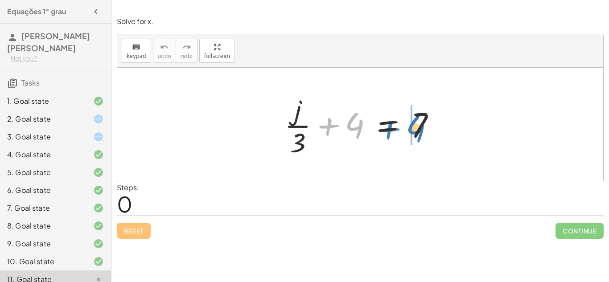
drag, startPoint x: 347, startPoint y: 125, endPoint x: 410, endPoint y: 129, distance: 63.0
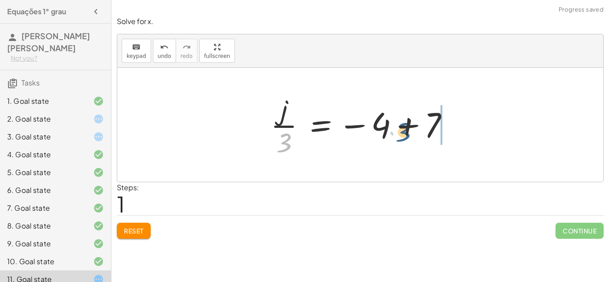
drag, startPoint x: 286, startPoint y: 141, endPoint x: 416, endPoint y: 129, distance: 129.8
click at [416, 129] on div at bounding box center [363, 125] width 194 height 69
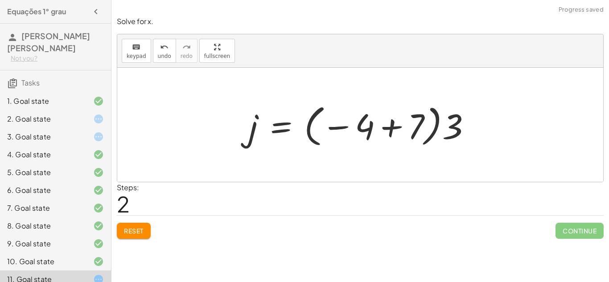
click at [136, 230] on span "Reset" at bounding box center [134, 231] width 20 height 8
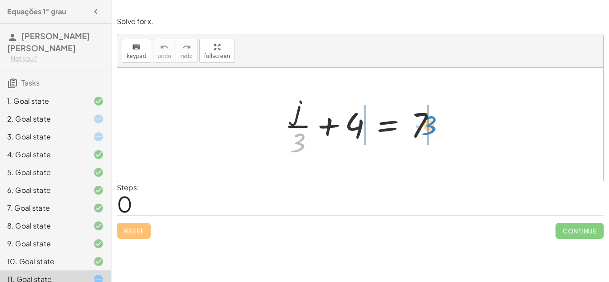
drag, startPoint x: 297, startPoint y: 143, endPoint x: 425, endPoint y: 126, distance: 130.1
click at [425, 126] on div at bounding box center [363, 125] width 167 height 69
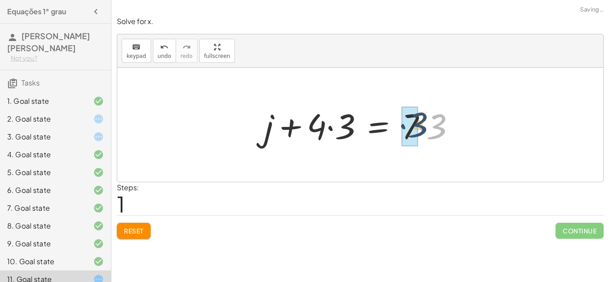
drag, startPoint x: 439, startPoint y: 128, endPoint x: 418, endPoint y: 126, distance: 21.5
click at [418, 126] on div at bounding box center [363, 125] width 207 height 46
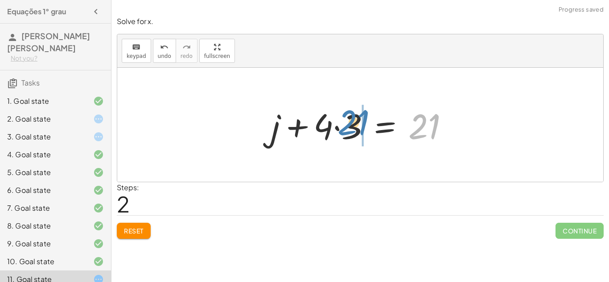
drag, startPoint x: 420, startPoint y: 126, endPoint x: 338, endPoint y: 123, distance: 82.6
click at [338, 123] on div at bounding box center [364, 125] width 194 height 46
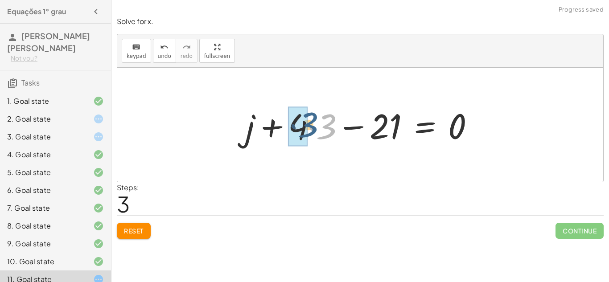
drag, startPoint x: 325, startPoint y: 124, endPoint x: 304, endPoint y: 123, distance: 20.6
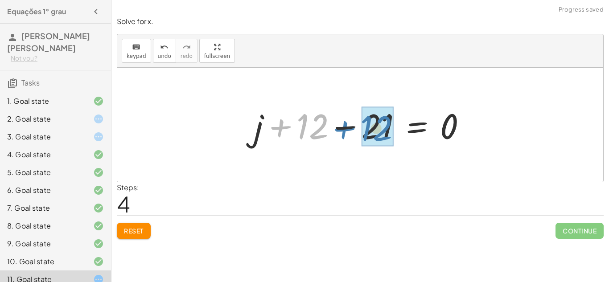
drag, startPoint x: 315, startPoint y: 126, endPoint x: 383, endPoint y: 128, distance: 67.4
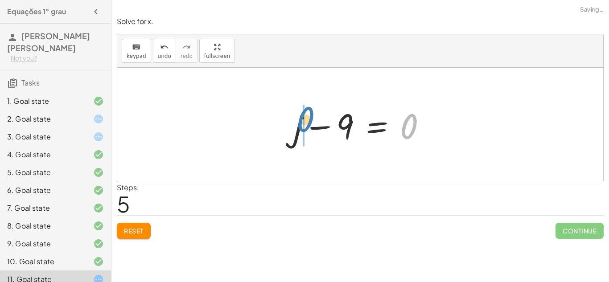
drag, startPoint x: 407, startPoint y: 126, endPoint x: 302, endPoint y: 121, distance: 104.9
click at [302, 121] on div at bounding box center [363, 125] width 149 height 46
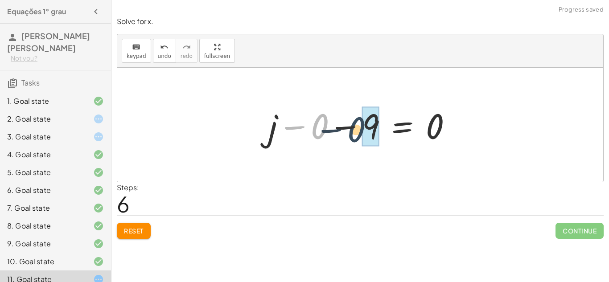
drag, startPoint x: 319, startPoint y: 124, endPoint x: 366, endPoint y: 128, distance: 47.0
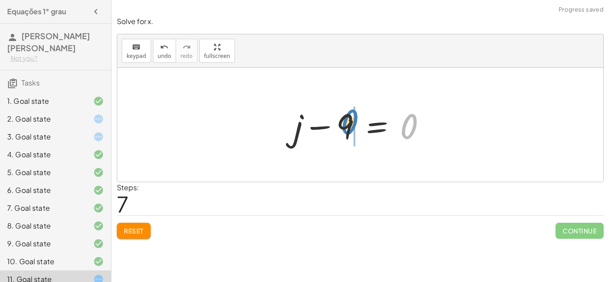
drag, startPoint x: 407, startPoint y: 127, endPoint x: 343, endPoint y: 124, distance: 64.7
click at [343, 124] on div at bounding box center [363, 125] width 149 height 46
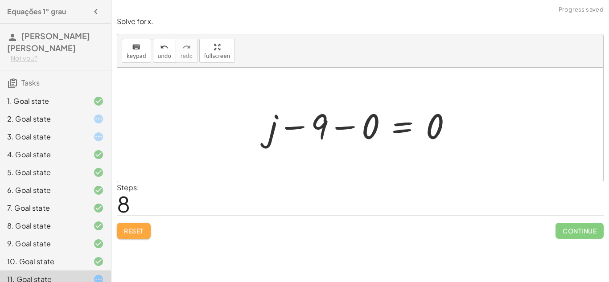
click at [144, 226] on button "Reset" at bounding box center [134, 231] width 34 height 16
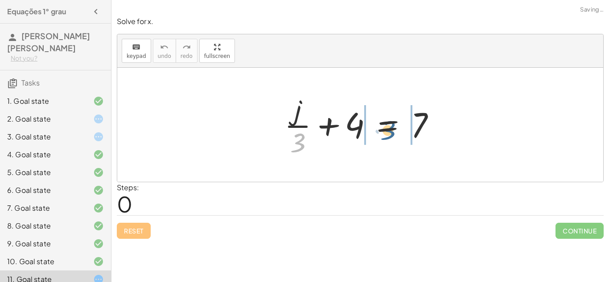
drag, startPoint x: 298, startPoint y: 138, endPoint x: 411, endPoint y: 123, distance: 113.8
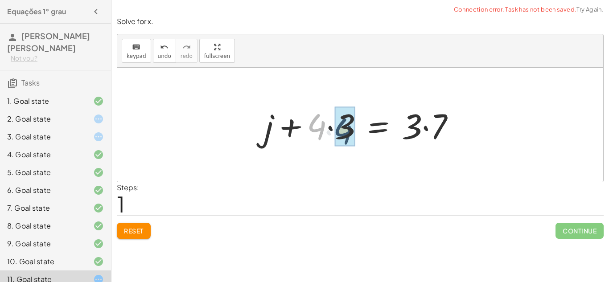
drag, startPoint x: 322, startPoint y: 120, endPoint x: 348, endPoint y: 124, distance: 26.7
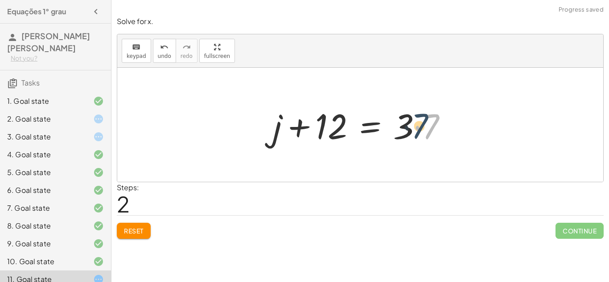
drag, startPoint x: 431, startPoint y: 125, endPoint x: 417, endPoint y: 124, distance: 14.3
click at [417, 124] on div at bounding box center [363, 125] width 190 height 46
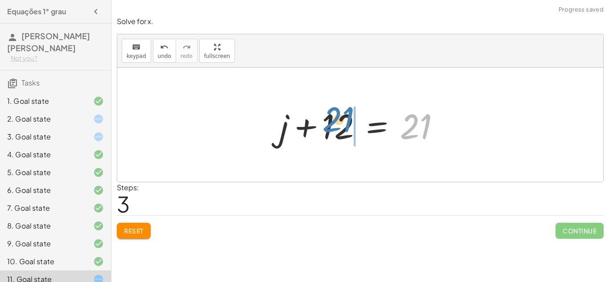
drag, startPoint x: 411, startPoint y: 130, endPoint x: 332, endPoint y: 124, distance: 78.7
click at [332, 124] on div at bounding box center [363, 125] width 177 height 46
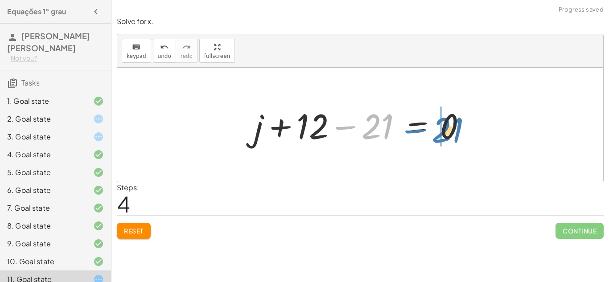
drag, startPoint x: 375, startPoint y: 128, endPoint x: 445, endPoint y: 131, distance: 70.5
click at [445, 131] on div at bounding box center [364, 125] width 228 height 46
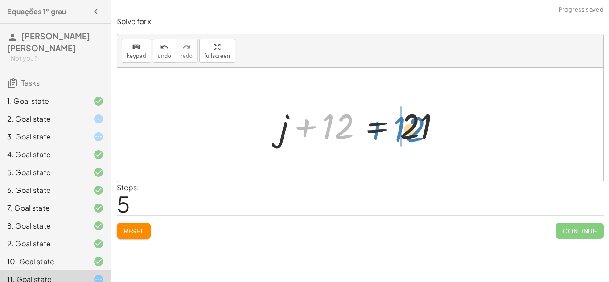
drag, startPoint x: 329, startPoint y: 133, endPoint x: 409, endPoint y: 136, distance: 79.9
click at [409, 136] on div at bounding box center [363, 125] width 177 height 46
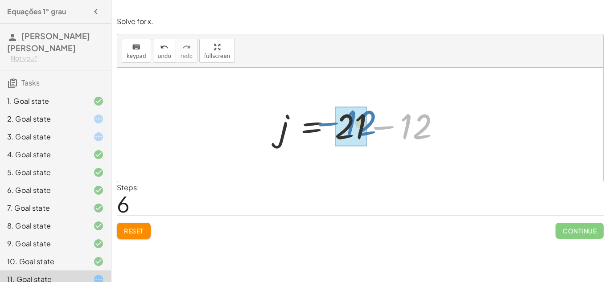
drag, startPoint x: 411, startPoint y: 133, endPoint x: 351, endPoint y: 130, distance: 60.3
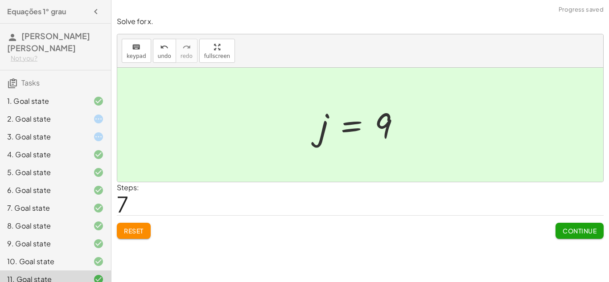
click at [587, 222] on div "Continue" at bounding box center [580, 227] width 48 height 23
click at [586, 227] on span "Continue" at bounding box center [580, 231] width 34 height 8
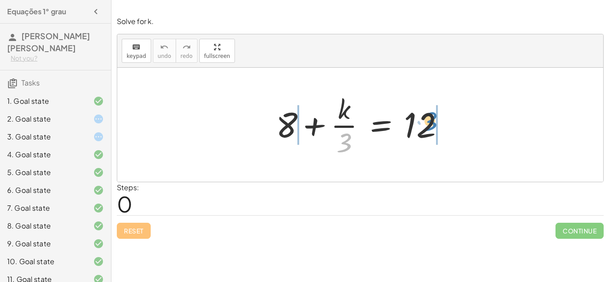
drag, startPoint x: 345, startPoint y: 141, endPoint x: 429, endPoint y: 120, distance: 87.0
click at [429, 120] on div at bounding box center [364, 125] width 185 height 69
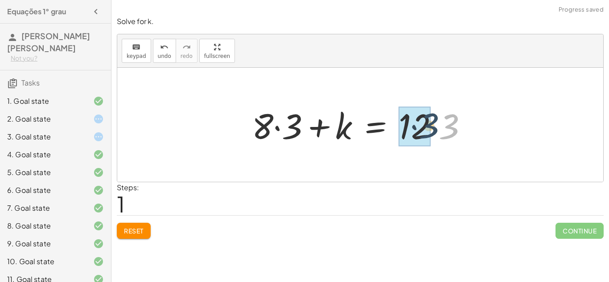
drag, startPoint x: 446, startPoint y: 121, endPoint x: 423, endPoint y: 120, distance: 23.2
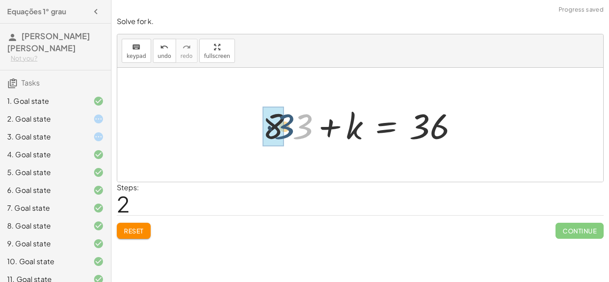
drag, startPoint x: 305, startPoint y: 118, endPoint x: 281, endPoint y: 119, distance: 23.2
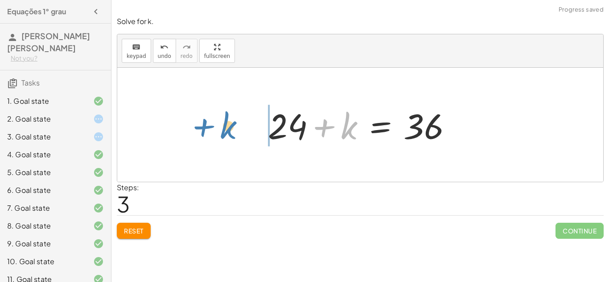
drag, startPoint x: 345, startPoint y: 125, endPoint x: 230, endPoint y: 126, distance: 115.5
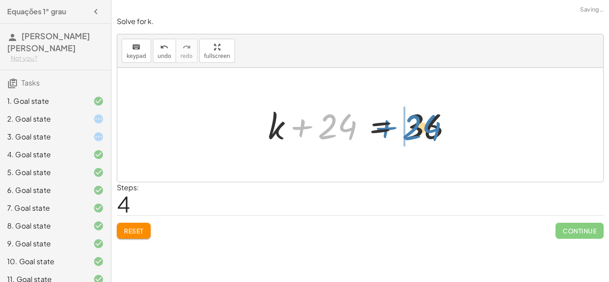
drag, startPoint x: 332, startPoint y: 120, endPoint x: 420, endPoint y: 121, distance: 87.4
click at [420, 121] on div at bounding box center [364, 125] width 200 height 46
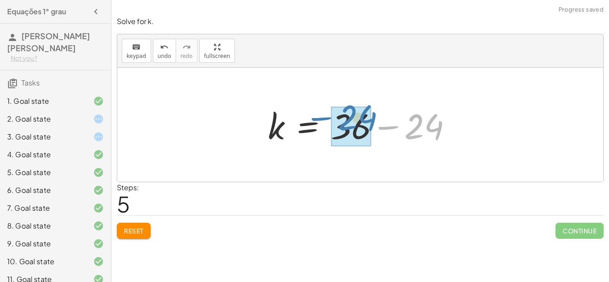
drag, startPoint x: 437, startPoint y: 125, endPoint x: 371, endPoint y: 117, distance: 67.0
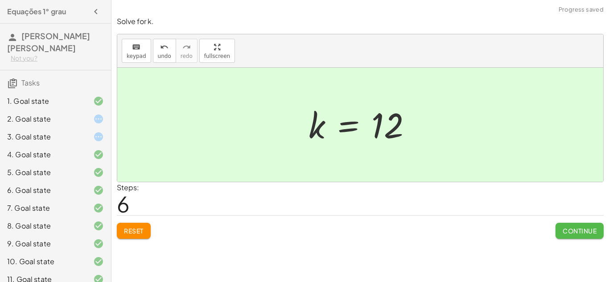
click at [583, 224] on button "Continue" at bounding box center [580, 231] width 48 height 16
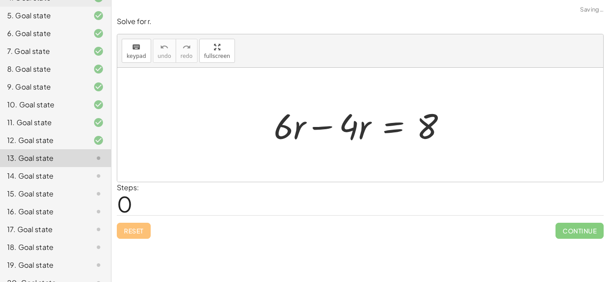
scroll to position [170, 0]
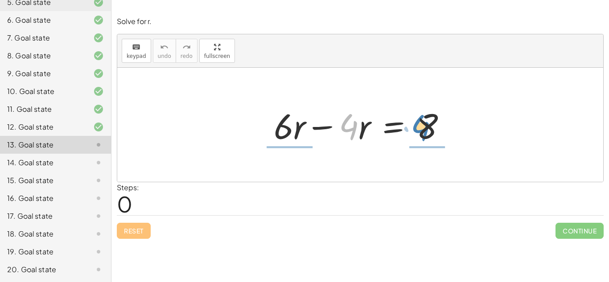
drag, startPoint x: 349, startPoint y: 125, endPoint x: 424, endPoint y: 126, distance: 75.4
click at [424, 126] on div at bounding box center [363, 125] width 189 height 46
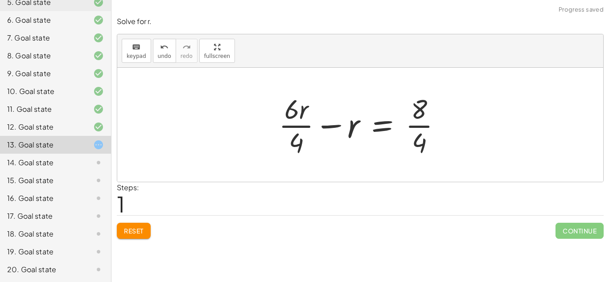
click at [419, 122] on div at bounding box center [363, 125] width 179 height 69
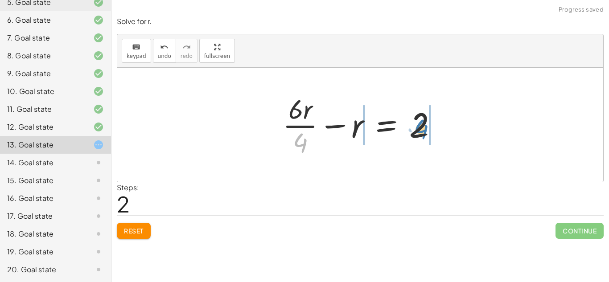
drag, startPoint x: 302, startPoint y: 145, endPoint x: 423, endPoint y: 132, distance: 121.6
click at [423, 132] on div at bounding box center [363, 125] width 171 height 69
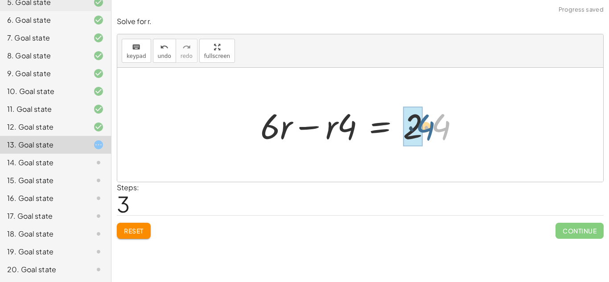
drag, startPoint x: 437, startPoint y: 125, endPoint x: 416, endPoint y: 126, distance: 21.9
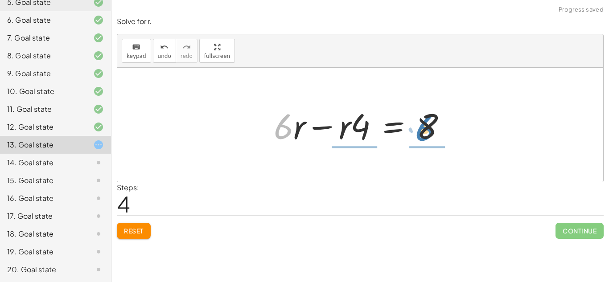
drag, startPoint x: 269, startPoint y: 124, endPoint x: 411, endPoint y: 126, distance: 141.4
click at [411, 126] on div at bounding box center [363, 125] width 189 height 46
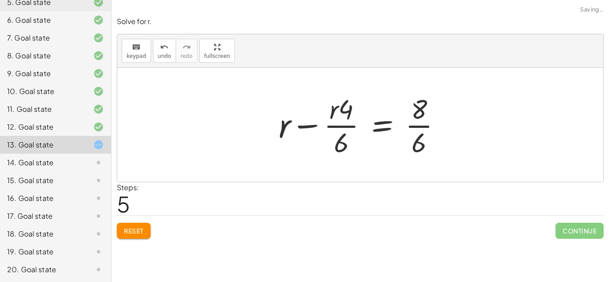
click at [417, 123] on div at bounding box center [363, 125] width 179 height 69
click at [414, 123] on div at bounding box center [364, 125] width 178 height 69
drag, startPoint x: 420, startPoint y: 135, endPoint x: 423, endPoint y: 101, distance: 34.0
click at [423, 101] on div at bounding box center [364, 125] width 178 height 69
click at [331, 146] on div at bounding box center [364, 125] width 178 height 69
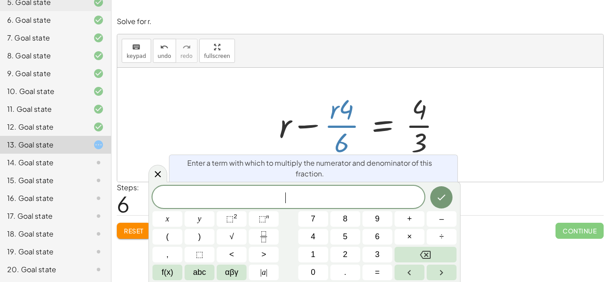
click at [510, 116] on div at bounding box center [360, 125] width 486 height 114
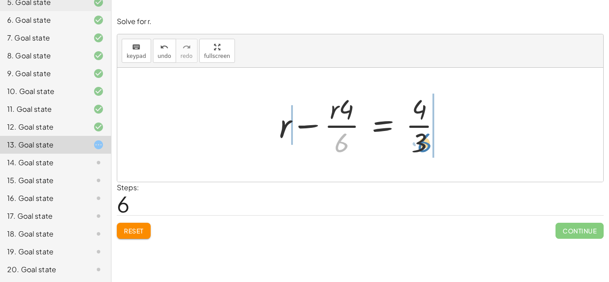
drag, startPoint x: 343, startPoint y: 140, endPoint x: 425, endPoint y: 140, distance: 82.5
click at [425, 140] on div at bounding box center [364, 125] width 178 height 69
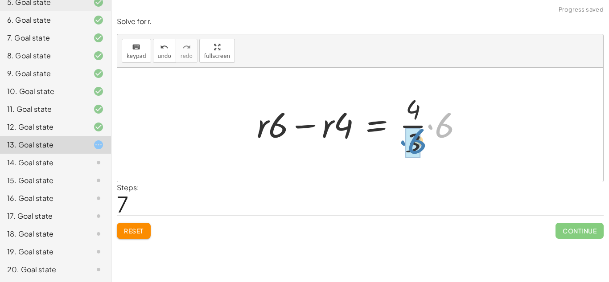
drag, startPoint x: 444, startPoint y: 119, endPoint x: 417, endPoint y: 136, distance: 31.8
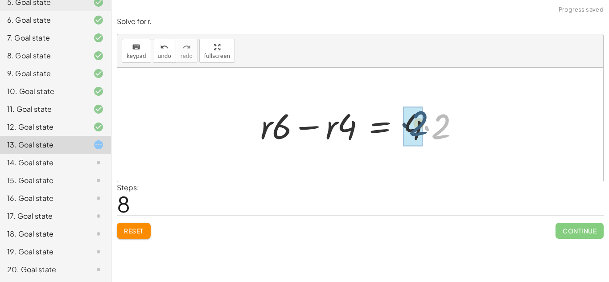
drag, startPoint x: 436, startPoint y: 126, endPoint x: 413, endPoint y: 124, distance: 22.9
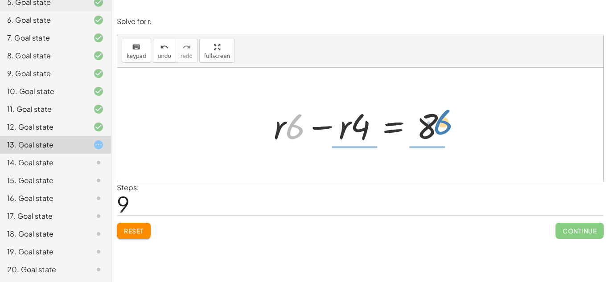
drag, startPoint x: 302, startPoint y: 130, endPoint x: 447, endPoint y: 127, distance: 144.5
click at [447, 127] on div at bounding box center [363, 125] width 189 height 46
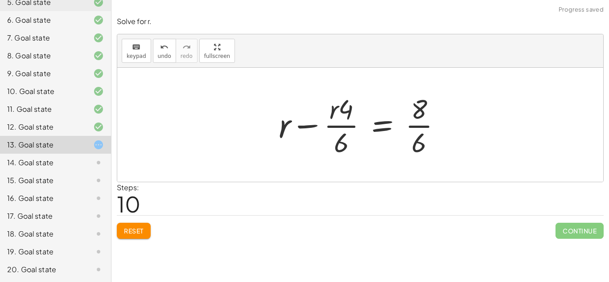
click at [425, 123] on div at bounding box center [363, 125] width 179 height 69
click at [421, 124] on div at bounding box center [364, 125] width 178 height 69
drag, startPoint x: 421, startPoint y: 141, endPoint x: 421, endPoint y: 109, distance: 32.6
click at [421, 109] on div at bounding box center [364, 125] width 178 height 69
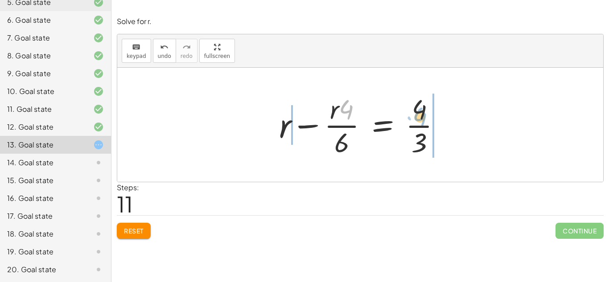
drag, startPoint x: 349, startPoint y: 106, endPoint x: 424, endPoint y: 112, distance: 75.2
click at [424, 112] on div at bounding box center [364, 125] width 178 height 69
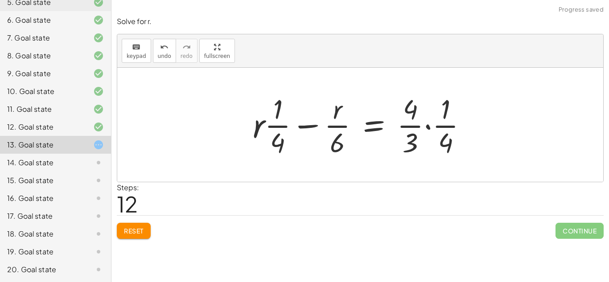
click at [122, 231] on button "Reset" at bounding box center [134, 231] width 34 height 16
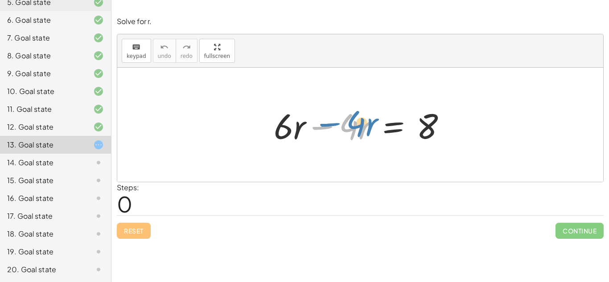
drag, startPoint x: 326, startPoint y: 129, endPoint x: 332, endPoint y: 126, distance: 6.6
click at [332, 126] on div at bounding box center [363, 125] width 189 height 46
click at [322, 125] on div at bounding box center [363, 125] width 189 height 46
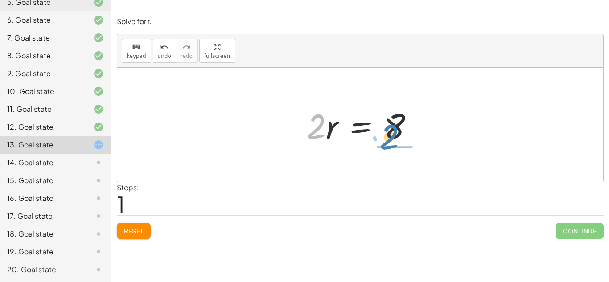
drag, startPoint x: 317, startPoint y: 124, endPoint x: 391, endPoint y: 135, distance: 74.7
click at [391, 135] on div at bounding box center [364, 125] width 124 height 46
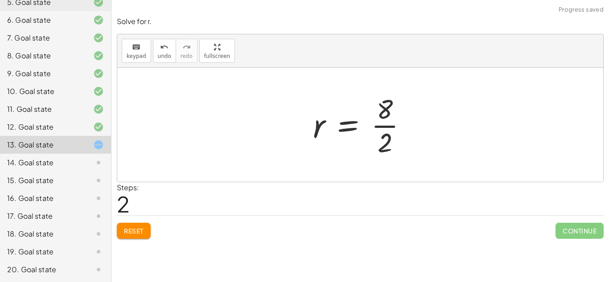
click at [386, 125] on div at bounding box center [364, 125] width 110 height 69
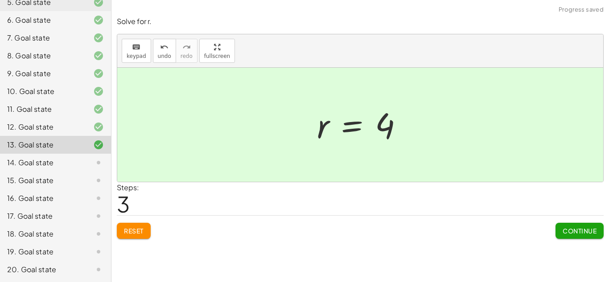
click at [567, 226] on button "Continue" at bounding box center [580, 231] width 48 height 16
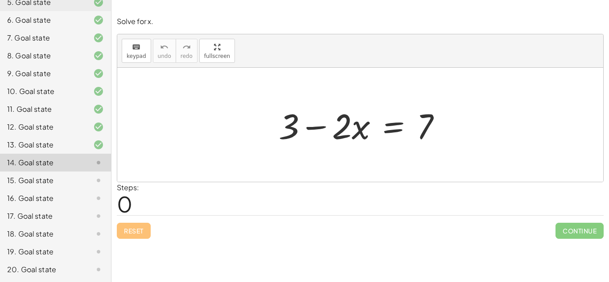
click at [316, 128] on div at bounding box center [363, 125] width 179 height 46
drag, startPoint x: 293, startPoint y: 128, endPoint x: 438, endPoint y: 117, distance: 145.3
click at [438, 117] on div at bounding box center [363, 125] width 179 height 46
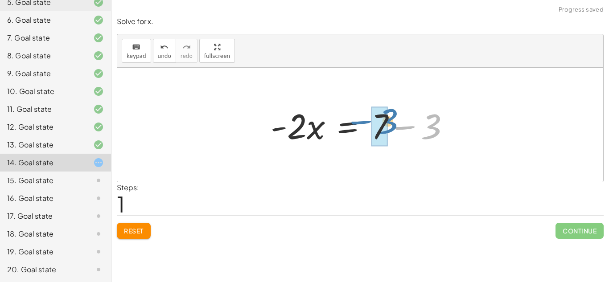
drag, startPoint x: 430, startPoint y: 122, endPoint x: 386, endPoint y: 116, distance: 44.9
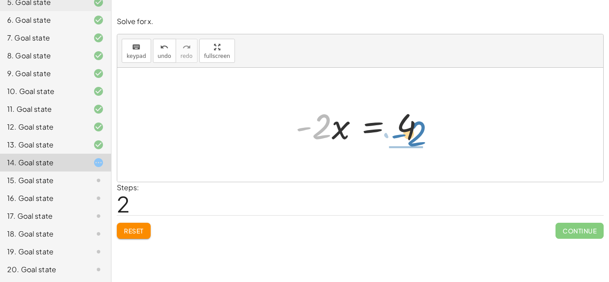
drag, startPoint x: 325, startPoint y: 124, endPoint x: 422, endPoint y: 130, distance: 97.5
click at [422, 130] on div at bounding box center [363, 125] width 145 height 46
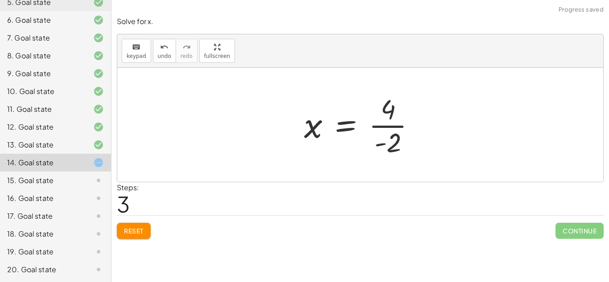
click at [395, 125] on div at bounding box center [364, 125] width 128 height 69
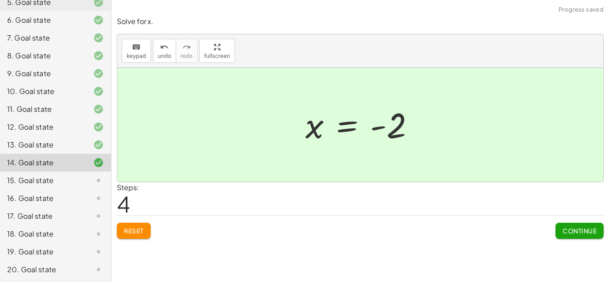
click at [565, 228] on span "Continue" at bounding box center [580, 231] width 34 height 8
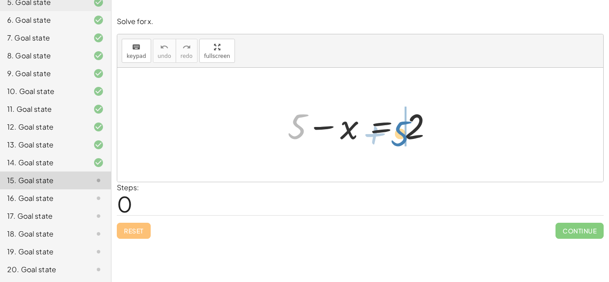
drag, startPoint x: 299, startPoint y: 120, endPoint x: 411, endPoint y: 125, distance: 111.6
click at [411, 125] on div at bounding box center [363, 125] width 161 height 46
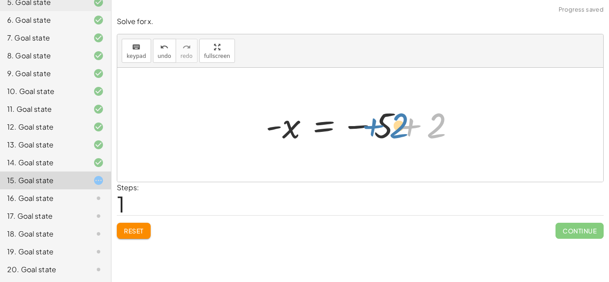
drag, startPoint x: 436, startPoint y: 123, endPoint x: 398, endPoint y: 123, distance: 37.9
click at [398, 123] on div at bounding box center [363, 125] width 205 height 44
click at [411, 117] on div at bounding box center [363, 125] width 205 height 44
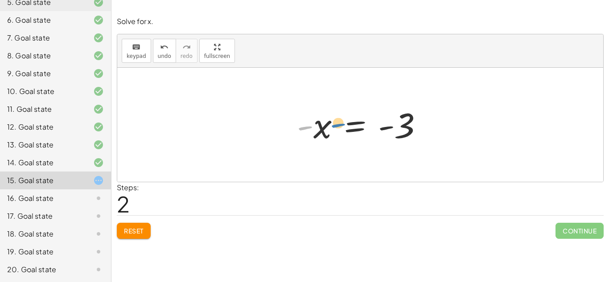
drag, startPoint x: 310, startPoint y: 128, endPoint x: 336, endPoint y: 128, distance: 25.9
click at [336, 128] on div at bounding box center [364, 125] width 142 height 44
drag, startPoint x: 322, startPoint y: 126, endPoint x: 395, endPoint y: 128, distance: 72.3
click at [395, 128] on div at bounding box center [364, 125] width 142 height 44
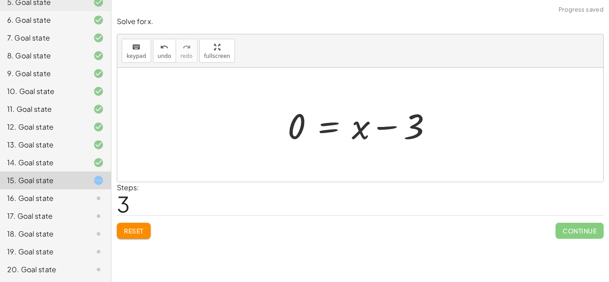
click at [126, 221] on div "Reset Continue" at bounding box center [360, 227] width 487 height 24
click at [140, 234] on span "Reset" at bounding box center [134, 231] width 20 height 8
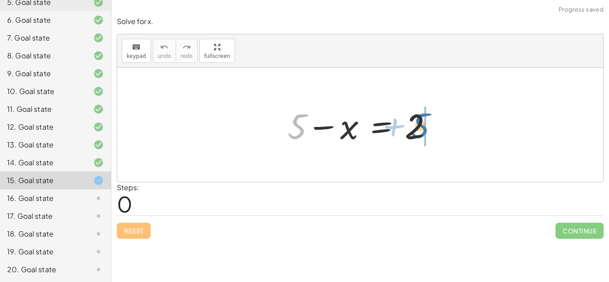
drag, startPoint x: 304, startPoint y: 126, endPoint x: 427, endPoint y: 125, distance: 123.1
click at [427, 125] on div at bounding box center [363, 125] width 161 height 46
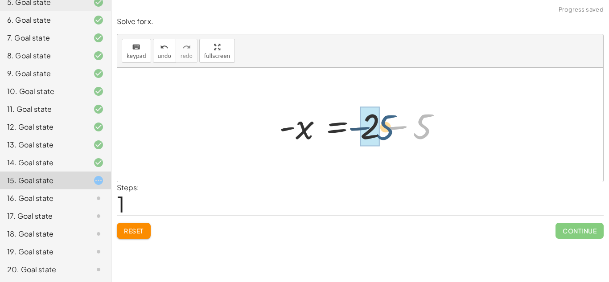
drag, startPoint x: 427, startPoint y: 125, endPoint x: 383, endPoint y: 126, distance: 44.2
click at [383, 126] on div at bounding box center [363, 125] width 177 height 46
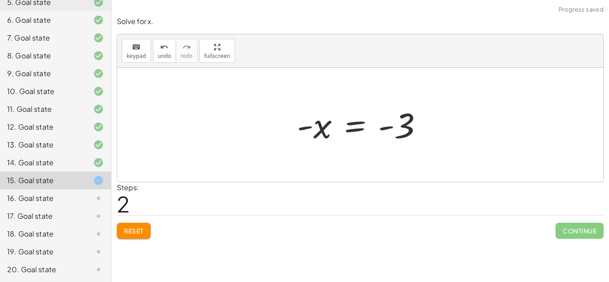
click at [386, 126] on div at bounding box center [364, 125] width 142 height 44
drag, startPoint x: 322, startPoint y: 123, endPoint x: 384, endPoint y: 124, distance: 62.0
click at [384, 124] on div at bounding box center [364, 125] width 142 height 44
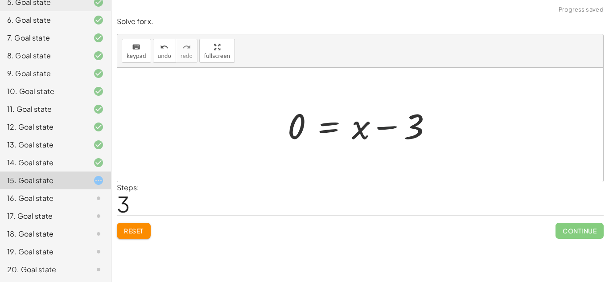
click at [385, 124] on div at bounding box center [363, 125] width 161 height 46
click at [133, 231] on span "Reset" at bounding box center [134, 231] width 20 height 8
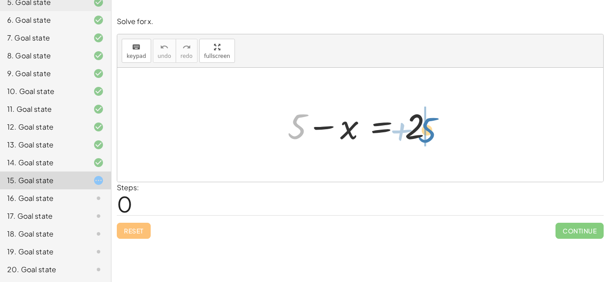
drag, startPoint x: 302, startPoint y: 128, endPoint x: 431, endPoint y: 131, distance: 128.9
click at [431, 131] on div at bounding box center [363, 125] width 161 height 46
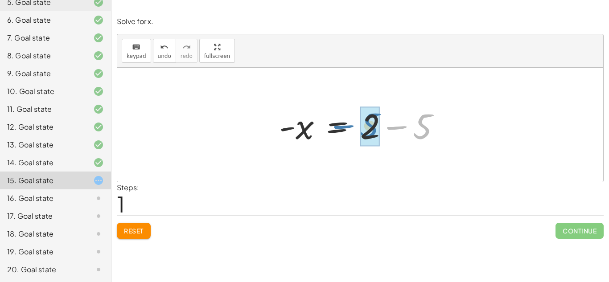
drag, startPoint x: 419, startPoint y: 126, endPoint x: 360, endPoint y: 126, distance: 58.4
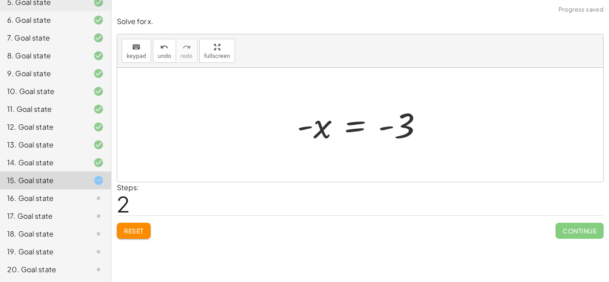
click at [388, 125] on div at bounding box center [364, 125] width 142 height 44
click at [304, 128] on div at bounding box center [364, 125] width 142 height 44
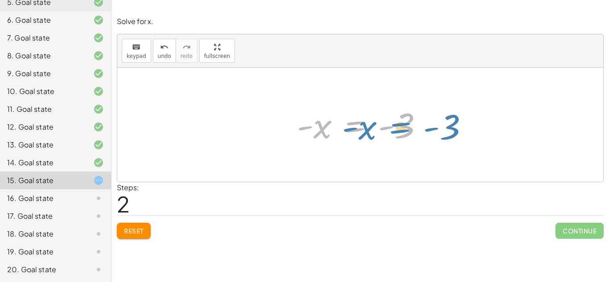
drag, startPoint x: 355, startPoint y: 128, endPoint x: 380, endPoint y: 125, distance: 25.5
click at [380, 125] on div at bounding box center [364, 125] width 142 height 44
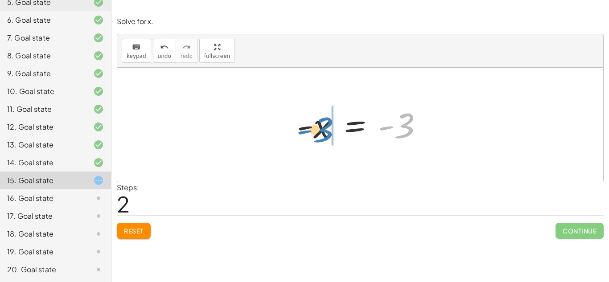
drag, startPoint x: 400, startPoint y: 124, endPoint x: 318, endPoint y: 129, distance: 82.6
click at [318, 129] on div at bounding box center [364, 125] width 142 height 44
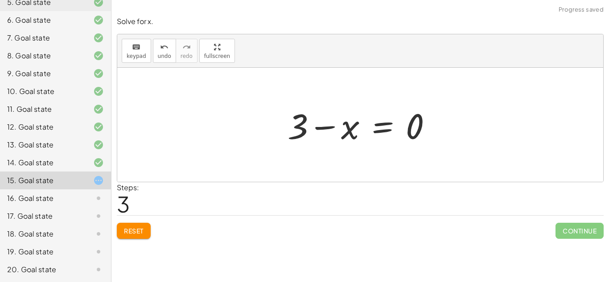
click at [321, 127] on div at bounding box center [363, 125] width 161 height 46
drag, startPoint x: 417, startPoint y: 124, endPoint x: 357, endPoint y: 126, distance: 59.8
click at [357, 126] on div at bounding box center [363, 125] width 161 height 46
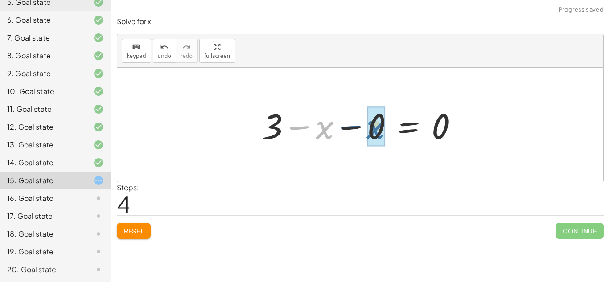
drag, startPoint x: 324, startPoint y: 128, endPoint x: 378, endPoint y: 127, distance: 54.4
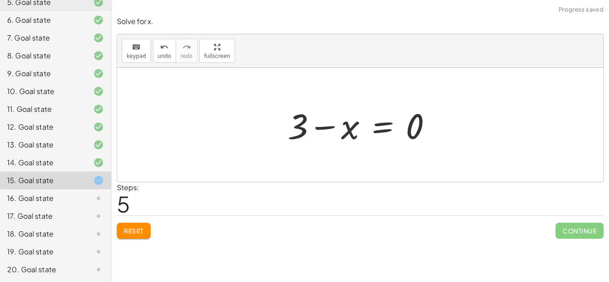
click at [327, 126] on div at bounding box center [363, 125] width 161 height 46
click at [135, 233] on span "Reset" at bounding box center [134, 231] width 20 height 8
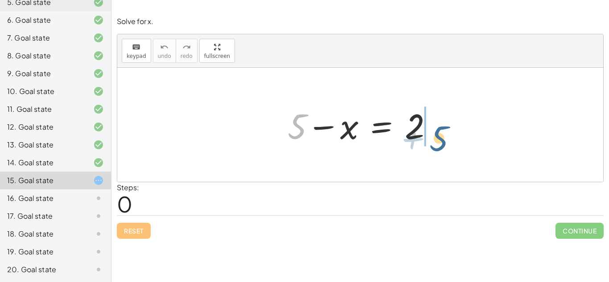
drag, startPoint x: 301, startPoint y: 116, endPoint x: 454, endPoint y: 126, distance: 152.9
click at [454, 126] on div "+ 5 + 5 − x = 2" at bounding box center [360, 125] width 486 height 114
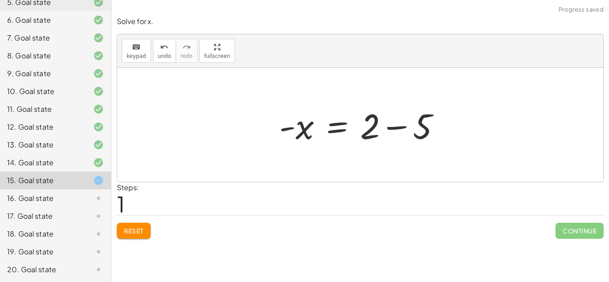
click at [392, 124] on div at bounding box center [363, 125] width 177 height 46
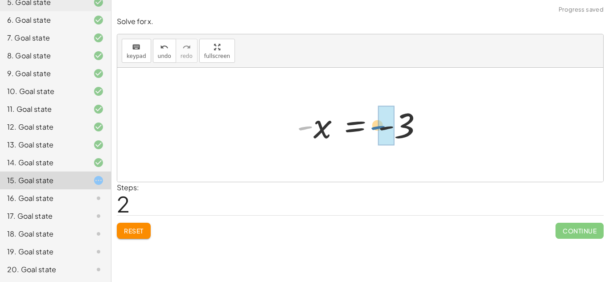
drag, startPoint x: 302, startPoint y: 129, endPoint x: 395, endPoint y: 131, distance: 92.3
click at [395, 131] on div at bounding box center [364, 125] width 142 height 44
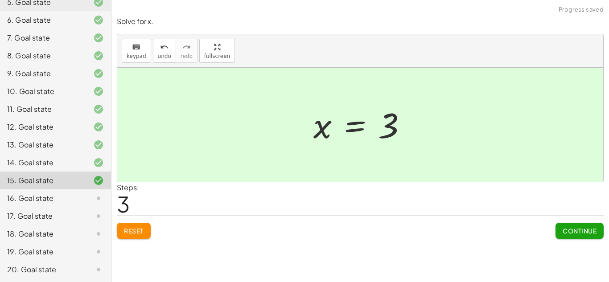
click at [567, 233] on span "Continue" at bounding box center [580, 231] width 34 height 8
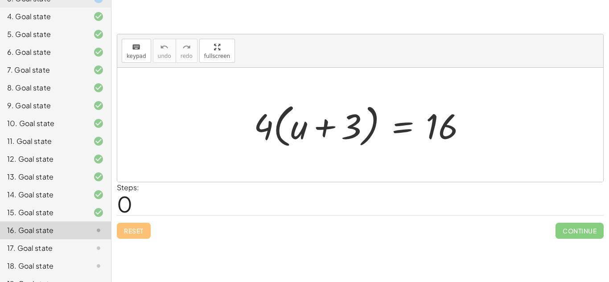
scroll to position [152, 0]
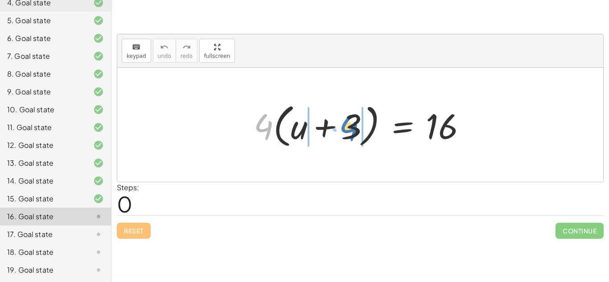
drag, startPoint x: 264, startPoint y: 122, endPoint x: 349, endPoint y: 123, distance: 85.2
click at [349, 123] on div at bounding box center [363, 124] width 229 height 51
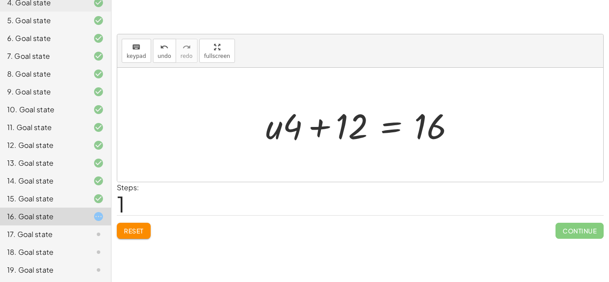
click at [321, 123] on div at bounding box center [363, 125] width 205 height 46
drag, startPoint x: 343, startPoint y: 121, endPoint x: 344, endPoint y: 101, distance: 19.7
click at [344, 101] on div "· 4 · ( + u + 3 ) = 16 + · u · 4 + · 3 · 4 = 16 + 12 + u + = 16 · · 4 12" at bounding box center [360, 125] width 216 height 50
drag, startPoint x: 338, startPoint y: 114, endPoint x: 334, endPoint y: 99, distance: 15.0
click at [334, 100] on div "· 4 · ( + u + 3 ) = 16 + · u · 4 + · 3 · 4 = 16 + 12 + u + = 16 · · 4 12" at bounding box center [360, 125] width 216 height 50
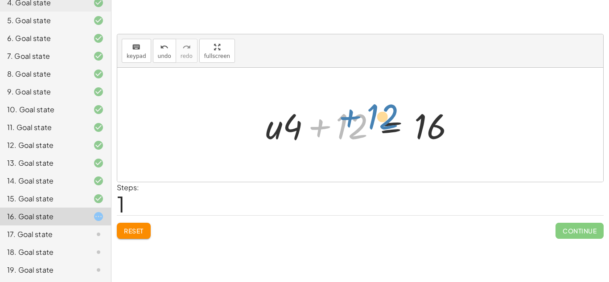
drag, startPoint x: 339, startPoint y: 107, endPoint x: 374, endPoint y: 97, distance: 35.8
click at [374, 97] on div "· 4 · ( + u + 3 ) = 16 + · u · 4 + · 3 · 4 = 16 + 12 + u + = 16 · · 4 12" at bounding box center [360, 125] width 486 height 114
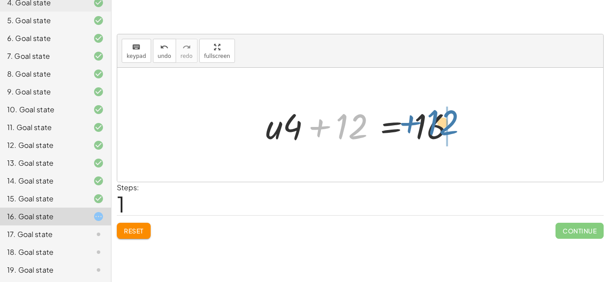
drag, startPoint x: 340, startPoint y: 119, endPoint x: 430, endPoint y: 116, distance: 90.1
click at [430, 116] on div at bounding box center [363, 125] width 205 height 46
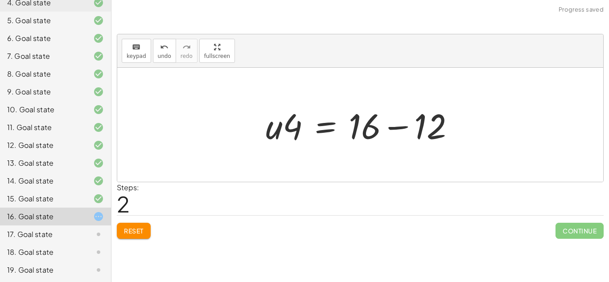
click at [398, 125] on div at bounding box center [363, 125] width 205 height 46
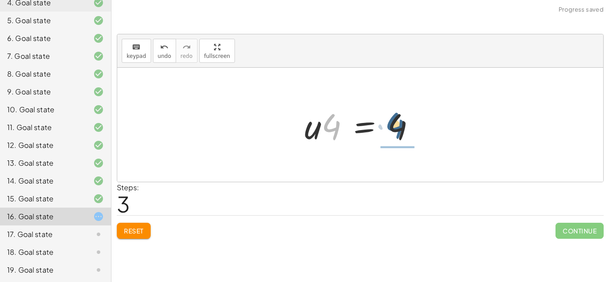
drag, startPoint x: 338, startPoint y: 122, endPoint x: 405, endPoint y: 121, distance: 66.9
click at [405, 121] on div at bounding box center [363, 125] width 127 height 46
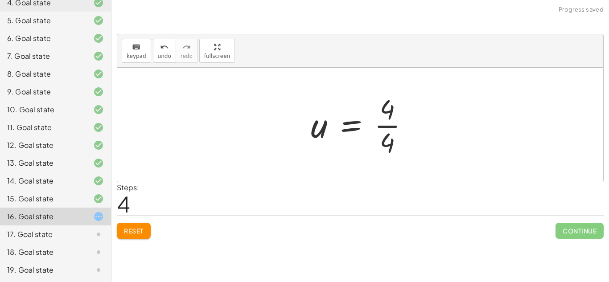
click at [390, 126] on div at bounding box center [363, 125] width 114 height 69
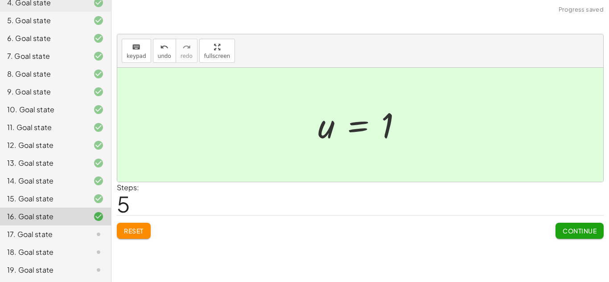
click at [557, 227] on button "Continue" at bounding box center [580, 231] width 48 height 16
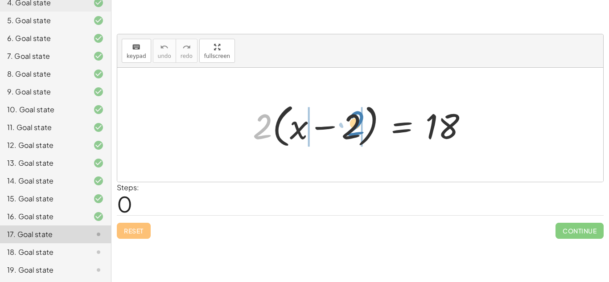
drag, startPoint x: 265, startPoint y: 118, endPoint x: 354, endPoint y: 115, distance: 88.8
click at [354, 115] on div at bounding box center [363, 124] width 231 height 51
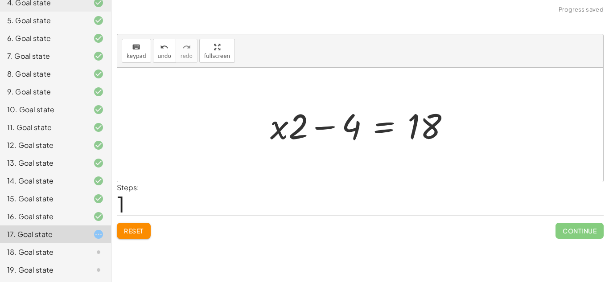
click at [322, 127] on div at bounding box center [363, 125] width 195 height 46
drag, startPoint x: 297, startPoint y: 124, endPoint x: 357, endPoint y: 127, distance: 59.4
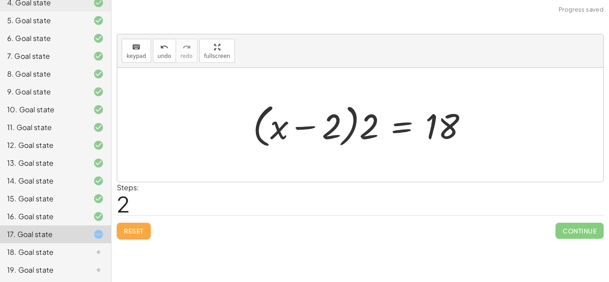
click at [126, 229] on span "Reset" at bounding box center [134, 231] width 20 height 8
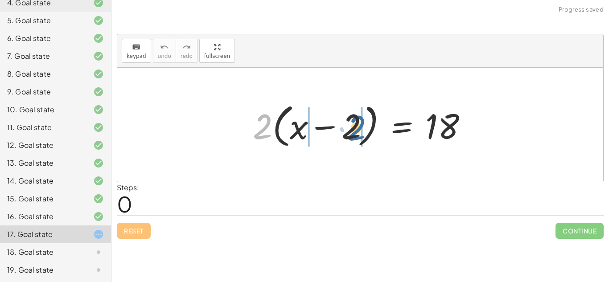
drag, startPoint x: 257, startPoint y: 121, endPoint x: 357, endPoint y: 123, distance: 99.5
click at [357, 123] on div at bounding box center [363, 124] width 231 height 51
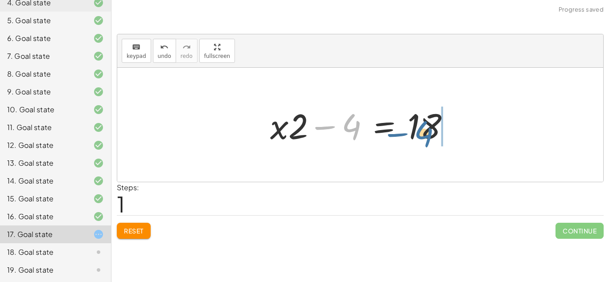
drag, startPoint x: 355, startPoint y: 123, endPoint x: 432, endPoint y: 127, distance: 76.4
click at [432, 127] on div at bounding box center [363, 125] width 195 height 46
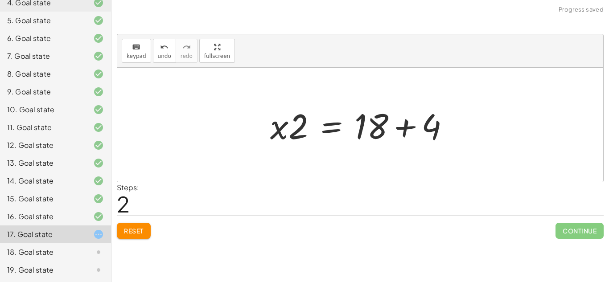
click at [402, 123] on div at bounding box center [363, 125] width 195 height 46
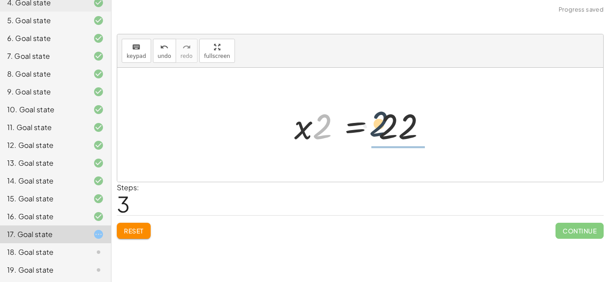
drag, startPoint x: 322, startPoint y: 123, endPoint x: 390, endPoint y: 122, distance: 67.8
click at [390, 122] on div at bounding box center [364, 125] width 148 height 46
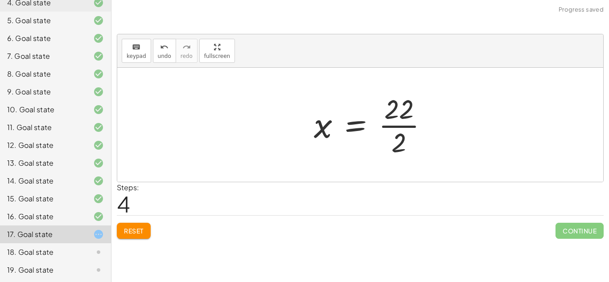
click at [395, 124] on div at bounding box center [375, 125] width 130 height 69
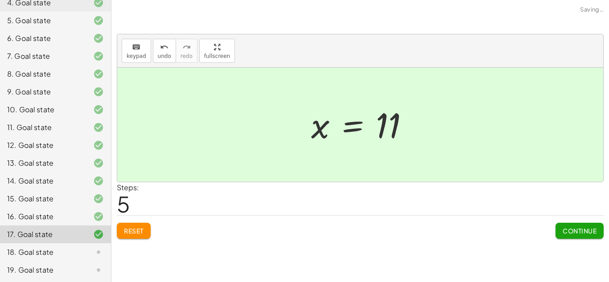
click at [589, 231] on span "Continue" at bounding box center [580, 231] width 34 height 8
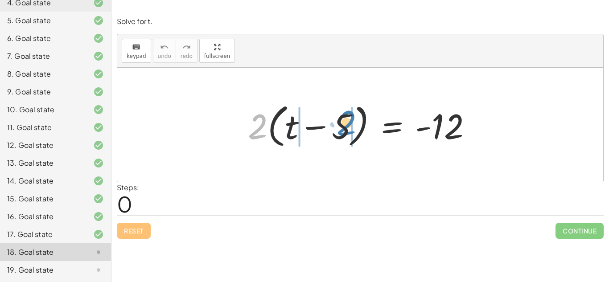
drag, startPoint x: 262, startPoint y: 121, endPoint x: 349, endPoint y: 118, distance: 87.0
click at [349, 118] on div at bounding box center [363, 124] width 240 height 51
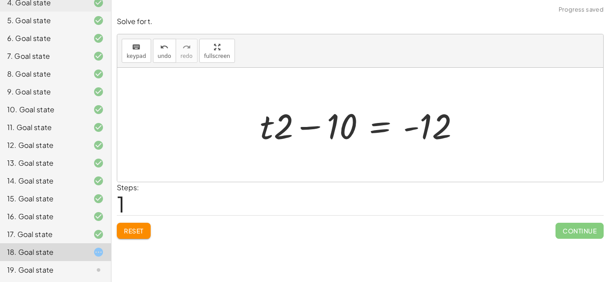
click at [305, 126] on div at bounding box center [364, 125] width 216 height 46
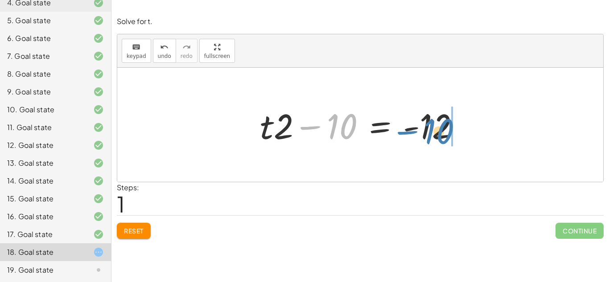
drag, startPoint x: 351, startPoint y: 120, endPoint x: 449, endPoint y: 125, distance: 97.8
click at [449, 125] on div at bounding box center [364, 125] width 216 height 46
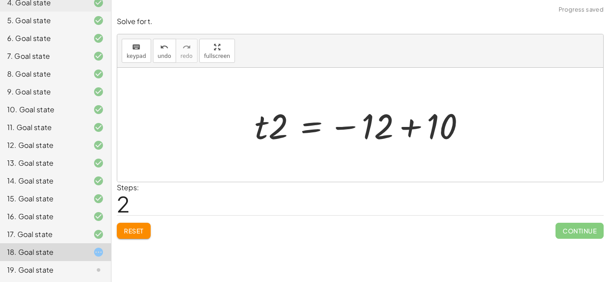
click at [412, 127] on div at bounding box center [363, 125] width 227 height 46
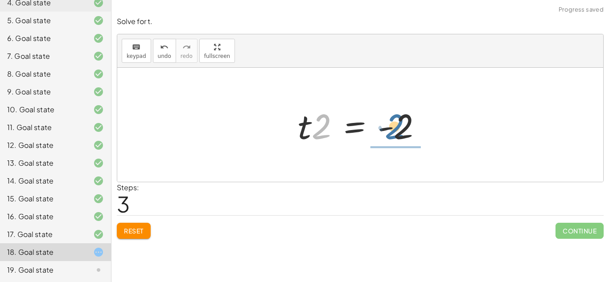
drag, startPoint x: 322, startPoint y: 127, endPoint x: 401, endPoint y: 127, distance: 79.4
click at [401, 127] on div at bounding box center [363, 125] width 140 height 46
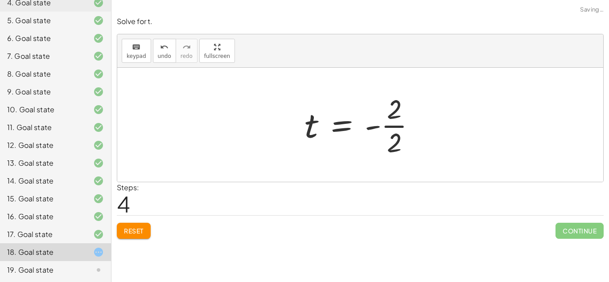
click at [397, 124] on div at bounding box center [363, 125] width 127 height 69
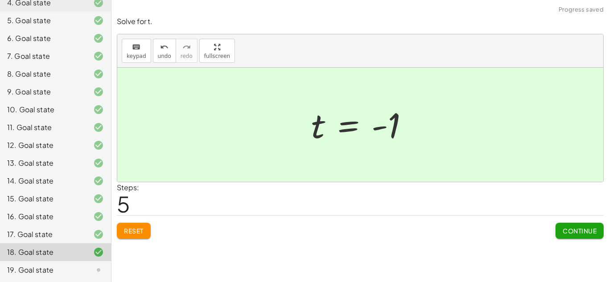
click at [571, 235] on button "Continue" at bounding box center [580, 231] width 48 height 16
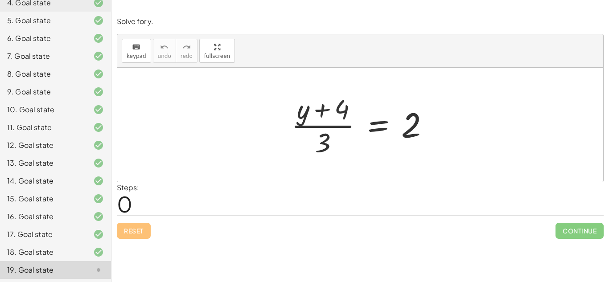
scroll to position [170, 0]
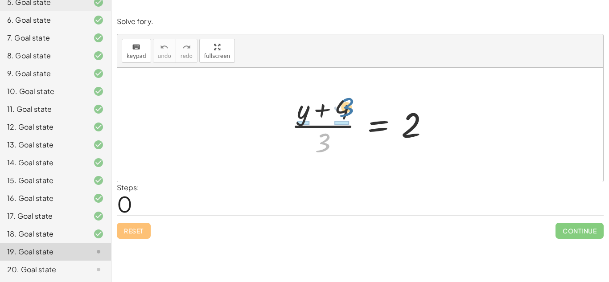
drag, startPoint x: 322, startPoint y: 136, endPoint x: 346, endPoint y: 101, distance: 42.8
click at [346, 101] on div at bounding box center [364, 125] width 154 height 69
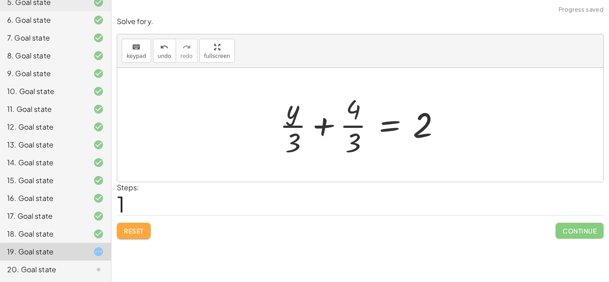
click at [141, 226] on button "Reset" at bounding box center [134, 231] width 34 height 16
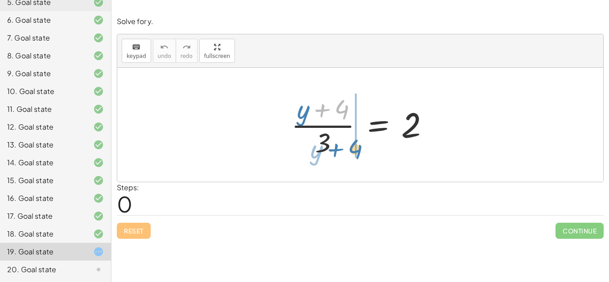
drag, startPoint x: 335, startPoint y: 111, endPoint x: 350, endPoint y: 153, distance: 43.4
click at [350, 153] on div at bounding box center [364, 125] width 154 height 69
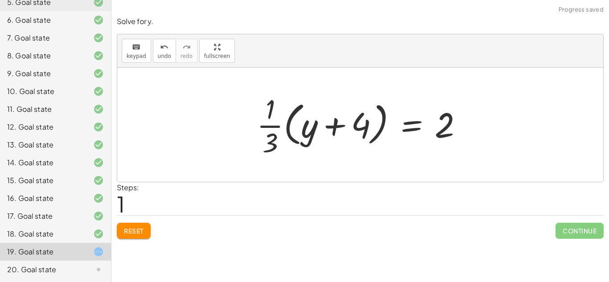
click at [141, 227] on span "Reset" at bounding box center [134, 231] width 20 height 8
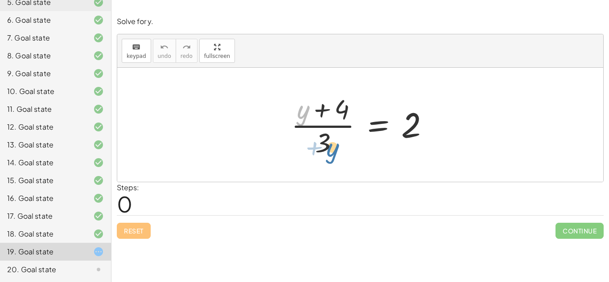
drag, startPoint x: 305, startPoint y: 118, endPoint x: 334, endPoint y: 157, distance: 48.3
click at [334, 157] on div at bounding box center [364, 125] width 154 height 69
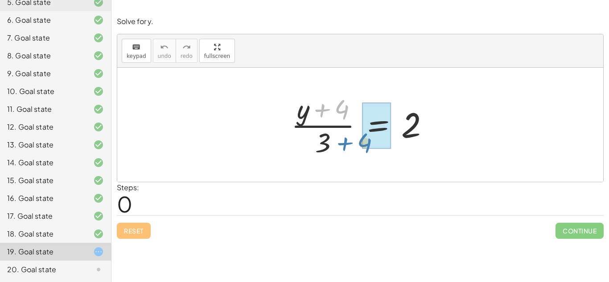
drag, startPoint x: 341, startPoint y: 111, endPoint x: 363, endPoint y: 144, distance: 40.2
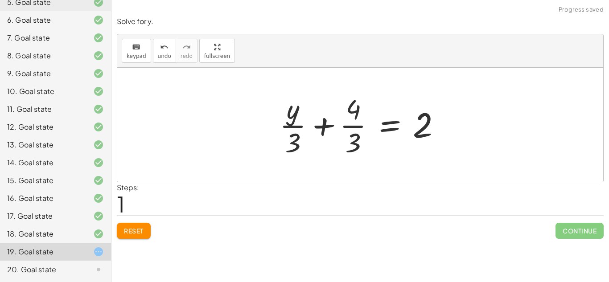
click at [353, 123] on div at bounding box center [363, 125] width 177 height 69
drag, startPoint x: 290, startPoint y: 110, endPoint x: 355, endPoint y: 109, distance: 65.1
click at [355, 109] on div at bounding box center [363, 125] width 177 height 69
click at [294, 119] on div at bounding box center [363, 125] width 177 height 69
drag, startPoint x: 288, startPoint y: 147, endPoint x: 344, endPoint y: 122, distance: 60.9
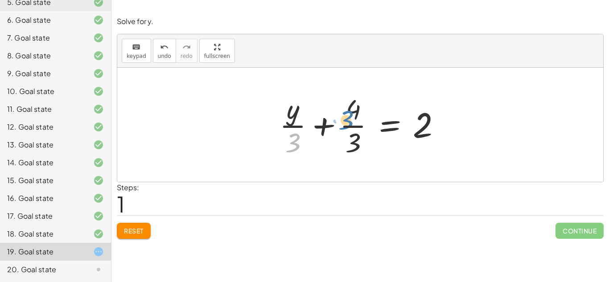
click at [344, 122] on div at bounding box center [363, 125] width 177 height 69
drag, startPoint x: 292, startPoint y: 142, endPoint x: 357, endPoint y: 140, distance: 65.1
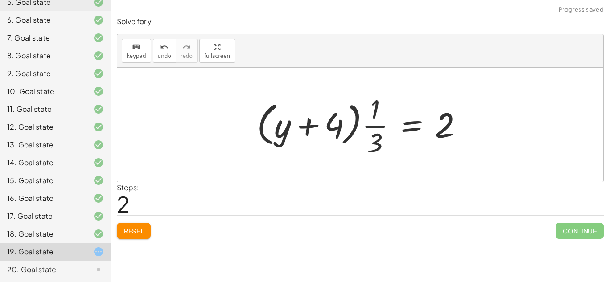
click at [376, 124] on div at bounding box center [363, 125] width 222 height 69
drag, startPoint x: 283, startPoint y: 127, endPoint x: 341, endPoint y: 119, distance: 58.1
click at [341, 119] on div at bounding box center [363, 125] width 222 height 69
drag, startPoint x: 293, startPoint y: 125, endPoint x: 349, endPoint y: 127, distance: 56.7
click at [349, 127] on div at bounding box center [363, 125] width 222 height 69
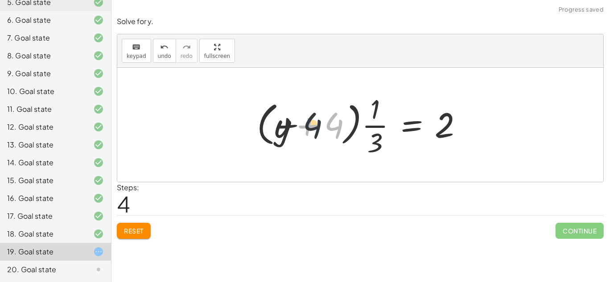
drag, startPoint x: 336, startPoint y: 124, endPoint x: 301, endPoint y: 123, distance: 35.7
click at [301, 123] on div at bounding box center [363, 125] width 222 height 69
drag, startPoint x: 342, startPoint y: 122, endPoint x: 365, endPoint y: 112, distance: 25.6
click at [365, 112] on div at bounding box center [363, 125] width 222 height 69
drag, startPoint x: 376, startPoint y: 110, endPoint x: 333, endPoint y: 134, distance: 49.0
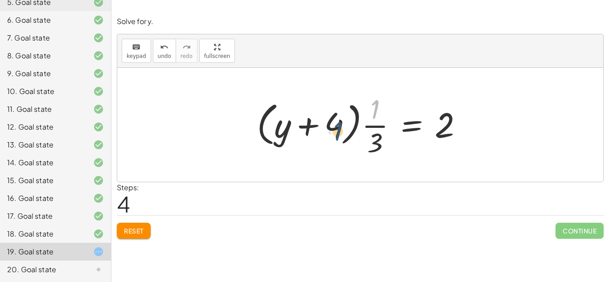
click at [333, 134] on div at bounding box center [363, 125] width 222 height 69
drag, startPoint x: 377, startPoint y: 113, endPoint x: 448, endPoint y: 128, distance: 72.9
click at [448, 128] on div at bounding box center [363, 125] width 222 height 69
drag, startPoint x: 378, startPoint y: 144, endPoint x: 440, endPoint y: 129, distance: 63.3
click at [440, 129] on div at bounding box center [363, 125] width 222 height 69
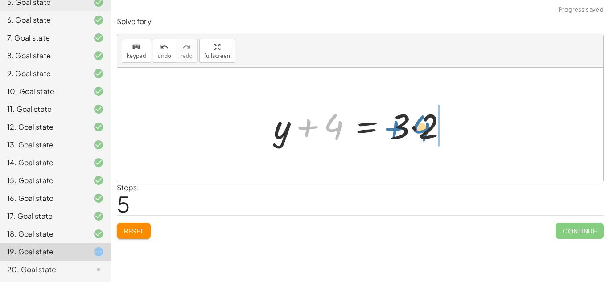
drag, startPoint x: 321, startPoint y: 128, endPoint x: 409, endPoint y: 129, distance: 88.3
click at [409, 129] on div at bounding box center [363, 125] width 189 height 46
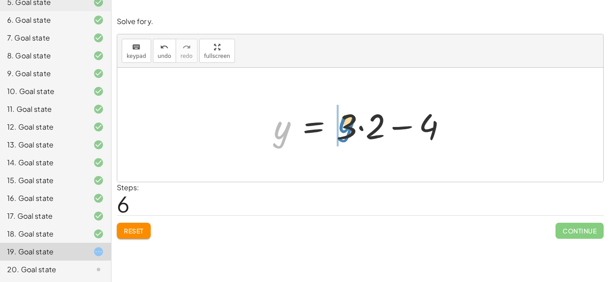
drag, startPoint x: 279, startPoint y: 131, endPoint x: 345, endPoint y: 124, distance: 66.3
click at [345, 124] on div at bounding box center [363, 125] width 189 height 46
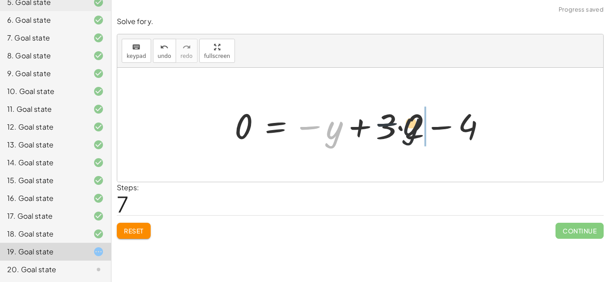
drag, startPoint x: 319, startPoint y: 126, endPoint x: 411, endPoint y: 121, distance: 92.0
click at [411, 121] on div at bounding box center [364, 125] width 268 height 46
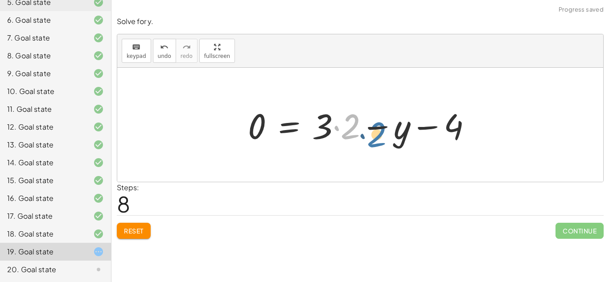
drag, startPoint x: 350, startPoint y: 117, endPoint x: 386, endPoint y: 125, distance: 36.6
click at [386, 125] on div at bounding box center [363, 125] width 240 height 46
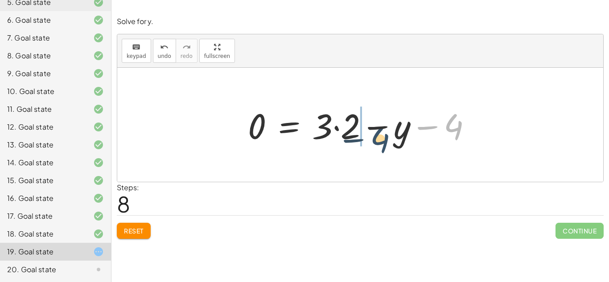
drag, startPoint x: 460, startPoint y: 126, endPoint x: 385, endPoint y: 139, distance: 75.6
click at [385, 139] on div at bounding box center [363, 125] width 240 height 46
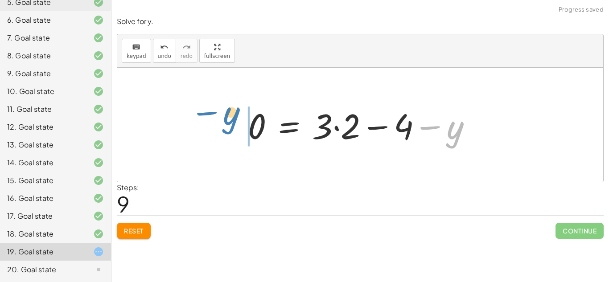
drag, startPoint x: 453, startPoint y: 133, endPoint x: 228, endPoint y: 119, distance: 224.7
click at [228, 119] on div "· ( + y + 4 ) · 3 = 2 + · y · 3 + · 4 · 3 = 2 · ( + y + 4 ) · · 1 · 3 = 2 · ( +…" at bounding box center [360, 125] width 486 height 114
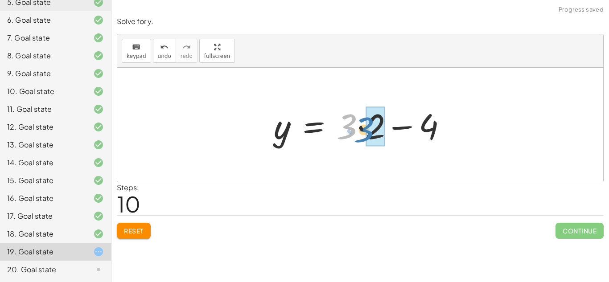
drag, startPoint x: 352, startPoint y: 121, endPoint x: 368, endPoint y: 124, distance: 16.4
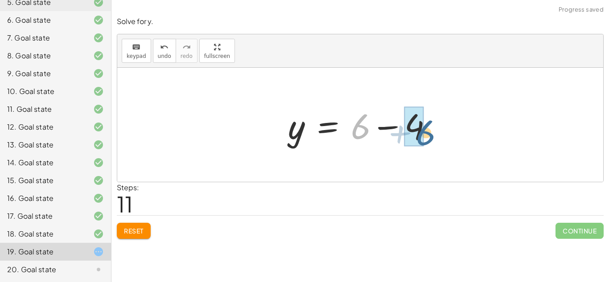
drag, startPoint x: 363, startPoint y: 128, endPoint x: 428, endPoint y: 134, distance: 64.5
click at [428, 134] on div at bounding box center [364, 125] width 161 height 46
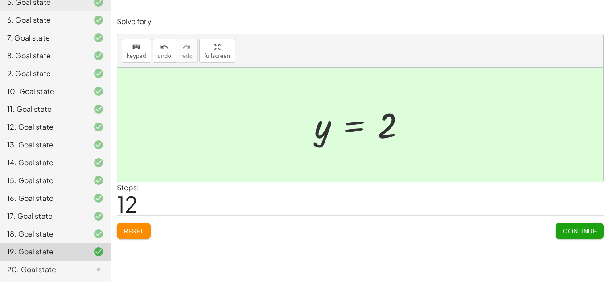
click at [576, 229] on span "Continue" at bounding box center [580, 231] width 34 height 8
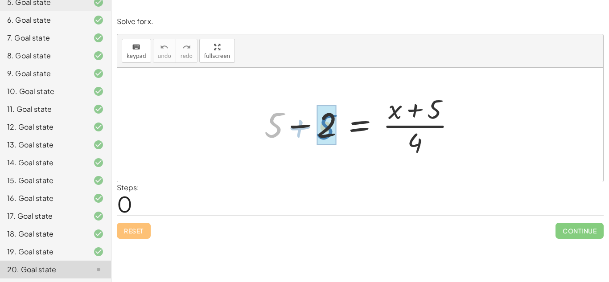
drag, startPoint x: 277, startPoint y: 125, endPoint x: 329, endPoint y: 127, distance: 51.3
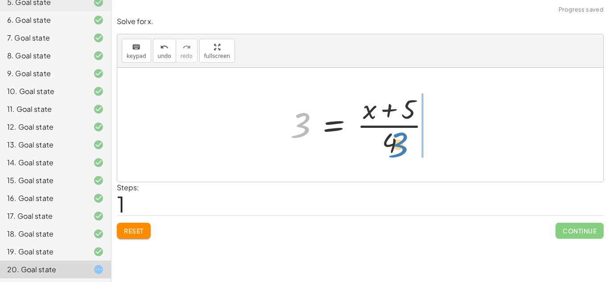
drag, startPoint x: 304, startPoint y: 126, endPoint x: 401, endPoint y: 146, distance: 99.2
click at [401, 146] on div at bounding box center [364, 125] width 156 height 69
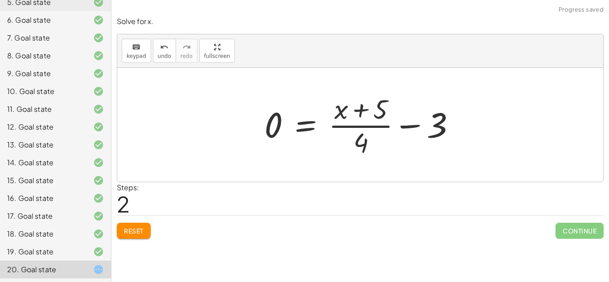
click at [380, 126] on div at bounding box center [363, 125] width 207 height 69
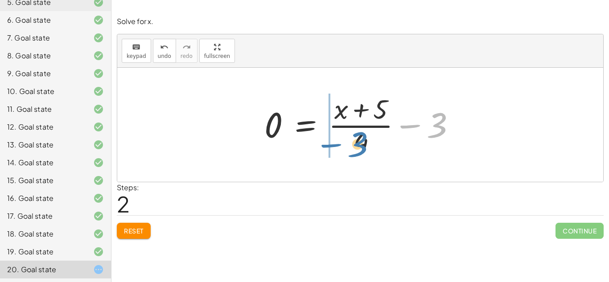
drag, startPoint x: 436, startPoint y: 120, endPoint x: 356, endPoint y: 140, distance: 82.2
click at [356, 140] on div at bounding box center [363, 125] width 207 height 69
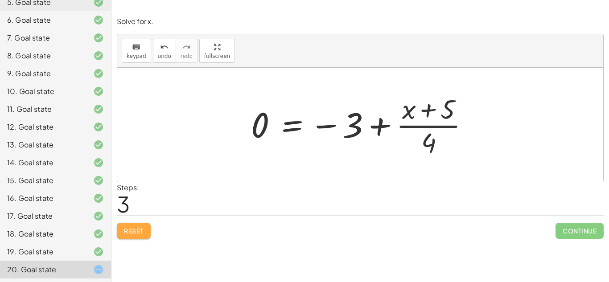
click at [140, 227] on span "Reset" at bounding box center [134, 231] width 20 height 8
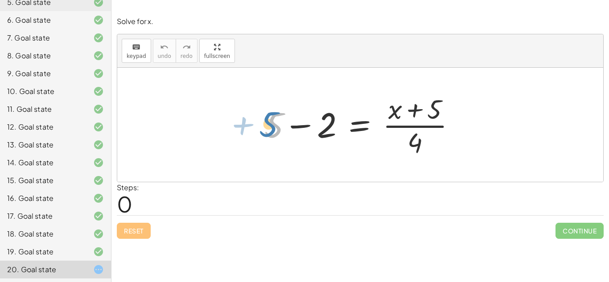
drag, startPoint x: 277, startPoint y: 123, endPoint x: 268, endPoint y: 121, distance: 8.6
click at [268, 121] on div at bounding box center [363, 125] width 207 height 69
click at [299, 122] on div at bounding box center [363, 125] width 207 height 69
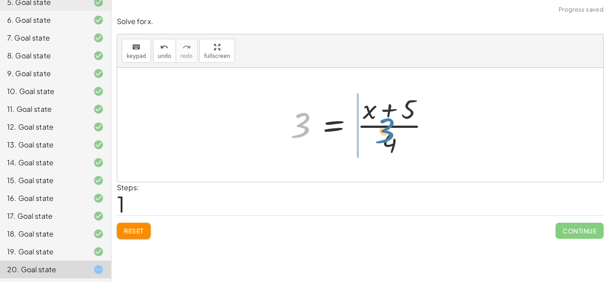
drag, startPoint x: 299, startPoint y: 122, endPoint x: 391, endPoint y: 115, distance: 92.1
click at [391, 115] on div at bounding box center [364, 125] width 156 height 69
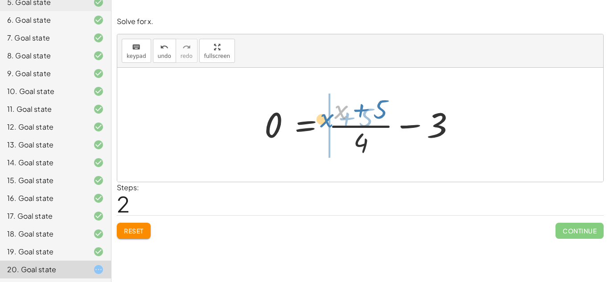
drag, startPoint x: 342, startPoint y: 113, endPoint x: 339, endPoint y: 119, distance: 7.0
click at [339, 119] on div at bounding box center [363, 125] width 207 height 69
drag, startPoint x: 340, startPoint y: 114, endPoint x: 264, endPoint y: 129, distance: 77.3
click at [264, 129] on div at bounding box center [363, 125] width 207 height 69
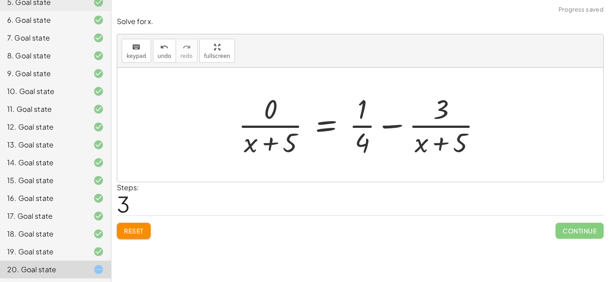
click at [127, 225] on button "Reset" at bounding box center [134, 231] width 34 height 16
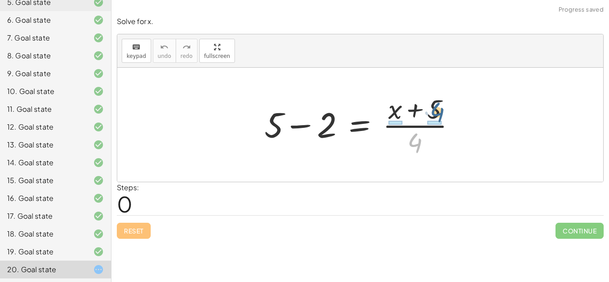
drag, startPoint x: 416, startPoint y: 143, endPoint x: 438, endPoint y: 111, distance: 38.7
click at [438, 111] on div at bounding box center [363, 125] width 207 height 69
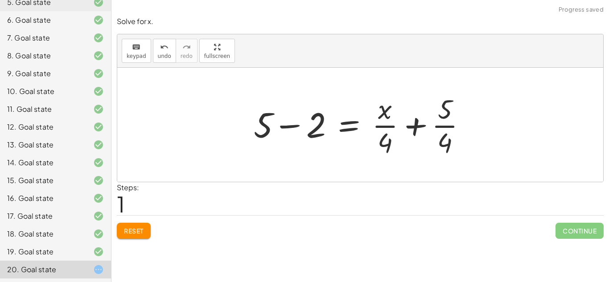
click at [419, 124] on div at bounding box center [363, 125] width 229 height 69
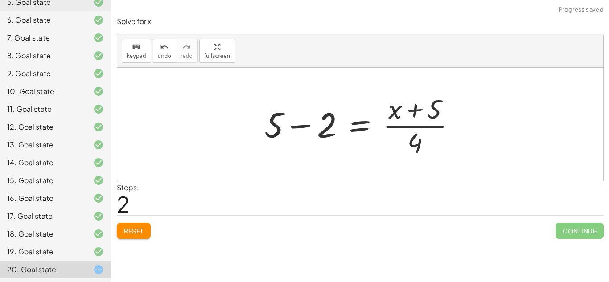
click at [418, 124] on div at bounding box center [363, 125] width 207 height 69
click at [298, 120] on div at bounding box center [363, 125] width 207 height 69
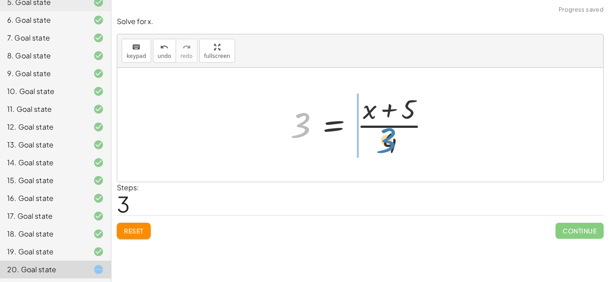
drag, startPoint x: 301, startPoint y: 119, endPoint x: 389, endPoint y: 136, distance: 89.4
click at [389, 136] on div at bounding box center [364, 125] width 156 height 69
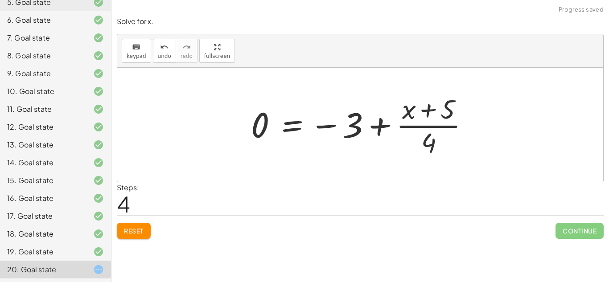
click at [380, 121] on div at bounding box center [364, 125] width 235 height 69
click at [332, 125] on div at bounding box center [364, 125] width 235 height 69
drag, startPoint x: 432, startPoint y: 140, endPoint x: 355, endPoint y: 120, distance: 79.8
click at [355, 120] on div at bounding box center [364, 125] width 235 height 69
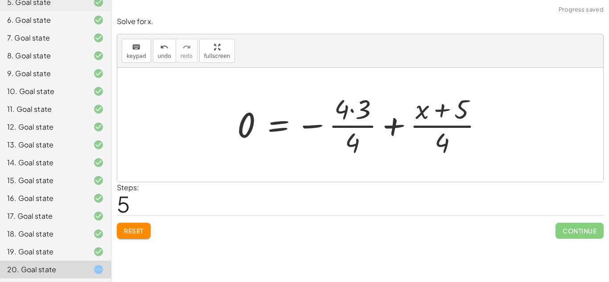
click at [350, 108] on div at bounding box center [364, 125] width 262 height 69
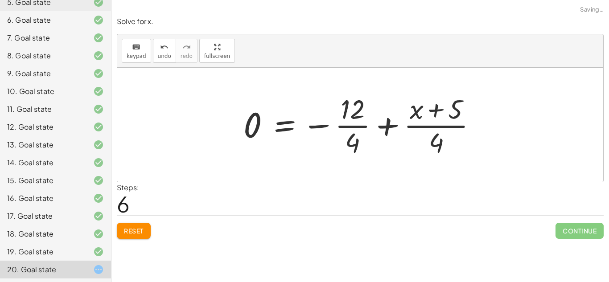
click at [347, 122] on div at bounding box center [364, 125] width 250 height 69
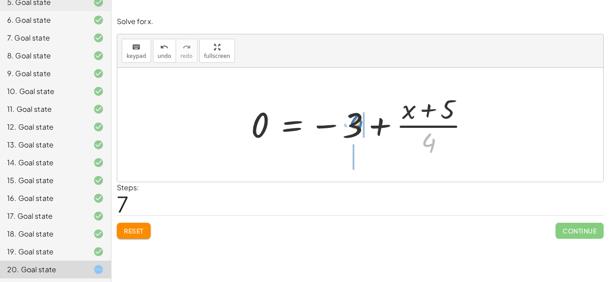
drag, startPoint x: 429, startPoint y: 140, endPoint x: 350, endPoint y: 122, distance: 80.4
click at [350, 122] on div at bounding box center [364, 125] width 235 height 69
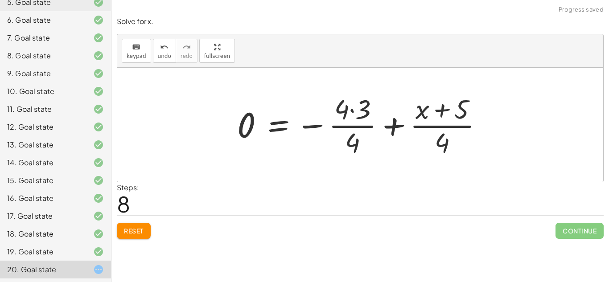
click at [350, 109] on div at bounding box center [364, 125] width 262 height 69
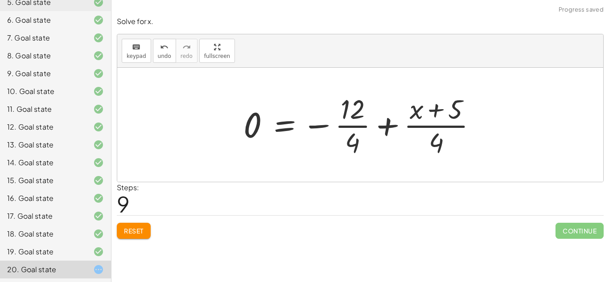
click at [352, 124] on div at bounding box center [364, 125] width 250 height 69
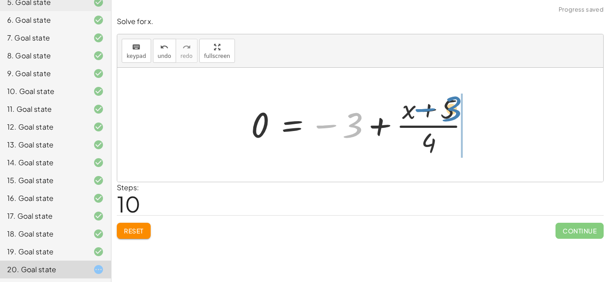
drag, startPoint x: 353, startPoint y: 122, endPoint x: 451, endPoint y: 106, distance: 99.4
click at [451, 106] on div at bounding box center [364, 125] width 235 height 69
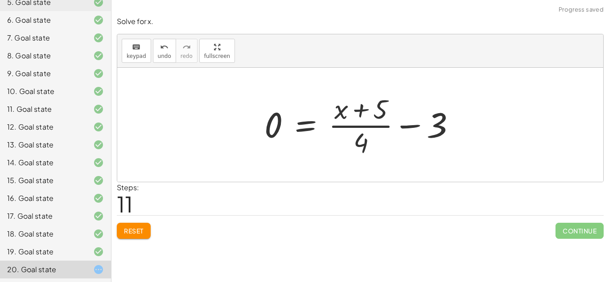
click at [409, 122] on div at bounding box center [363, 125] width 207 height 69
click at [409, 124] on div at bounding box center [363, 125] width 207 height 69
drag, startPoint x: 364, startPoint y: 142, endPoint x: 432, endPoint y: 125, distance: 70.0
click at [432, 125] on div at bounding box center [363, 125] width 207 height 69
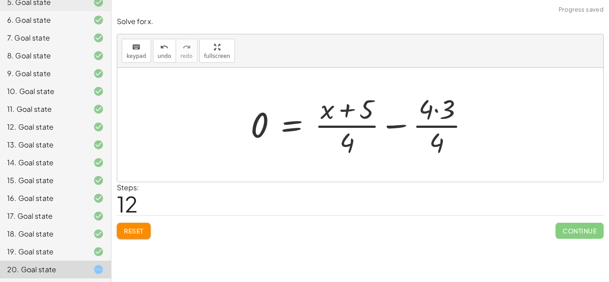
click at [435, 107] on div at bounding box center [363, 125] width 235 height 69
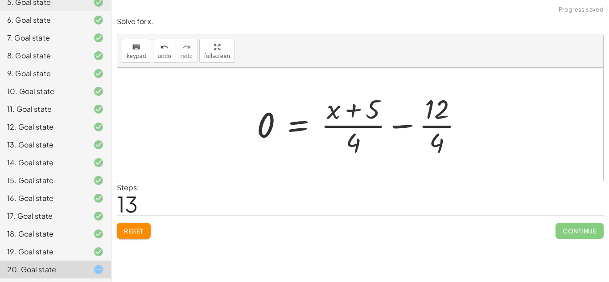
click at [433, 126] on div at bounding box center [363, 125] width 222 height 69
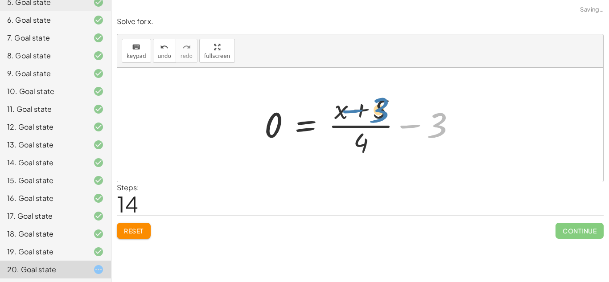
drag, startPoint x: 438, startPoint y: 121, endPoint x: 380, endPoint y: 106, distance: 59.9
click at [380, 106] on div at bounding box center [363, 125] width 207 height 69
click at [135, 231] on span "Reset" at bounding box center [134, 231] width 20 height 8
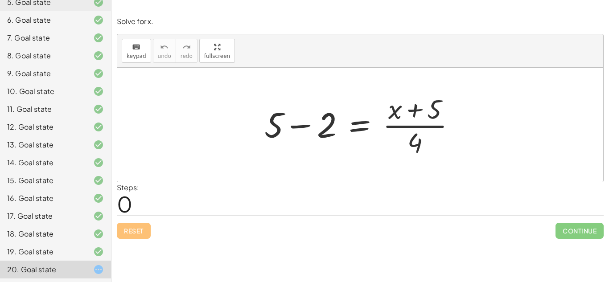
click at [319, 92] on div at bounding box center [363, 125] width 207 height 69
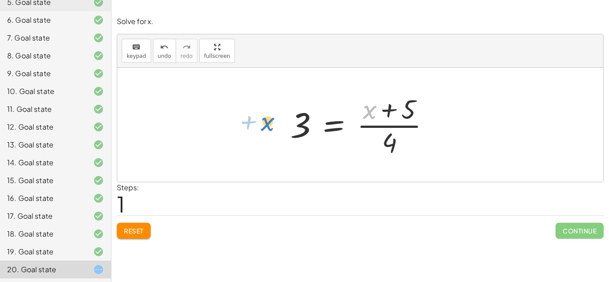
drag, startPoint x: 376, startPoint y: 111, endPoint x: 274, endPoint y: 123, distance: 102.4
click at [274, 123] on div "+ 5 − 2 = · ( + x + 5 ) · 4 + x · ( + 5 ) = · ( + x + 5 ) · 4 3" at bounding box center [360, 125] width 486 height 114
drag, startPoint x: 367, startPoint y: 108, endPoint x: 293, endPoint y: 126, distance: 76.0
click at [293, 126] on div at bounding box center [364, 125] width 156 height 69
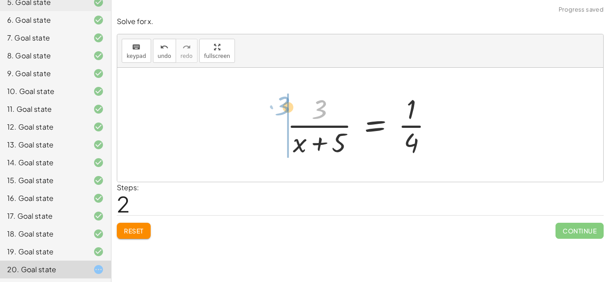
drag, startPoint x: 322, startPoint y: 111, endPoint x: 282, endPoint y: 107, distance: 39.9
click at [283, 107] on div at bounding box center [364, 125] width 162 height 69
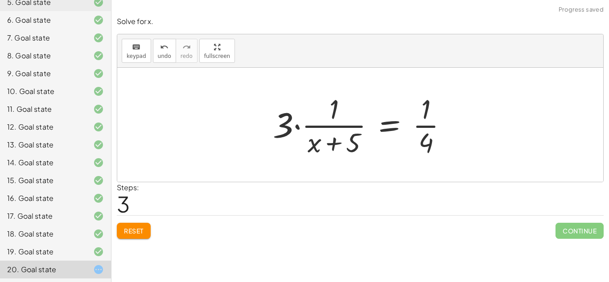
click at [132, 229] on span "Reset" at bounding box center [134, 231] width 20 height 8
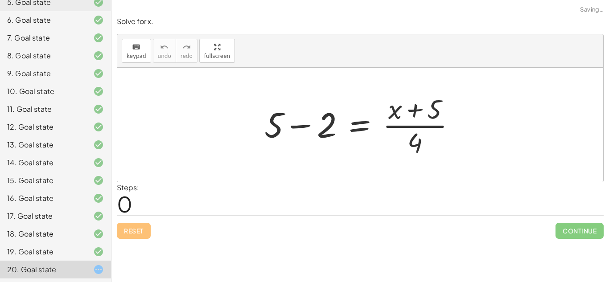
click at [305, 120] on div at bounding box center [363, 125] width 207 height 69
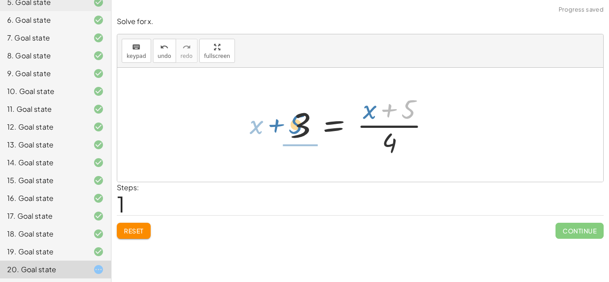
drag, startPoint x: 406, startPoint y: 112, endPoint x: 293, endPoint y: 127, distance: 113.8
click at [293, 127] on div at bounding box center [364, 125] width 156 height 69
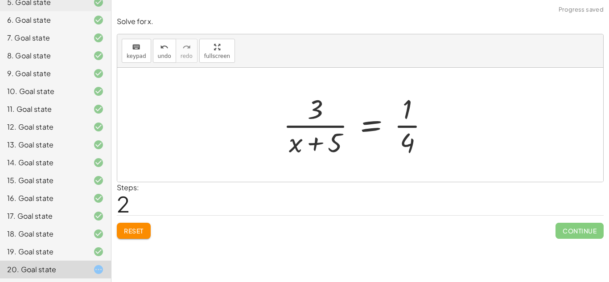
click at [284, 126] on div at bounding box center [360, 125] width 162 height 69
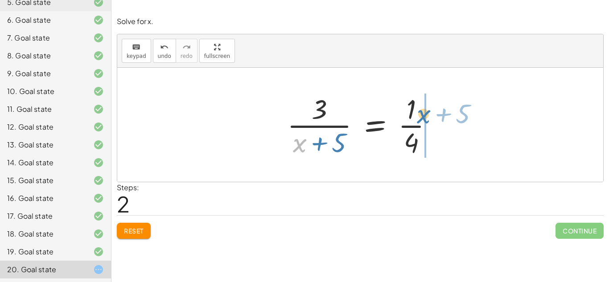
drag, startPoint x: 298, startPoint y: 141, endPoint x: 422, endPoint y: 112, distance: 127.2
click at [422, 112] on div at bounding box center [364, 125] width 162 height 69
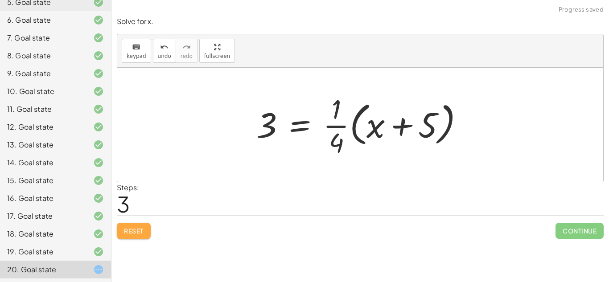
click at [144, 237] on button "Reset" at bounding box center [134, 231] width 34 height 16
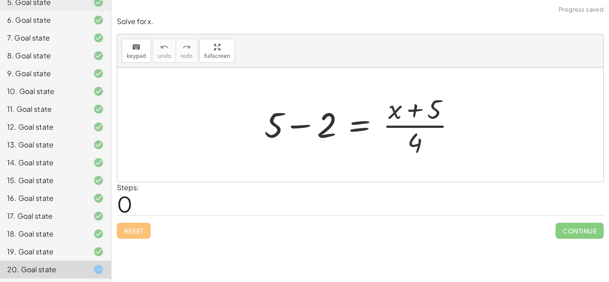
click at [316, 124] on div at bounding box center [363, 125] width 207 height 69
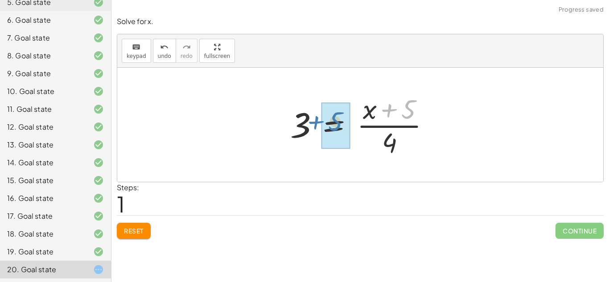
drag, startPoint x: 404, startPoint y: 116, endPoint x: 330, endPoint y: 128, distance: 74.1
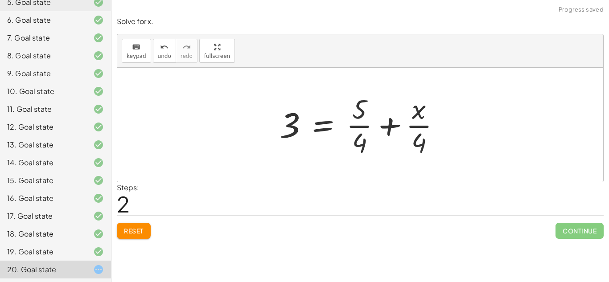
click at [392, 128] on div at bounding box center [363, 125] width 177 height 69
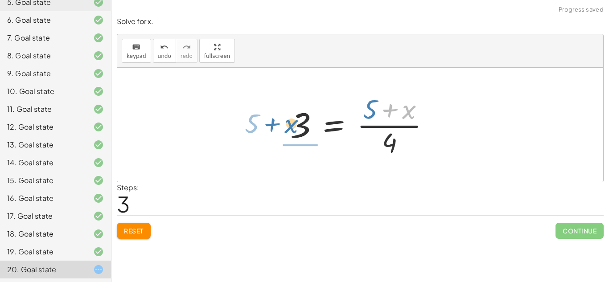
drag, startPoint x: 406, startPoint y: 116, endPoint x: 288, endPoint y: 131, distance: 118.6
click at [288, 131] on div at bounding box center [364, 125] width 156 height 69
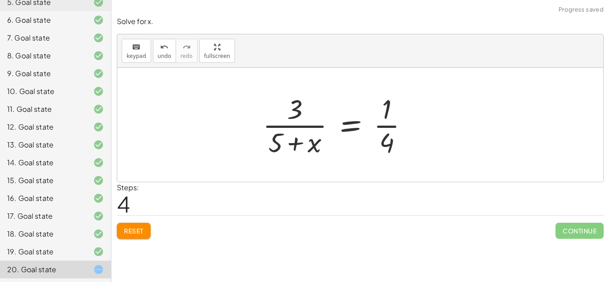
click at [275, 120] on div "+ 5 − 2 = · ( + x + 5 ) · 4 3 = · ( + x + 5 ) · 4 3 = + · 5 · 4 + · x · 4 3 = ·…" at bounding box center [335, 124] width 173 height 73
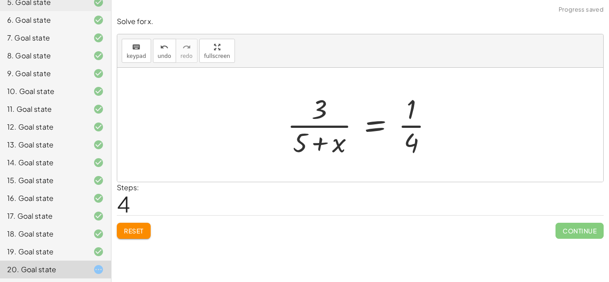
click at [315, 132] on div at bounding box center [364, 125] width 162 height 69
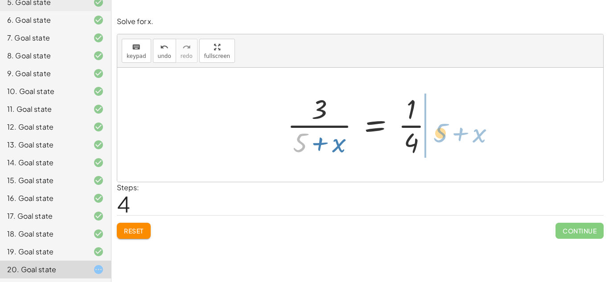
drag, startPoint x: 302, startPoint y: 141, endPoint x: 439, endPoint y: 131, distance: 137.7
click at [439, 131] on div at bounding box center [364, 125] width 162 height 69
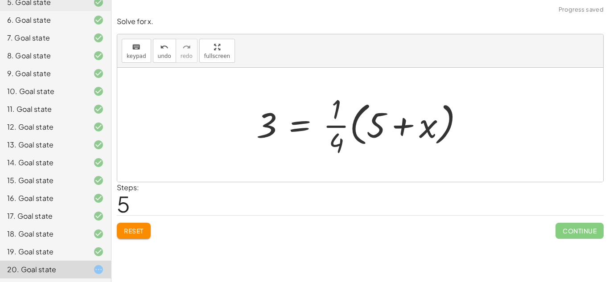
click at [332, 124] on div at bounding box center [363, 125] width 223 height 69
click at [408, 122] on div at bounding box center [363, 125] width 223 height 69
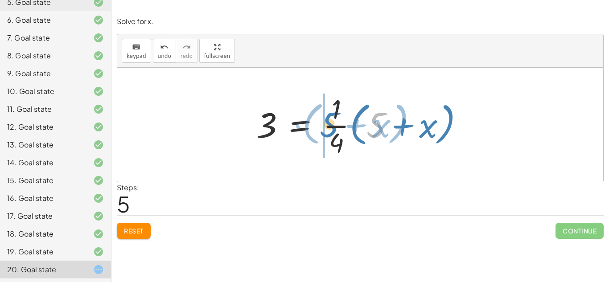
drag, startPoint x: 369, startPoint y: 124, endPoint x: 321, endPoint y: 124, distance: 48.2
click at [321, 124] on div at bounding box center [363, 125] width 223 height 69
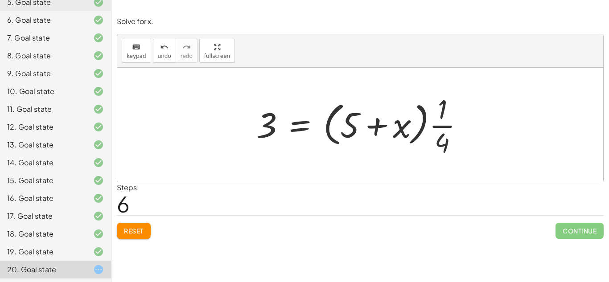
click at [129, 229] on span "Reset" at bounding box center [134, 231] width 20 height 8
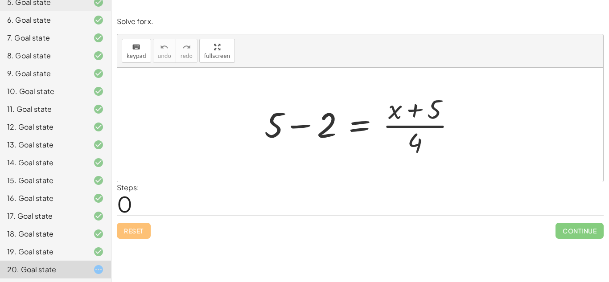
click at [415, 140] on div at bounding box center [363, 125] width 207 height 69
drag, startPoint x: 409, startPoint y: 140, endPoint x: 265, endPoint y: 127, distance: 144.2
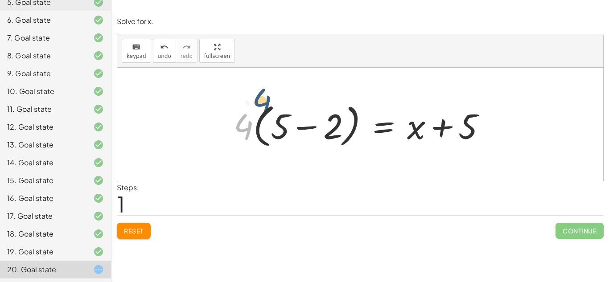
drag, startPoint x: 249, startPoint y: 128, endPoint x: 288, endPoint y: 119, distance: 40.2
click at [288, 119] on div at bounding box center [363, 124] width 268 height 51
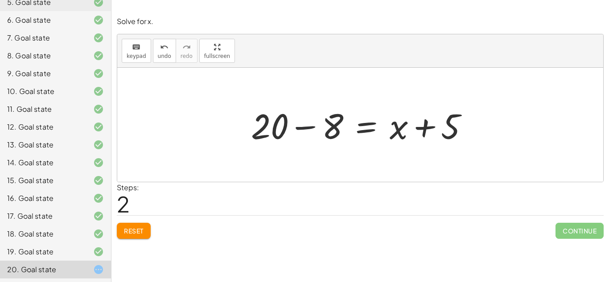
click at [305, 122] on div at bounding box center [364, 125] width 234 height 46
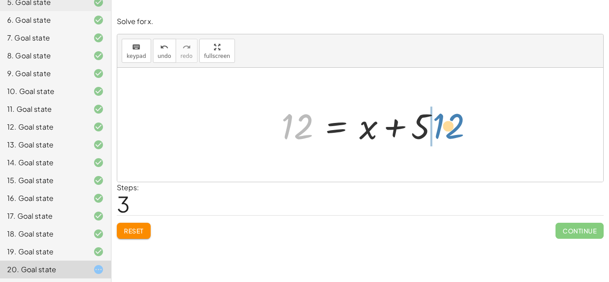
drag, startPoint x: 293, startPoint y: 129, endPoint x: 442, endPoint y: 128, distance: 148.1
click at [442, 128] on div at bounding box center [363, 125] width 173 height 46
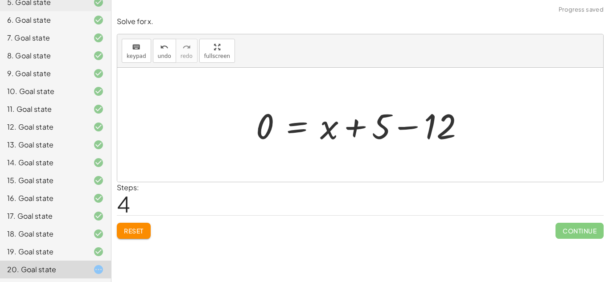
click at [411, 128] on div at bounding box center [364, 125] width 225 height 46
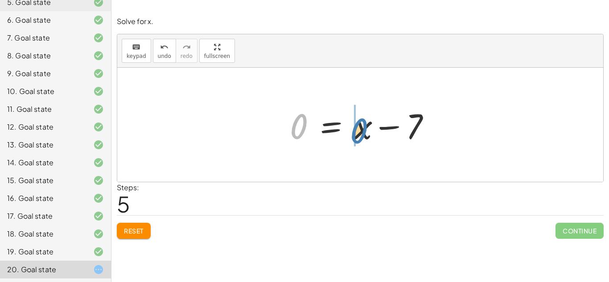
drag, startPoint x: 299, startPoint y: 117, endPoint x: 360, endPoint y: 121, distance: 61.7
click at [360, 121] on div at bounding box center [363, 125] width 157 height 46
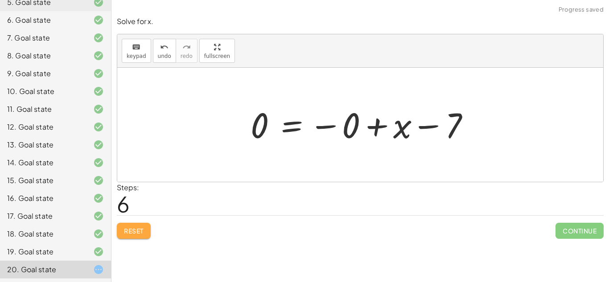
click at [137, 234] on span "Reset" at bounding box center [134, 231] width 20 height 8
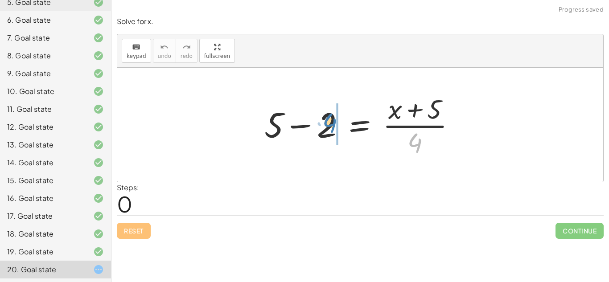
drag, startPoint x: 417, startPoint y: 139, endPoint x: 330, endPoint y: 119, distance: 88.8
click at [330, 119] on div at bounding box center [363, 125] width 207 height 69
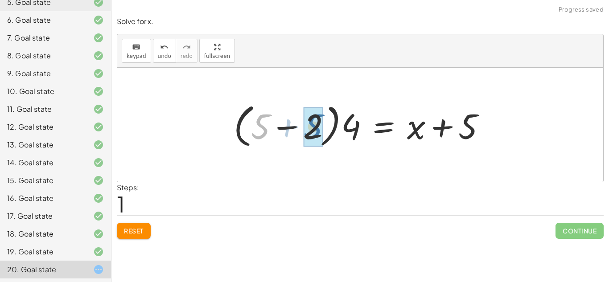
drag, startPoint x: 263, startPoint y: 122, endPoint x: 318, endPoint y: 122, distance: 54.9
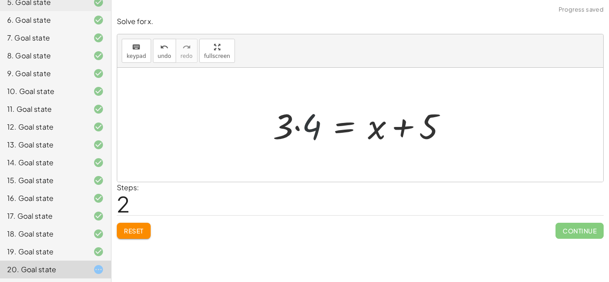
drag, startPoint x: 312, startPoint y: 124, endPoint x: 306, endPoint y: 124, distance: 5.4
click at [306, 124] on div at bounding box center [363, 125] width 190 height 46
click at [298, 127] on div at bounding box center [363, 125] width 190 height 46
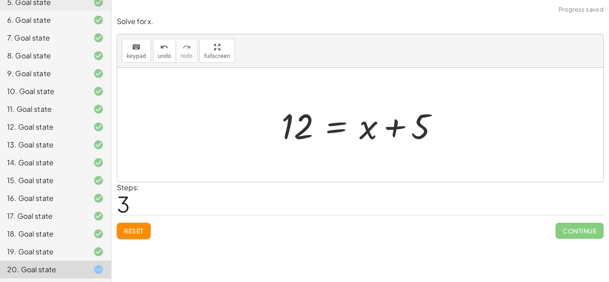
click at [389, 126] on div at bounding box center [363, 125] width 173 height 46
drag, startPoint x: 421, startPoint y: 125, endPoint x: 310, endPoint y: 122, distance: 111.1
click at [310, 122] on div at bounding box center [363, 125] width 173 height 46
click at [334, 122] on div at bounding box center [363, 125] width 173 height 46
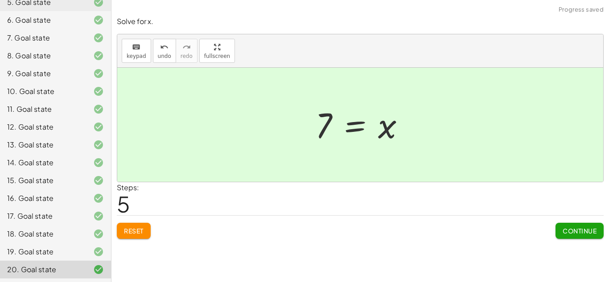
click at [564, 228] on span "Continue" at bounding box center [580, 231] width 34 height 8
